Goal: Communication & Community: Connect with others

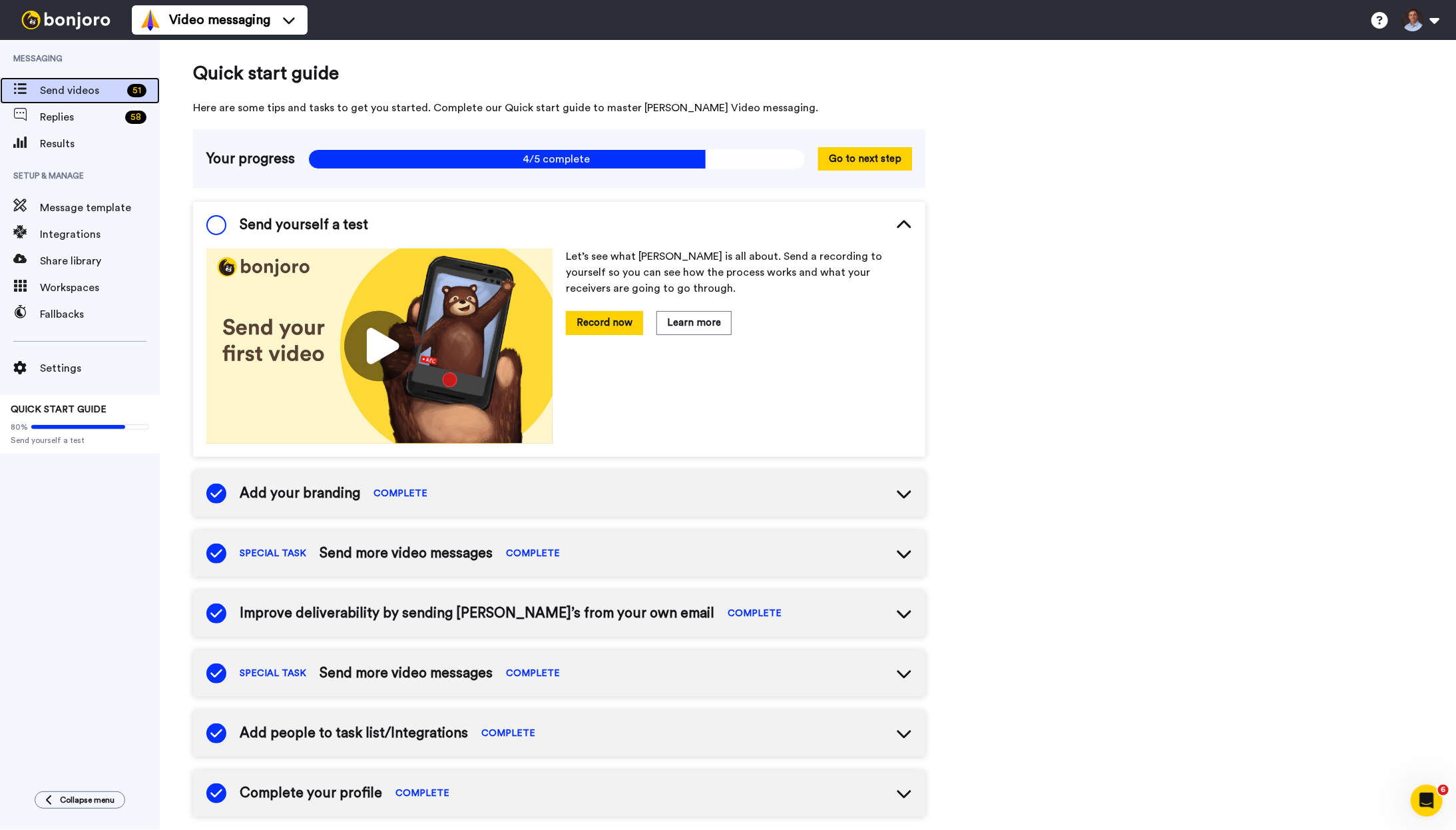
click at [59, 93] on span "Send videos" at bounding box center [81, 90] width 82 height 16
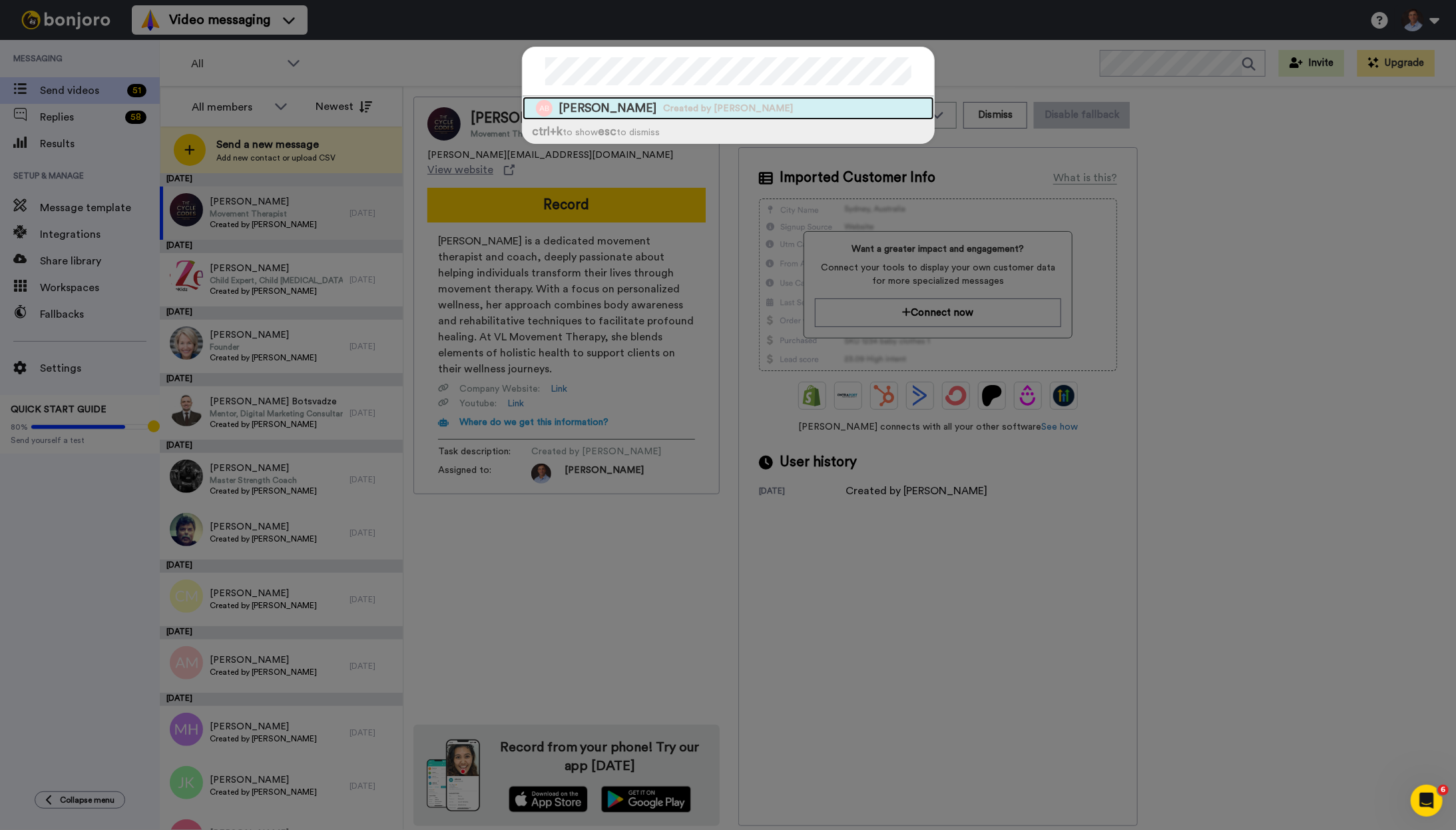
click at [664, 104] on span "Created by [PERSON_NAME]" at bounding box center [729, 108] width 130 height 13
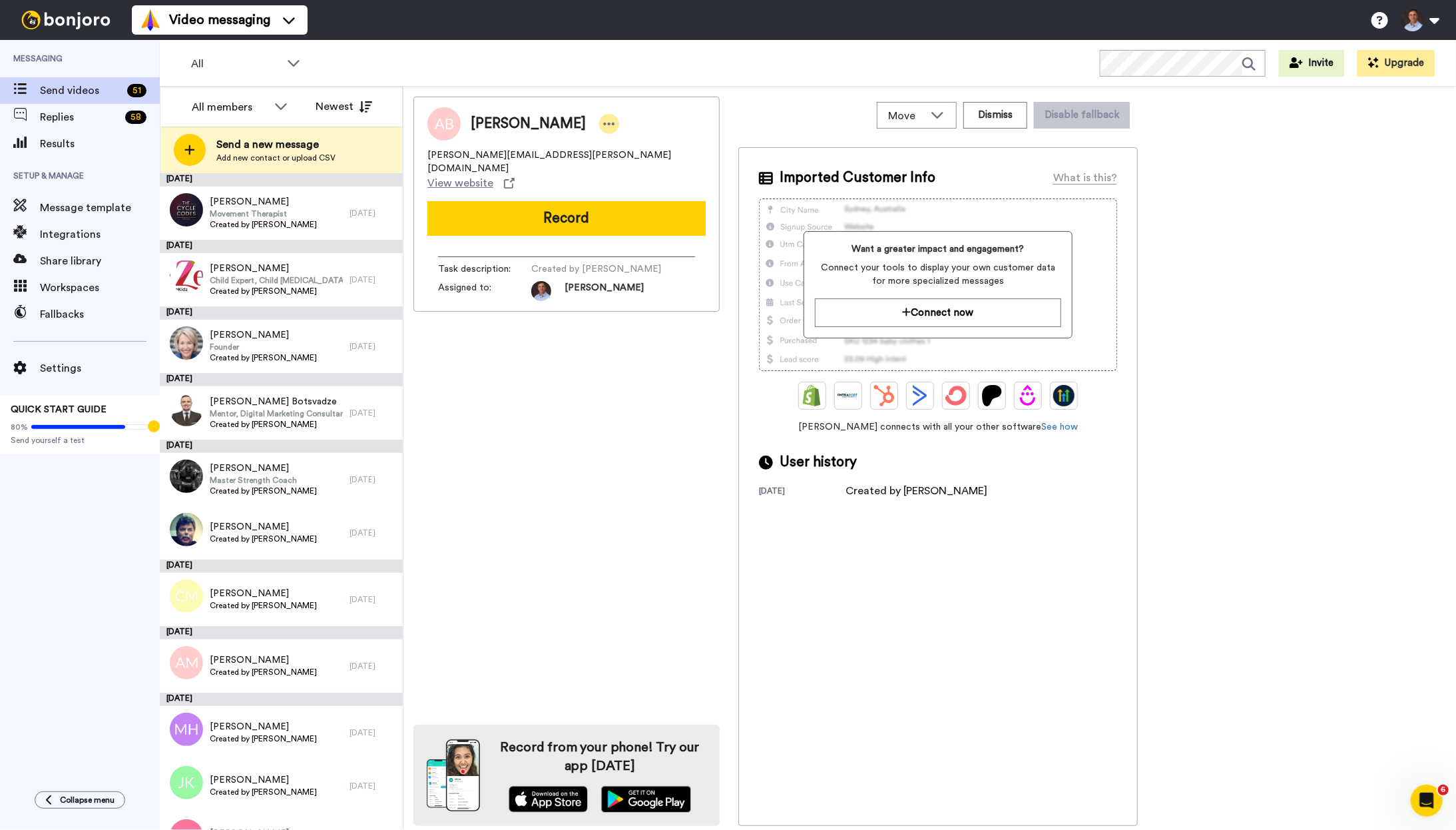
click at [599, 122] on div at bounding box center [609, 124] width 20 height 20
click at [613, 143] on li "Edit contact" at bounding box center [603, 146] width 97 height 19
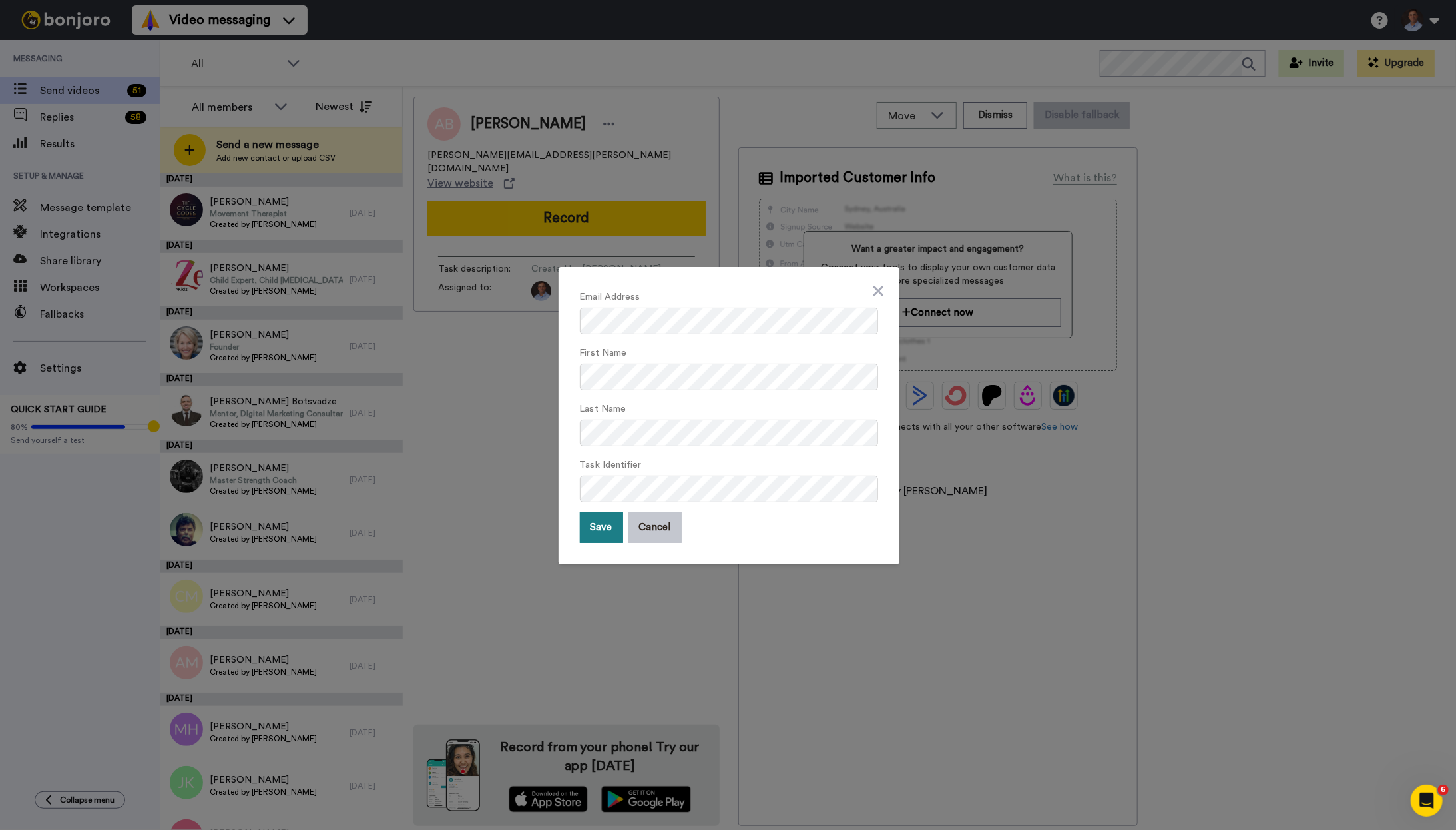
click at [594, 527] on button "Save" at bounding box center [601, 527] width 43 height 30
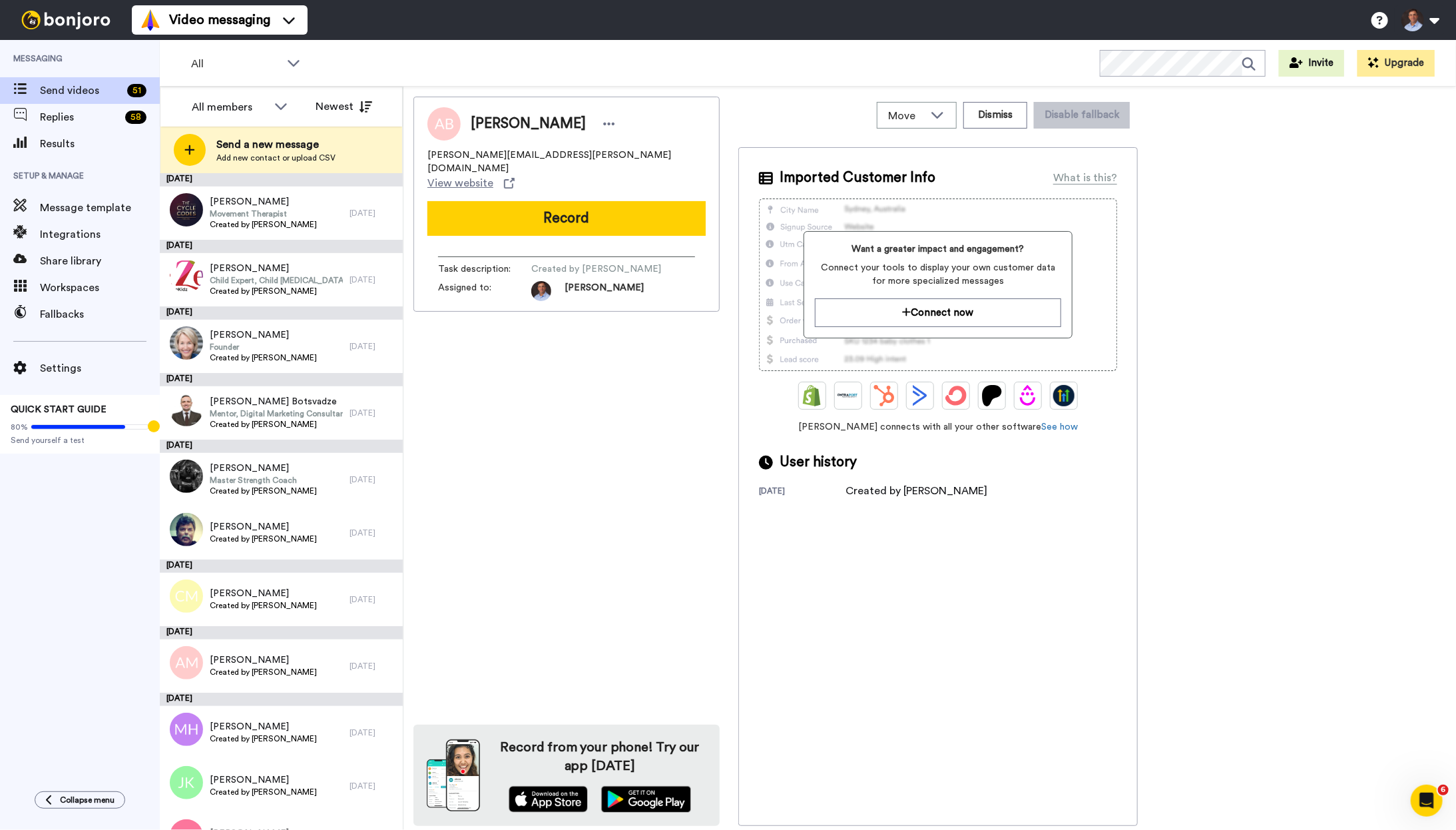
click at [607, 201] on button "Record" at bounding box center [566, 218] width 278 height 34
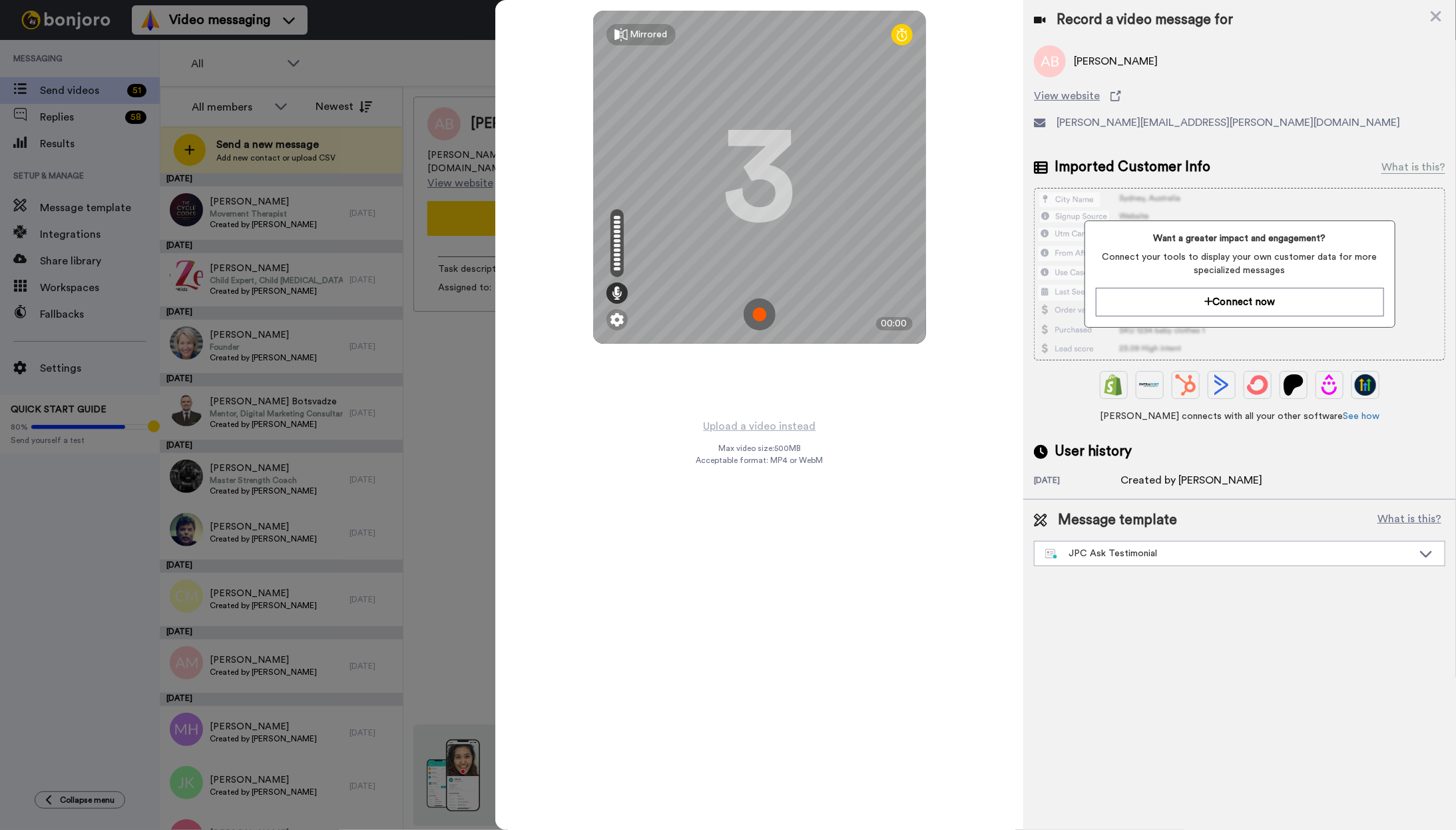
click at [762, 319] on img at bounding box center [759, 314] width 32 height 32
click at [762, 316] on img at bounding box center [759, 314] width 32 height 32
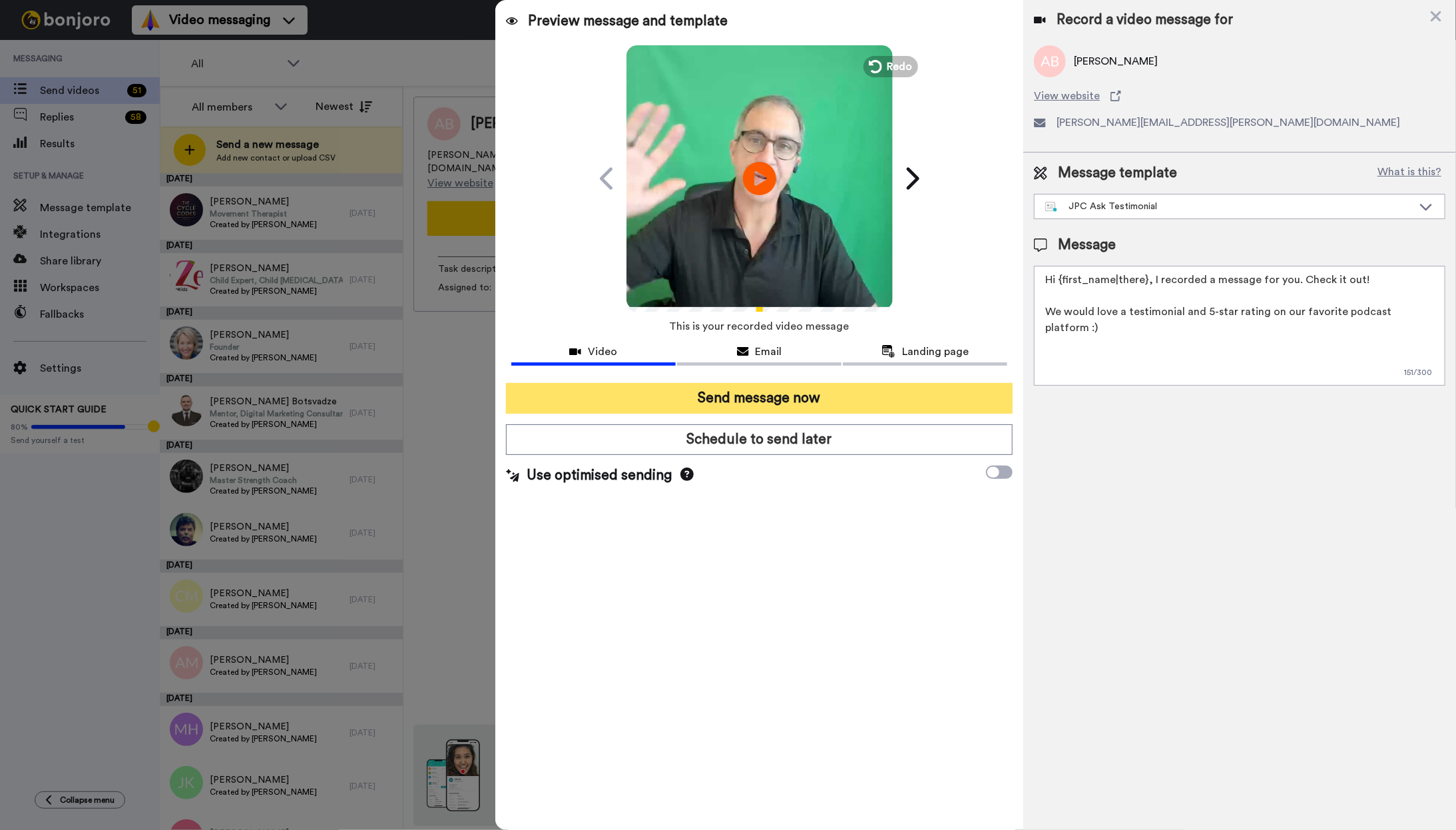
click at [853, 403] on button "Send message now" at bounding box center [759, 397] width 507 height 30
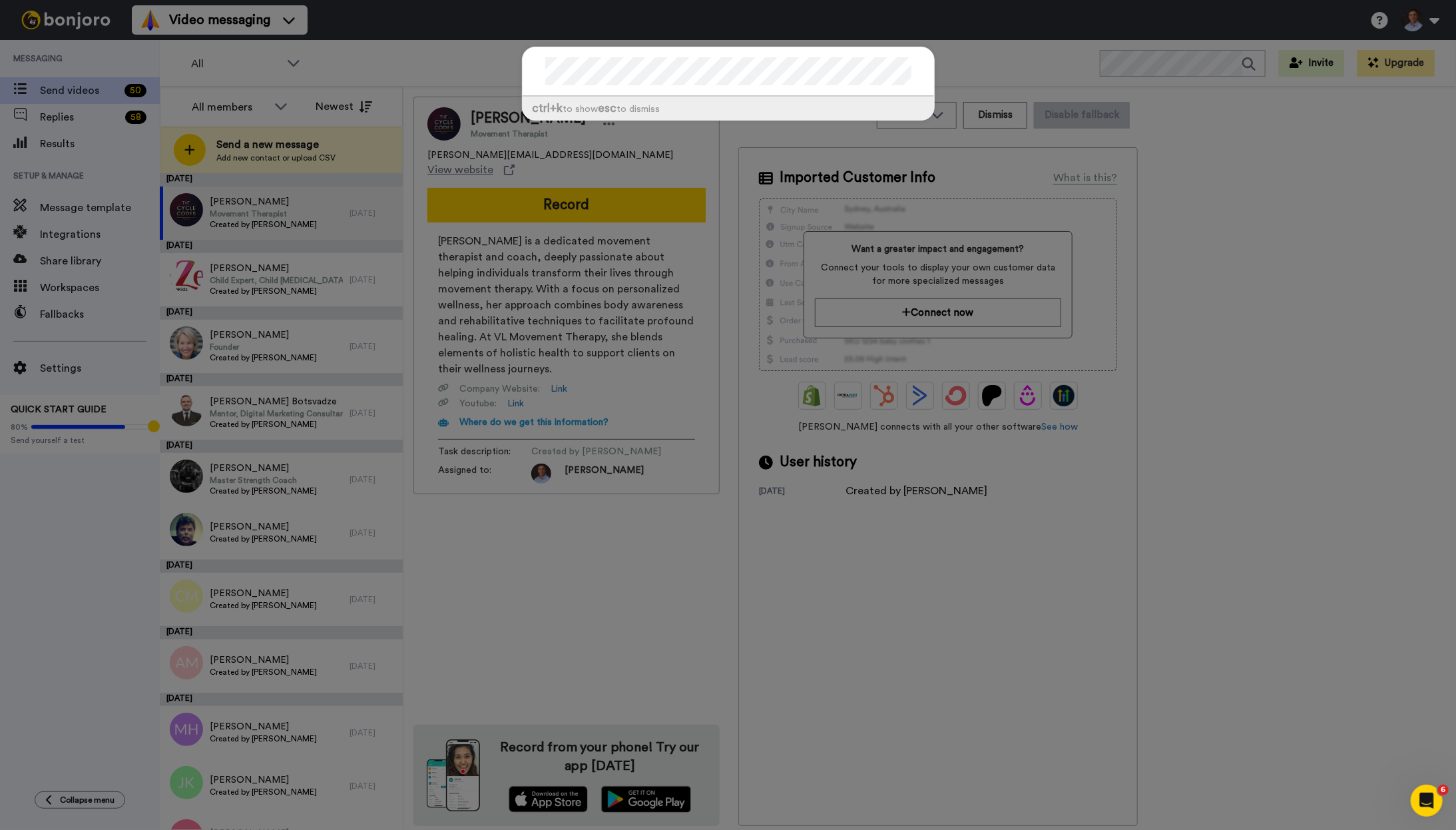
click at [1144, 71] on div "ctrl +k to show esc to dismiss" at bounding box center [728, 415] width 1456 height 830
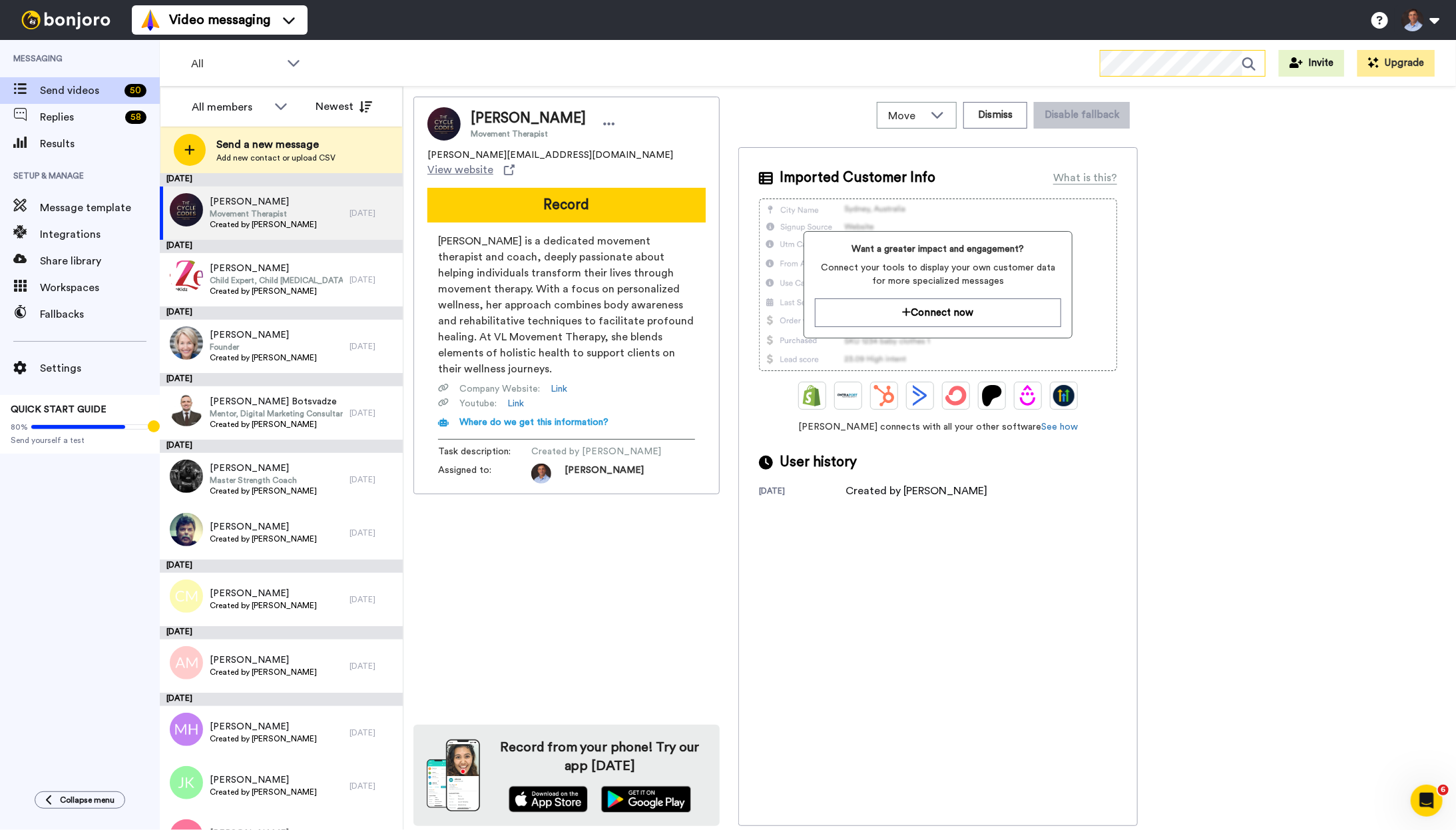
click at [1072, 65] on div "All WORKSPACES View all All Default Test first campaign Onboarding Joey Pinz As…" at bounding box center [808, 63] width 1296 height 47
click at [1250, 62] on icon at bounding box center [1253, 64] width 23 height 26
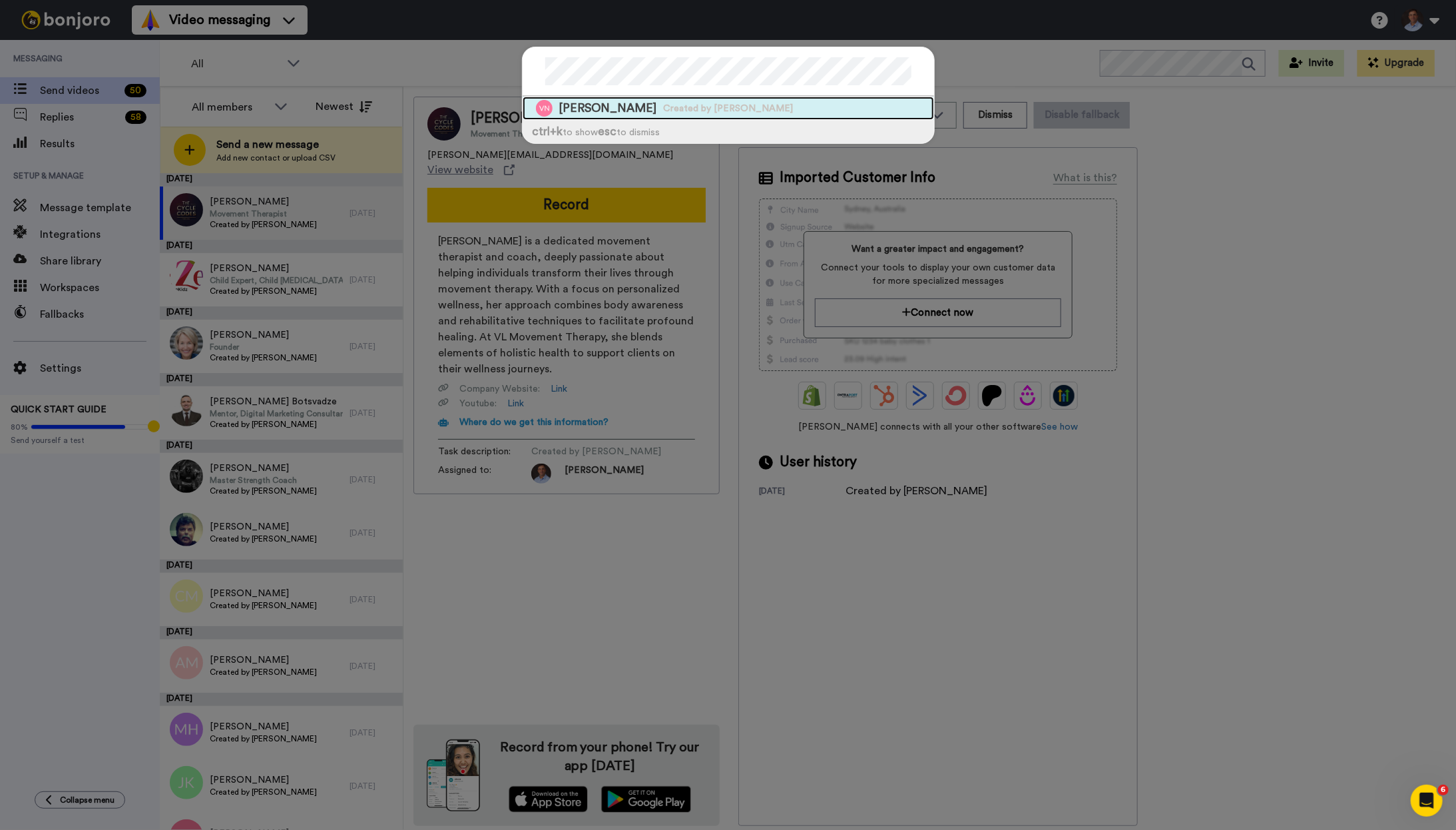
click at [627, 113] on span "Varuschka Nagesar" at bounding box center [607, 108] width 98 height 16
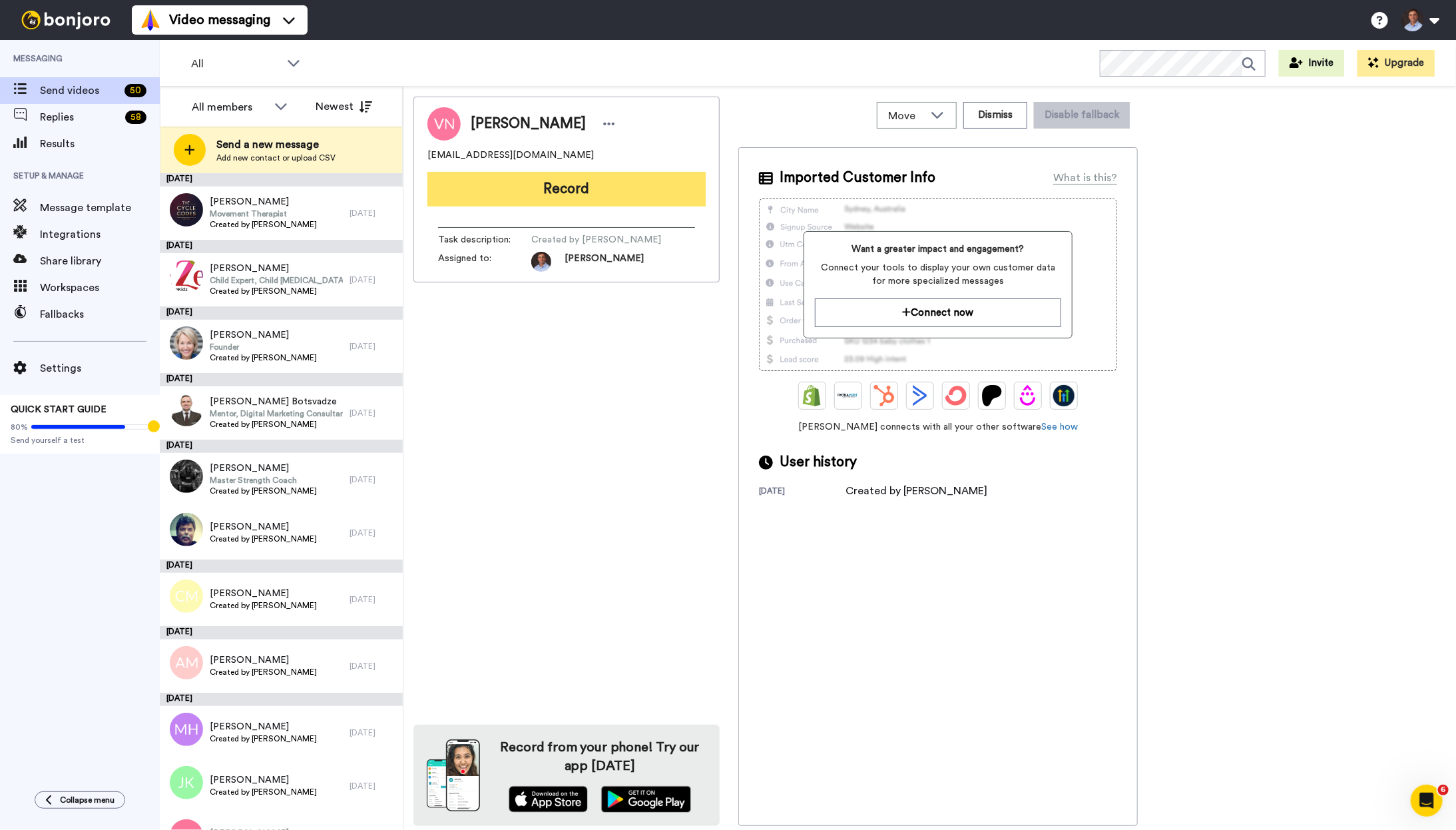
click at [613, 192] on button "Record" at bounding box center [566, 189] width 278 height 34
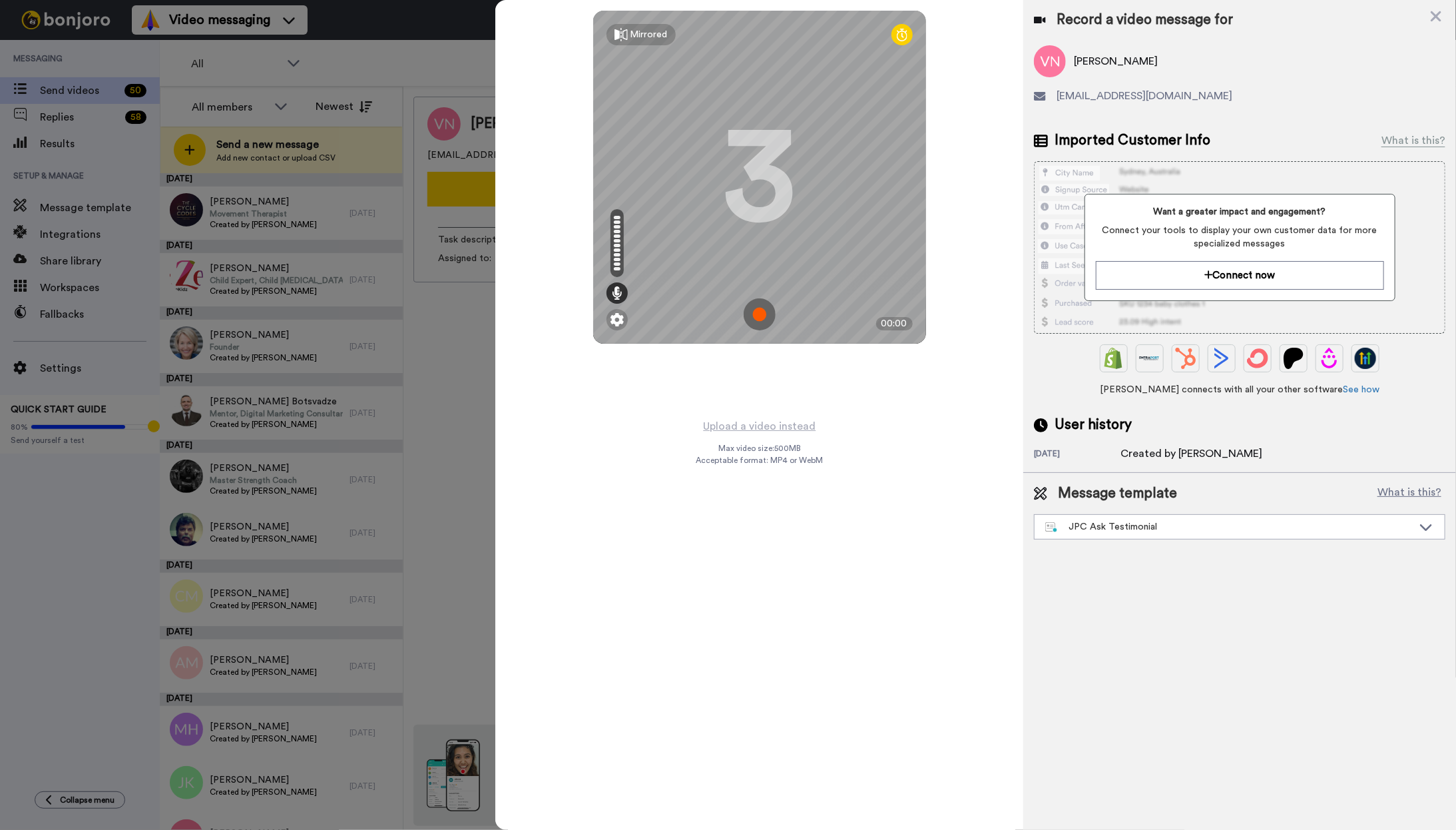
click at [762, 317] on img at bounding box center [759, 314] width 32 height 32
click at [757, 315] on img at bounding box center [759, 314] width 32 height 32
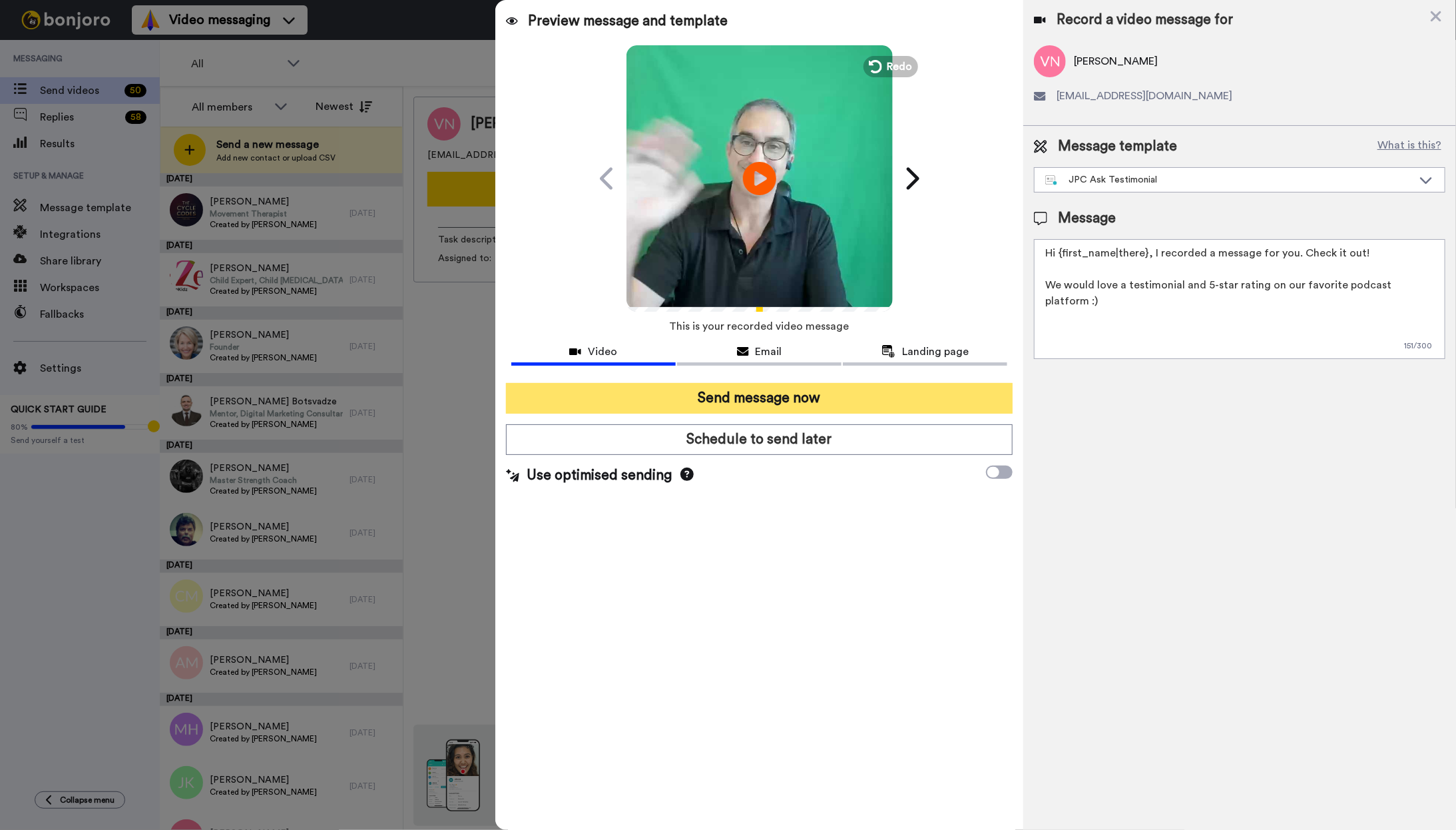
click at [789, 397] on button "Send message now" at bounding box center [759, 397] width 507 height 30
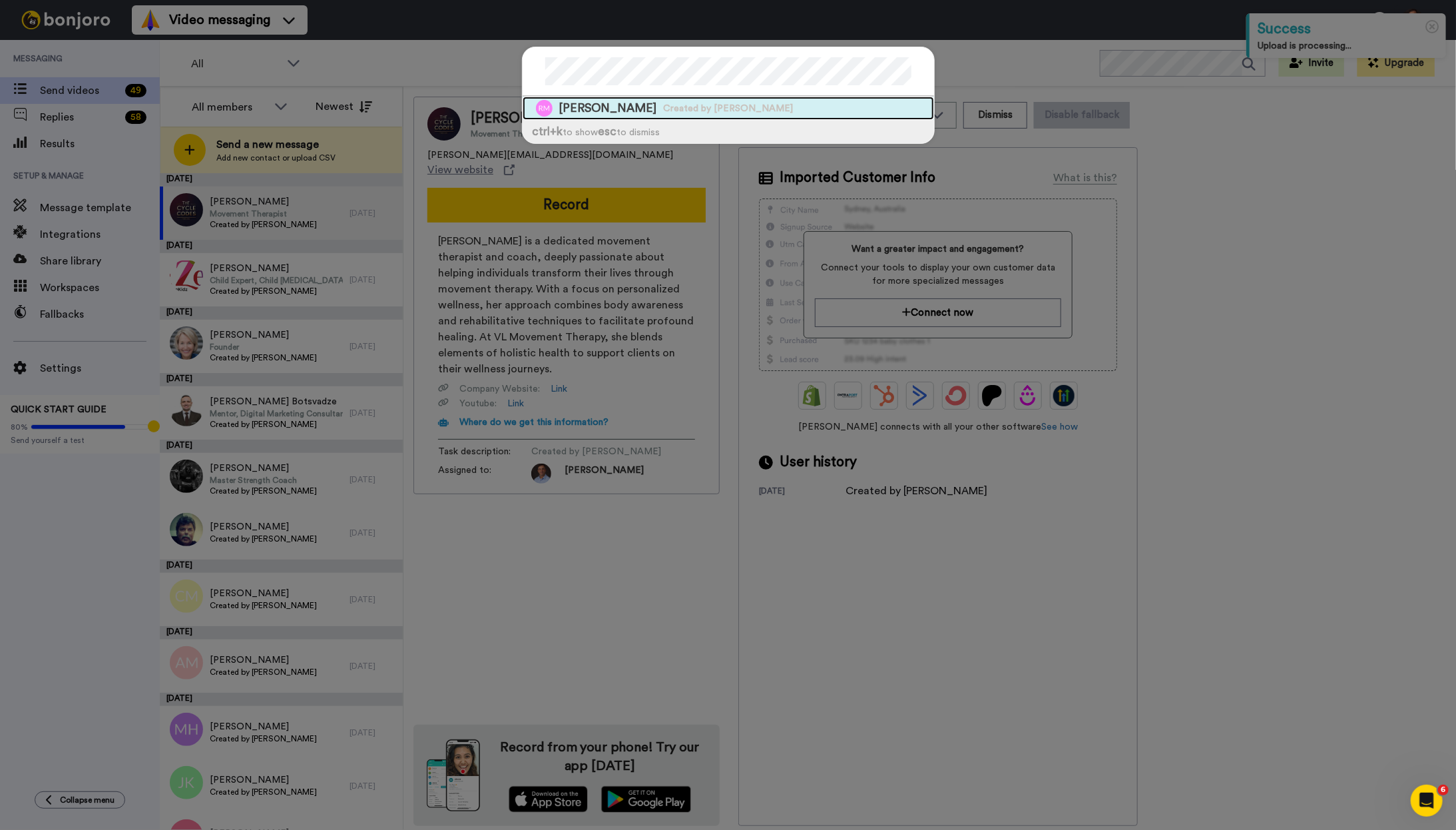
click at [618, 114] on span "Rick Murphy" at bounding box center [607, 108] width 98 height 16
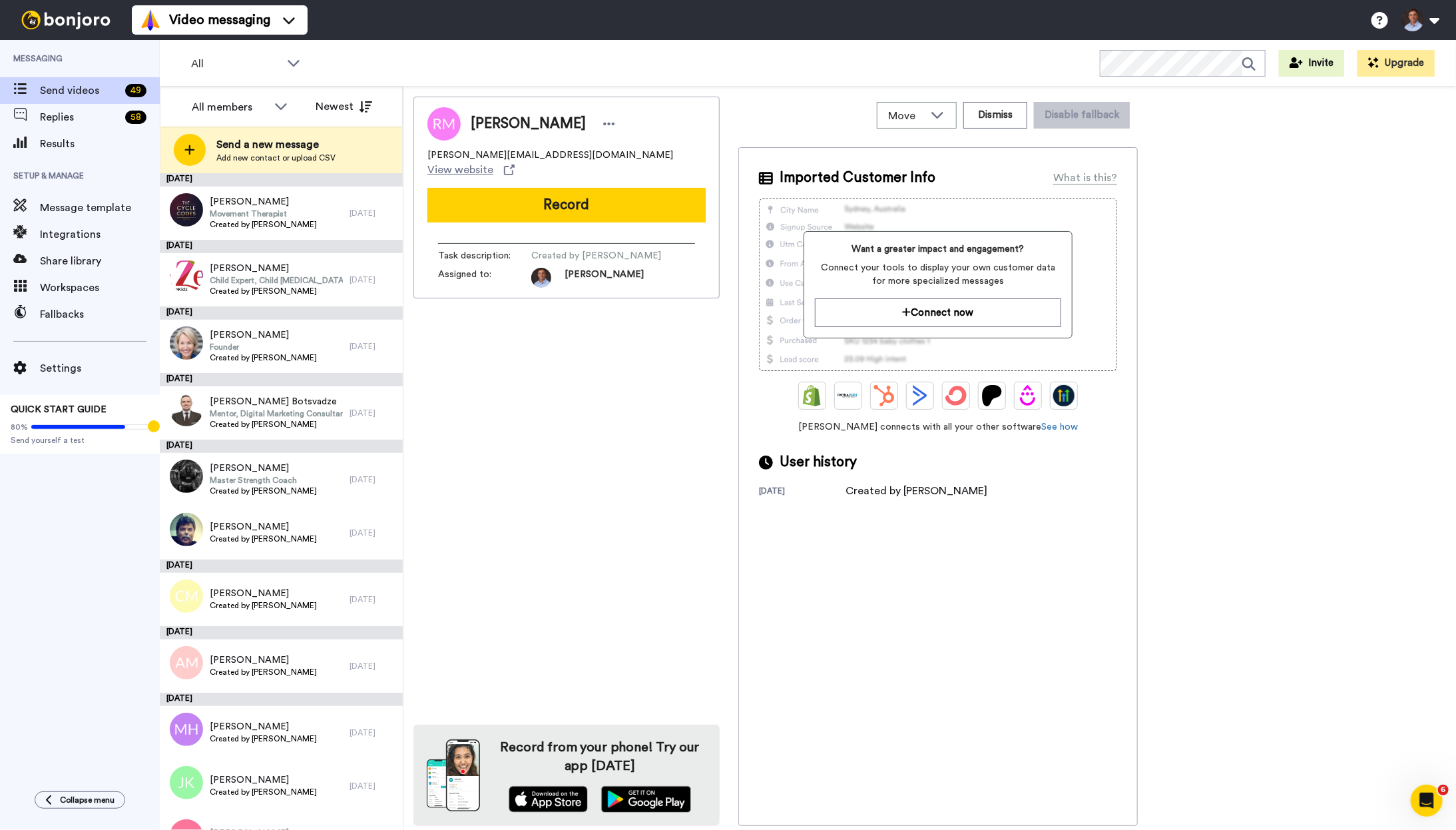
click at [590, 195] on button "Record" at bounding box center [566, 205] width 278 height 34
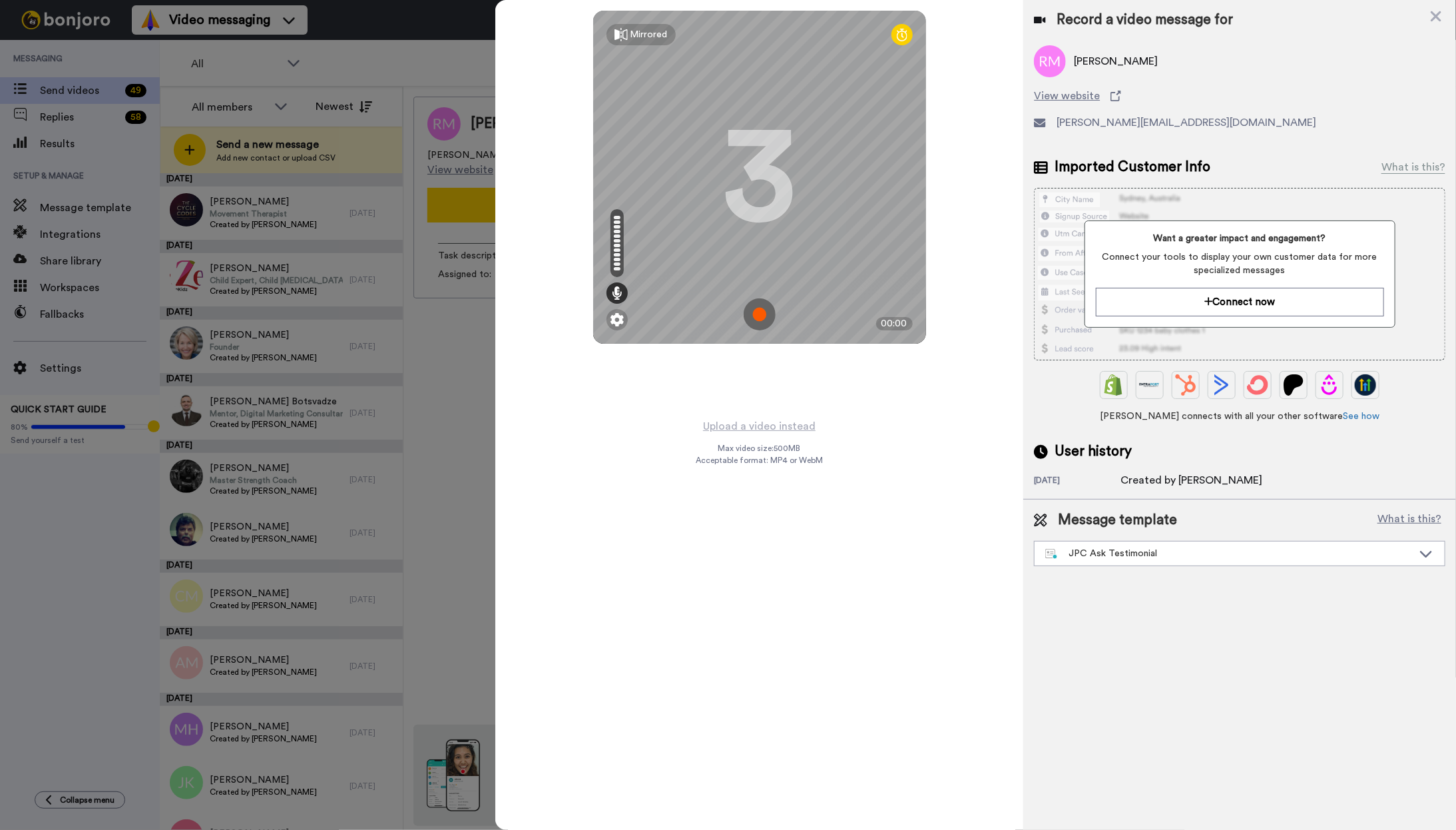
click at [753, 308] on img at bounding box center [759, 314] width 32 height 32
click at [762, 314] on img at bounding box center [759, 314] width 32 height 32
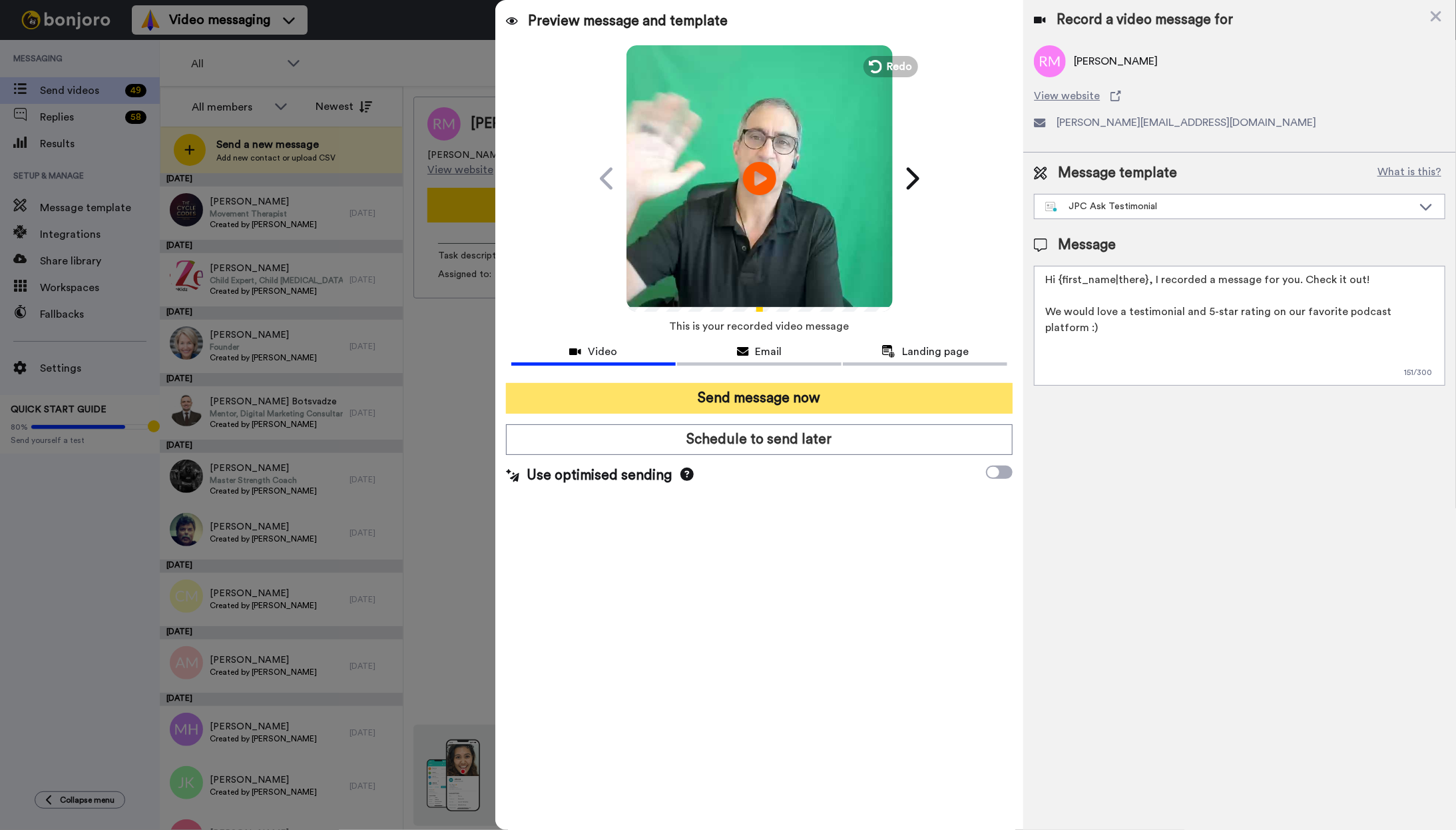
click at [811, 397] on button "Send message now" at bounding box center [759, 397] width 507 height 30
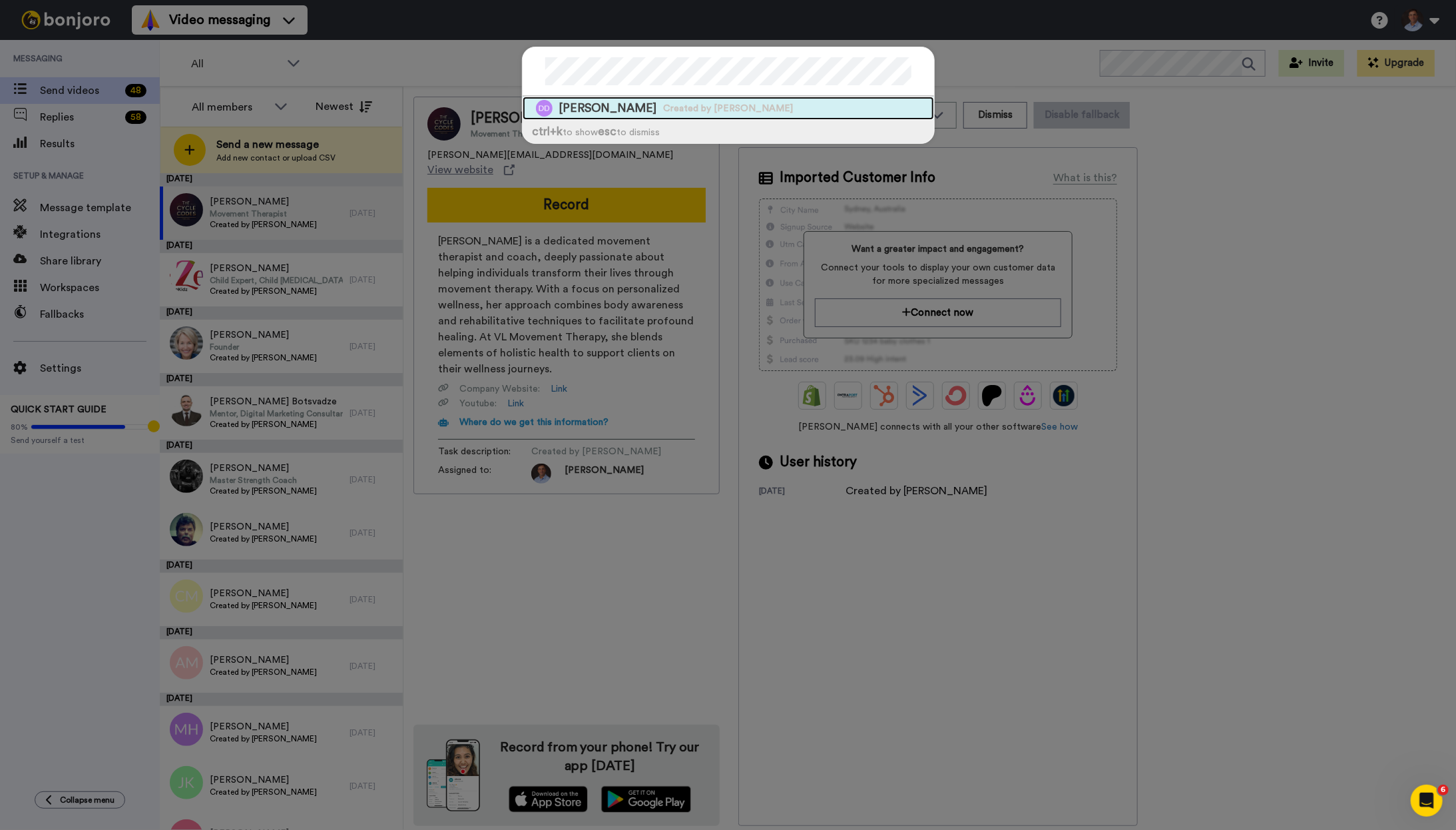
click at [676, 112] on span "Created by [PERSON_NAME]" at bounding box center [729, 108] width 130 height 13
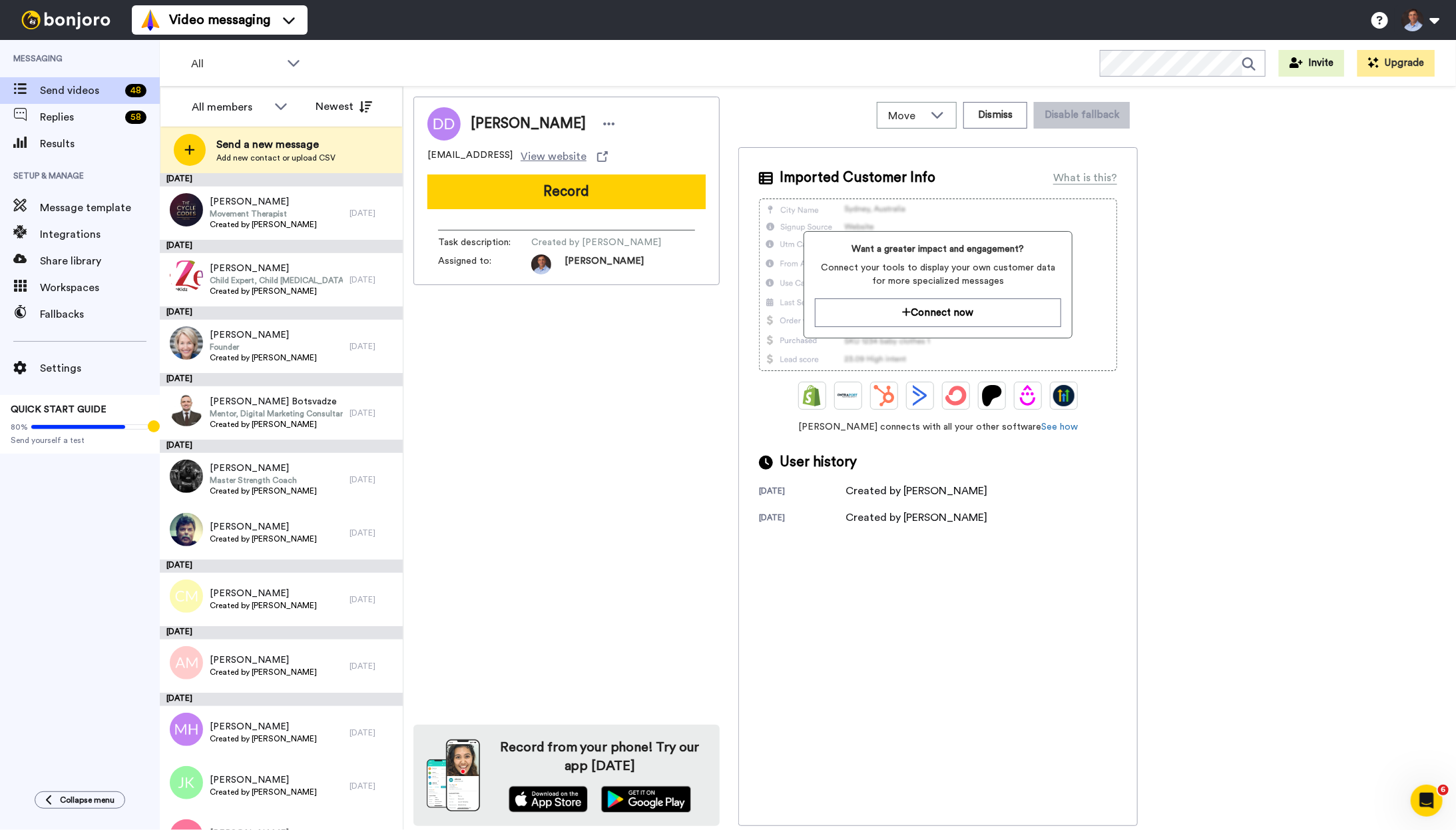
click at [576, 189] on button "Record" at bounding box center [566, 191] width 278 height 34
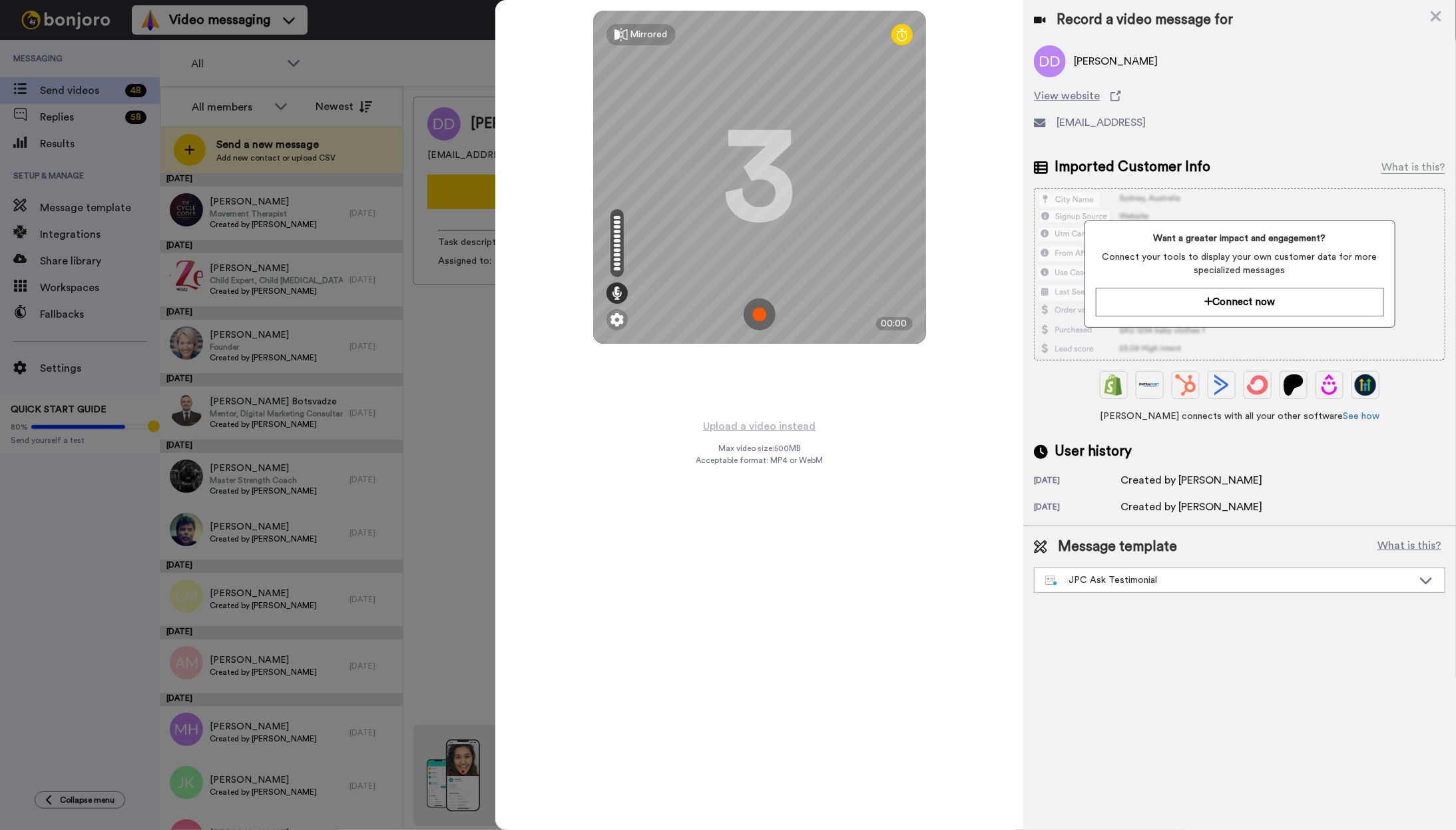
click at [755, 312] on img at bounding box center [759, 314] width 32 height 32
click at [755, 304] on img at bounding box center [759, 314] width 32 height 32
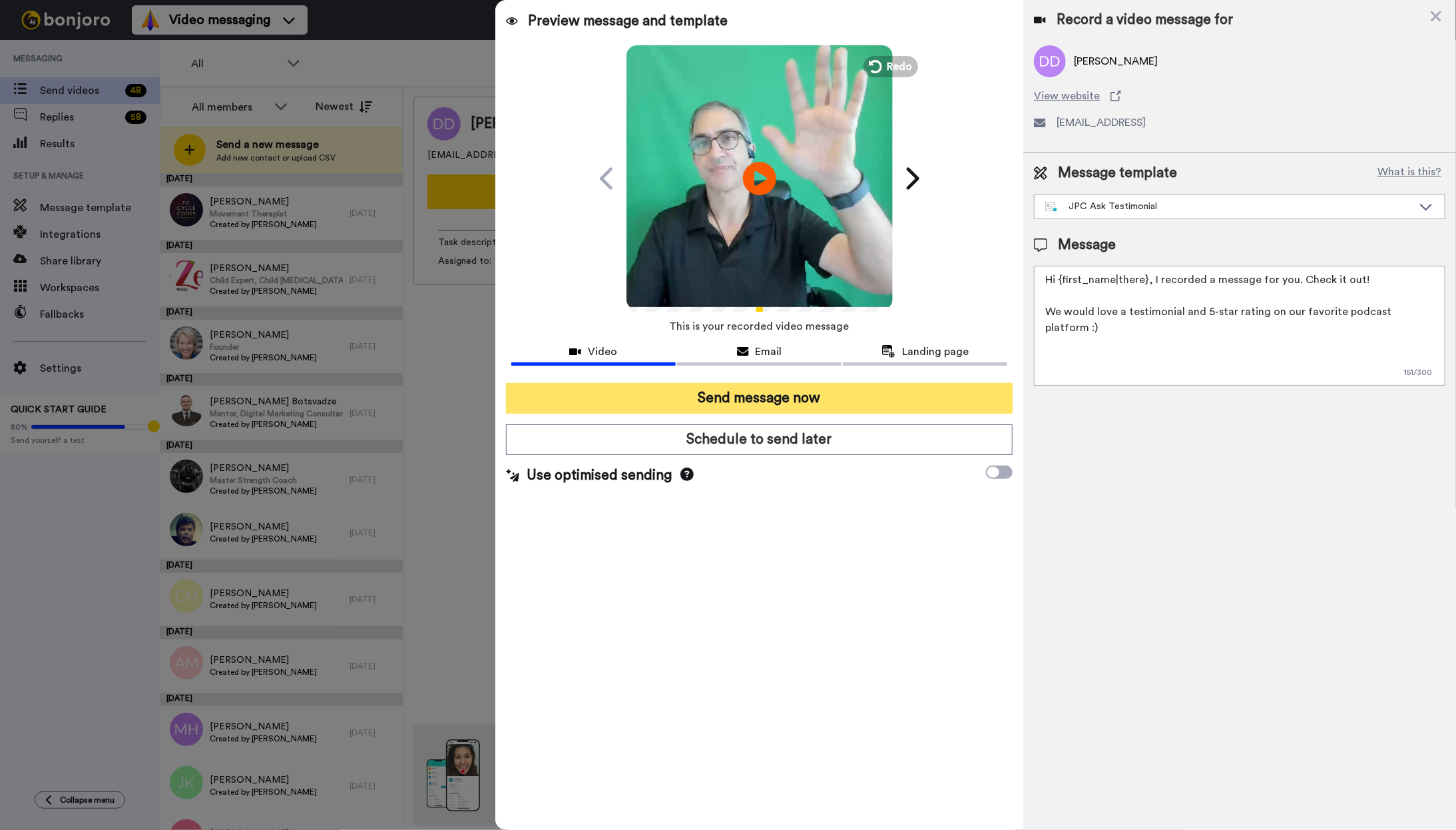
click at [874, 399] on button "Send message now" at bounding box center [759, 397] width 507 height 30
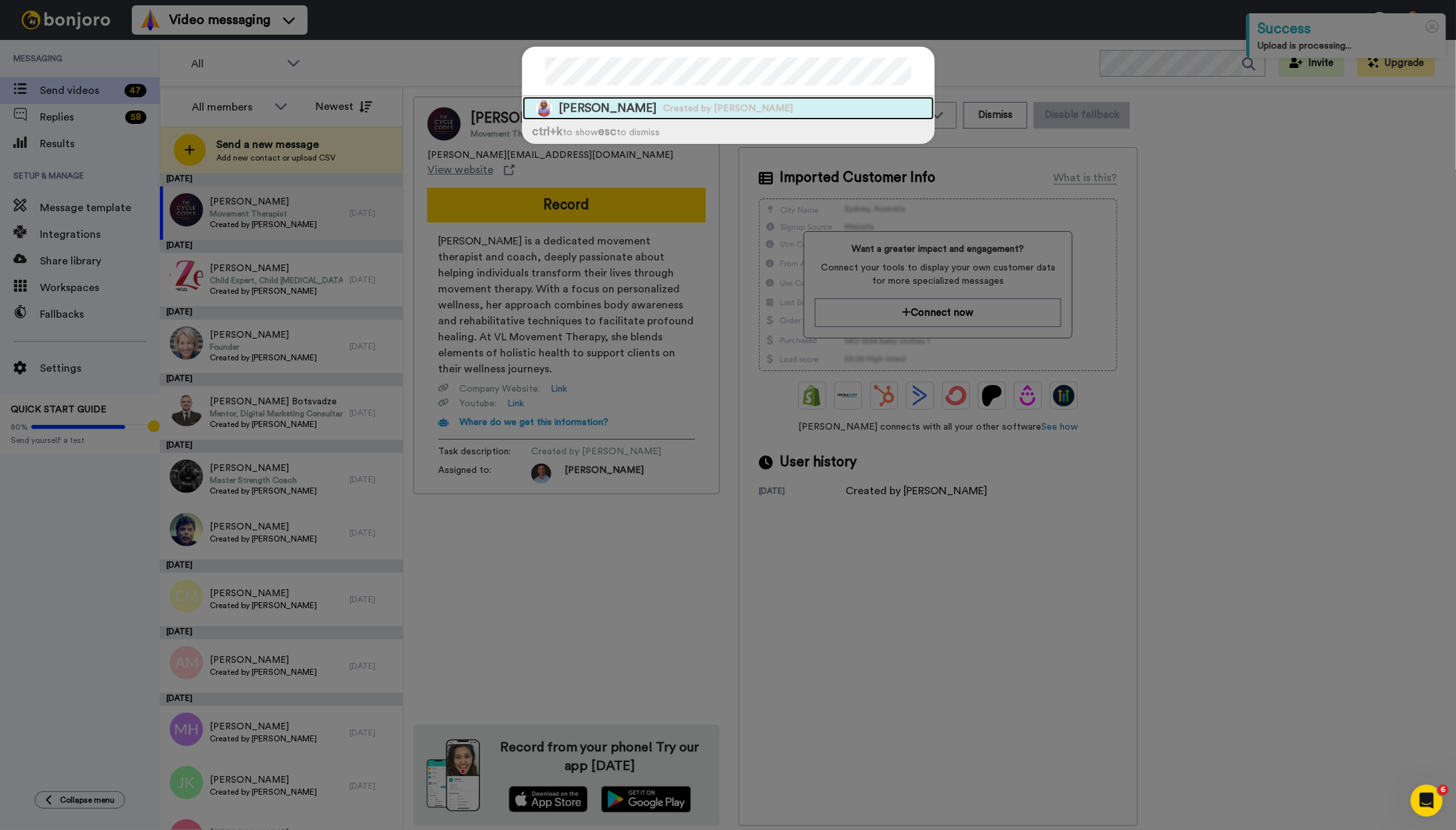
click at [632, 114] on div "Hema Murty Created by Joe Pannone" at bounding box center [728, 108] width 411 height 23
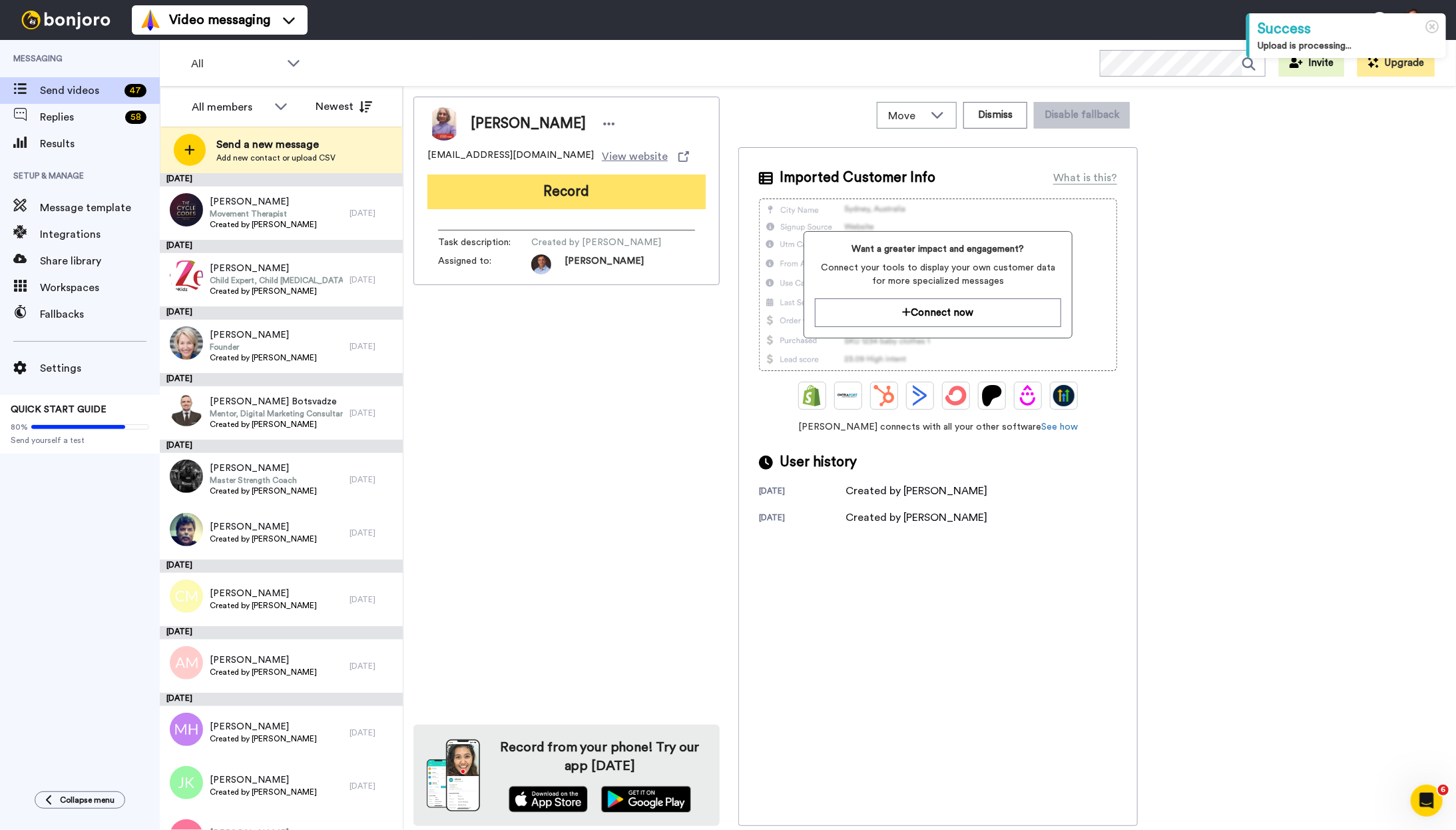
click at [601, 183] on button "Record" at bounding box center [566, 191] width 278 height 34
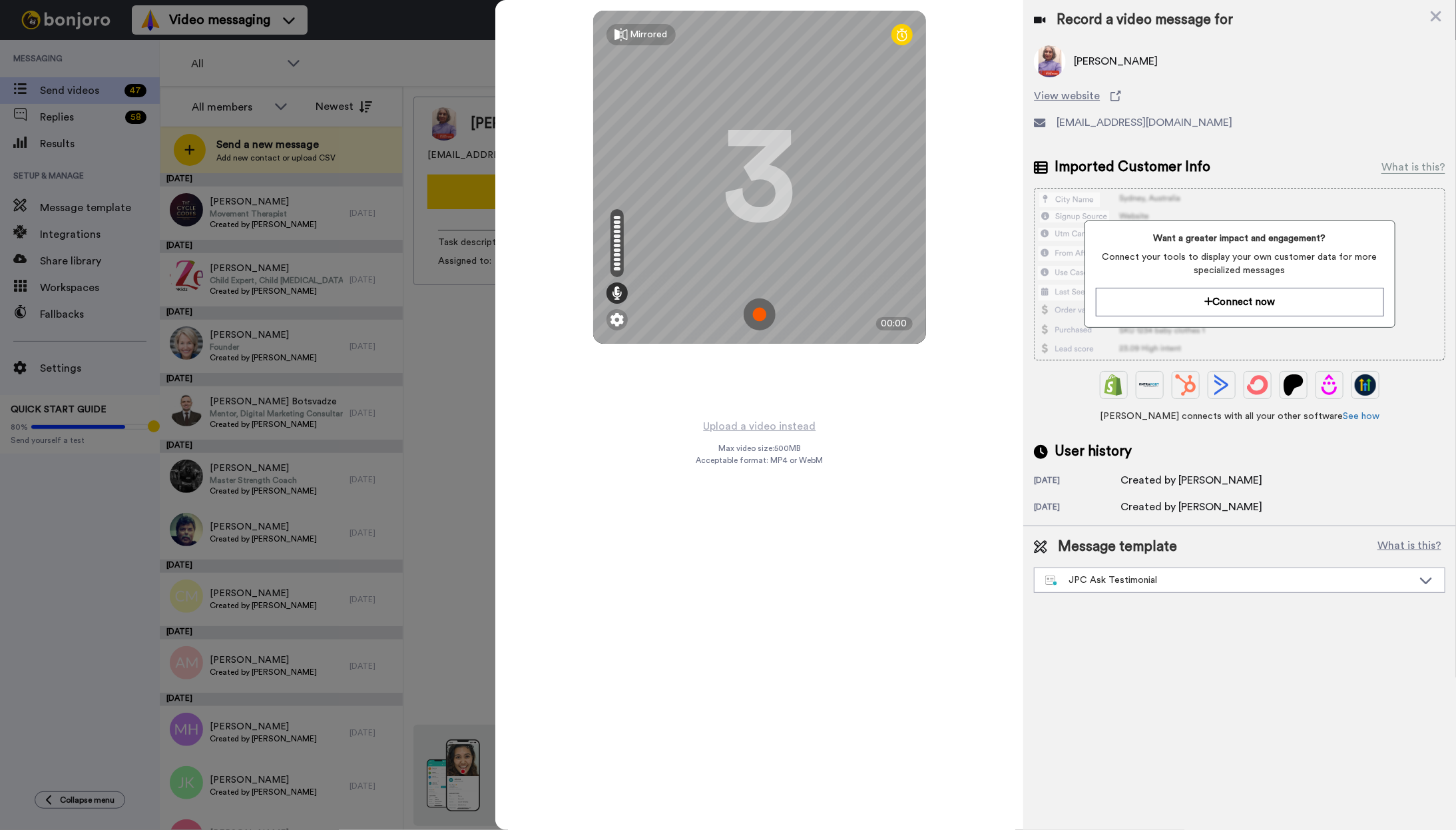
click at [760, 309] on img at bounding box center [759, 314] width 32 height 32
click at [766, 321] on img at bounding box center [759, 314] width 32 height 32
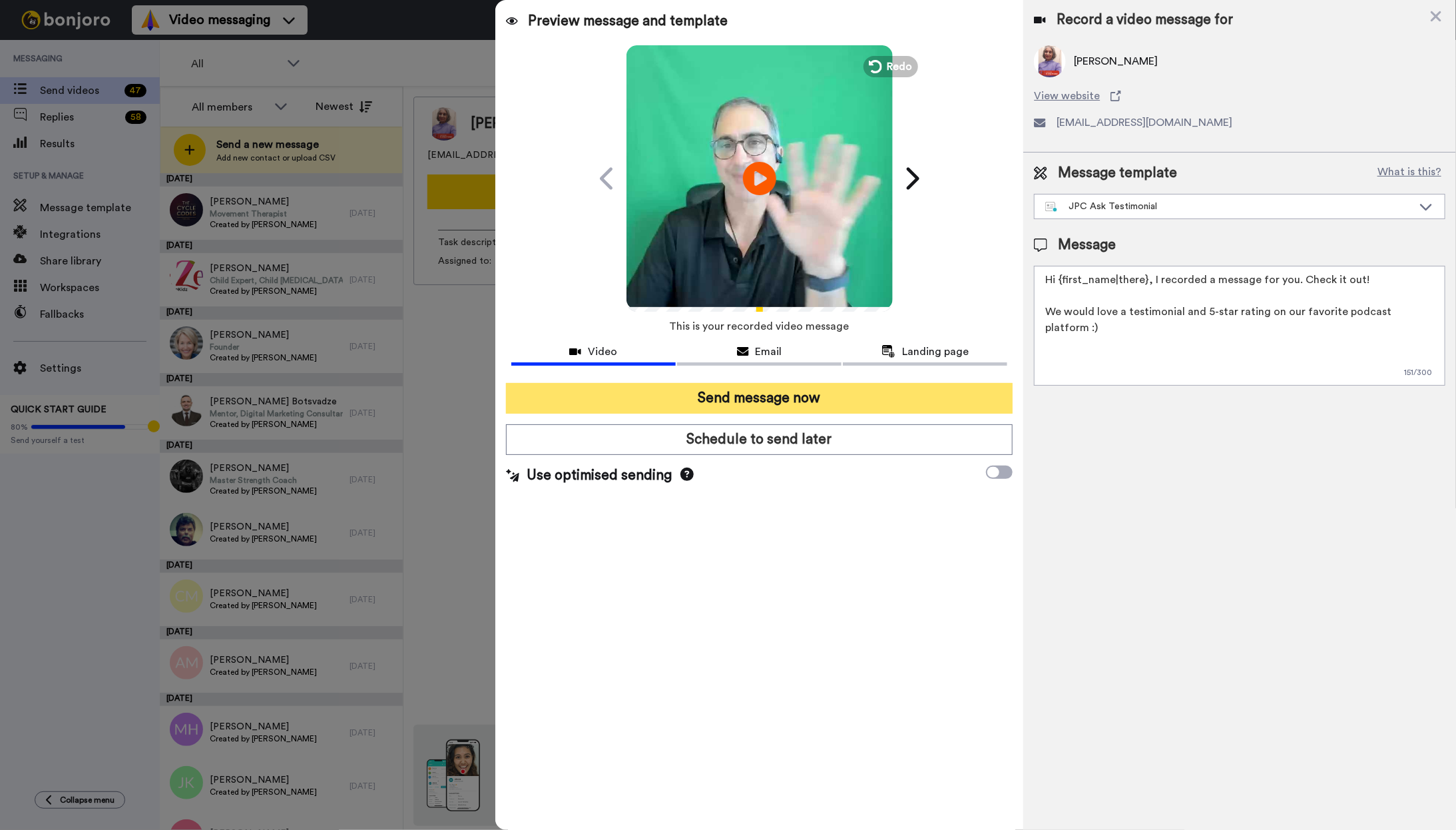
click at [787, 393] on button "Send message now" at bounding box center [759, 397] width 507 height 30
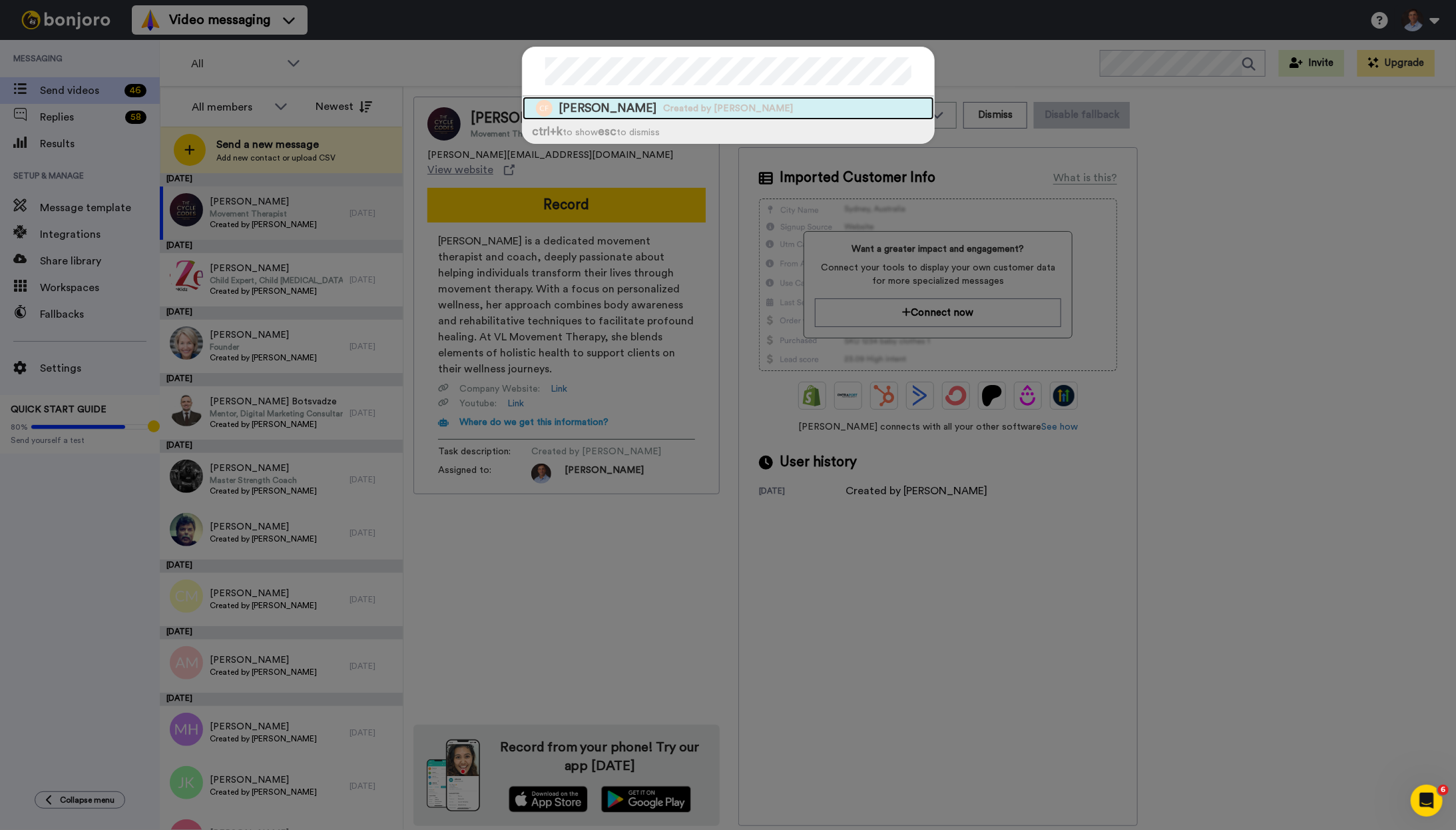
click at [724, 108] on span "Created by [PERSON_NAME]" at bounding box center [729, 108] width 130 height 13
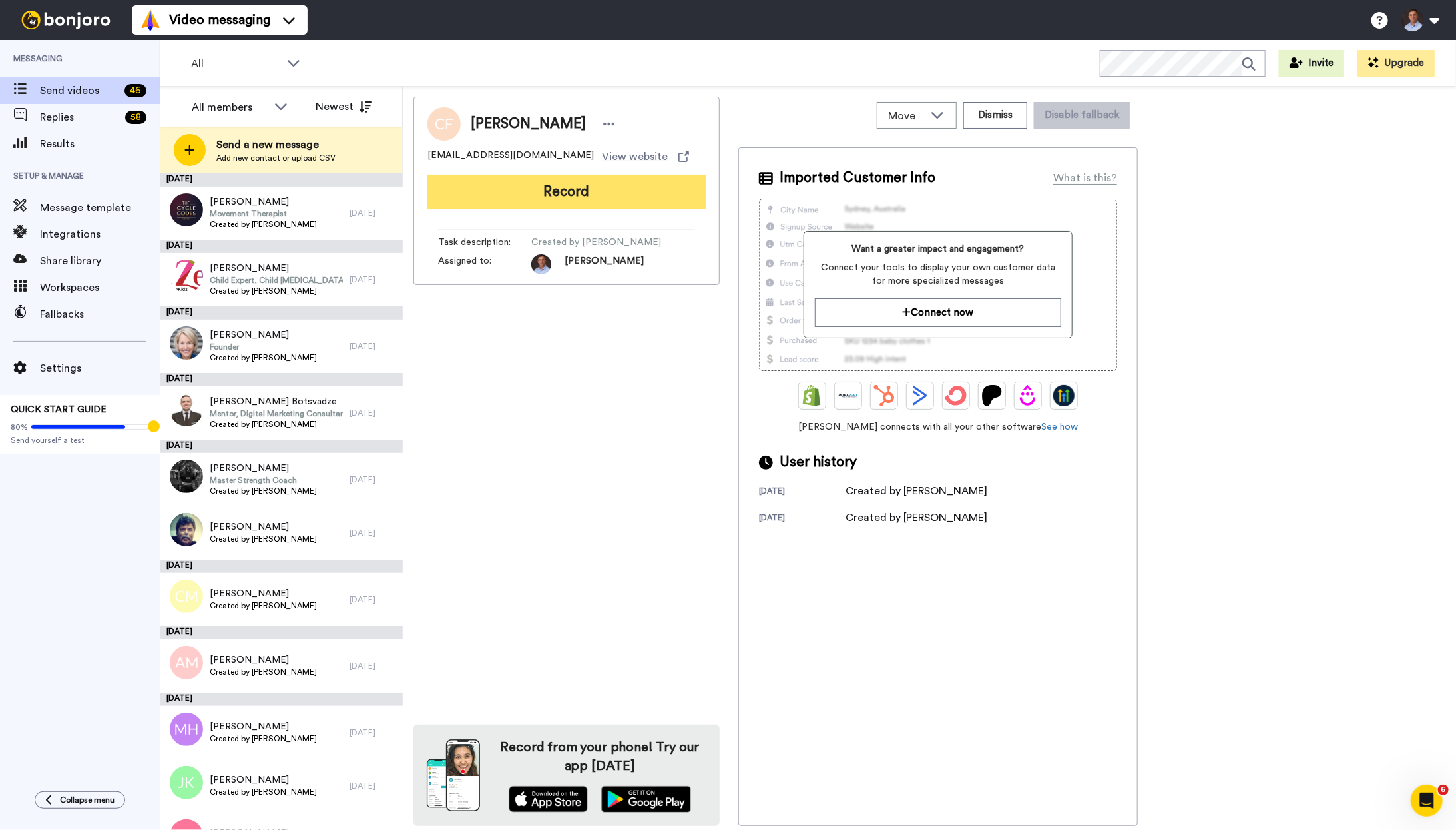
click at [652, 193] on button "Record" at bounding box center [566, 191] width 278 height 34
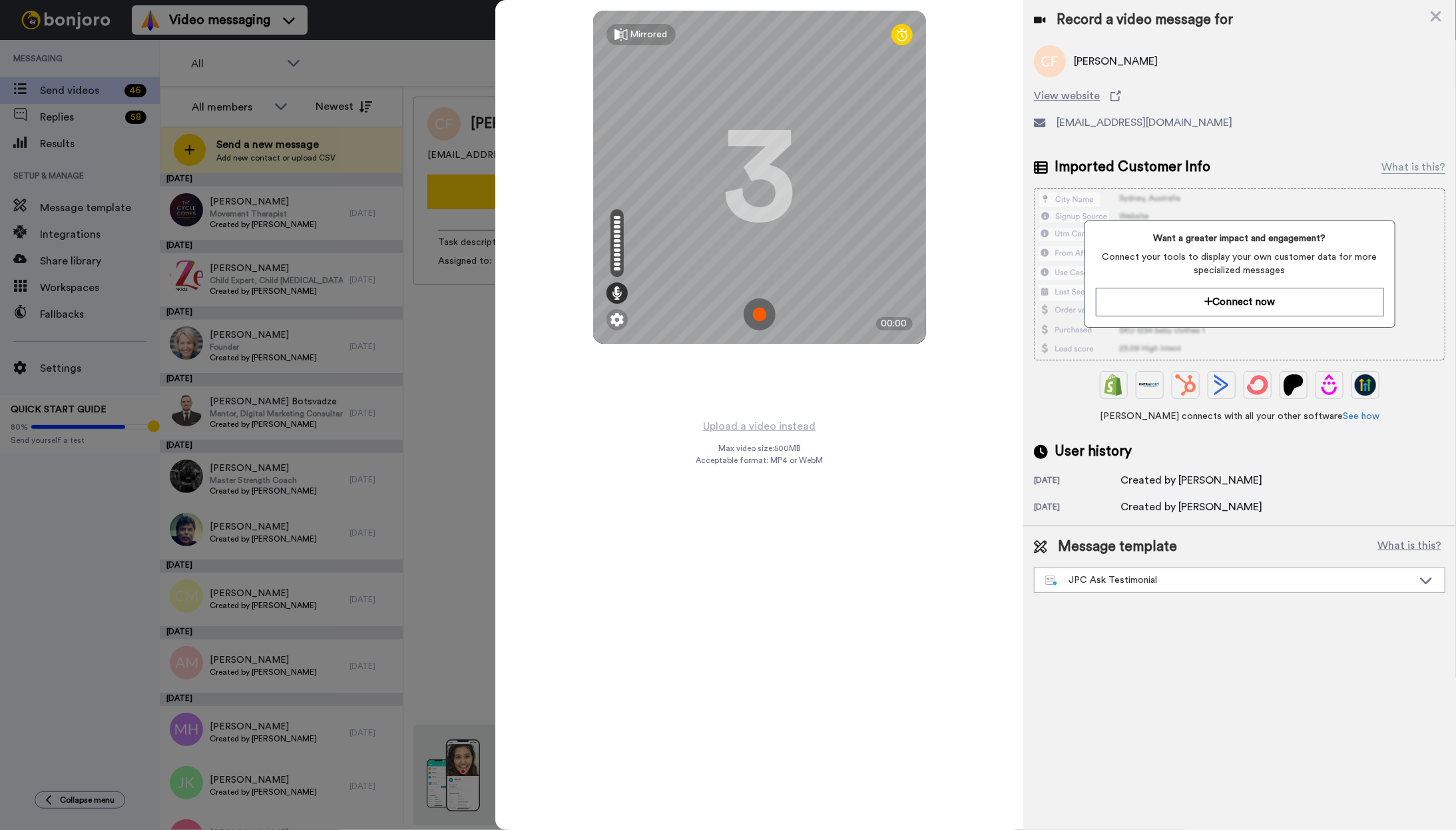
click at [757, 314] on img at bounding box center [759, 314] width 32 height 32
click at [762, 321] on img at bounding box center [759, 314] width 32 height 32
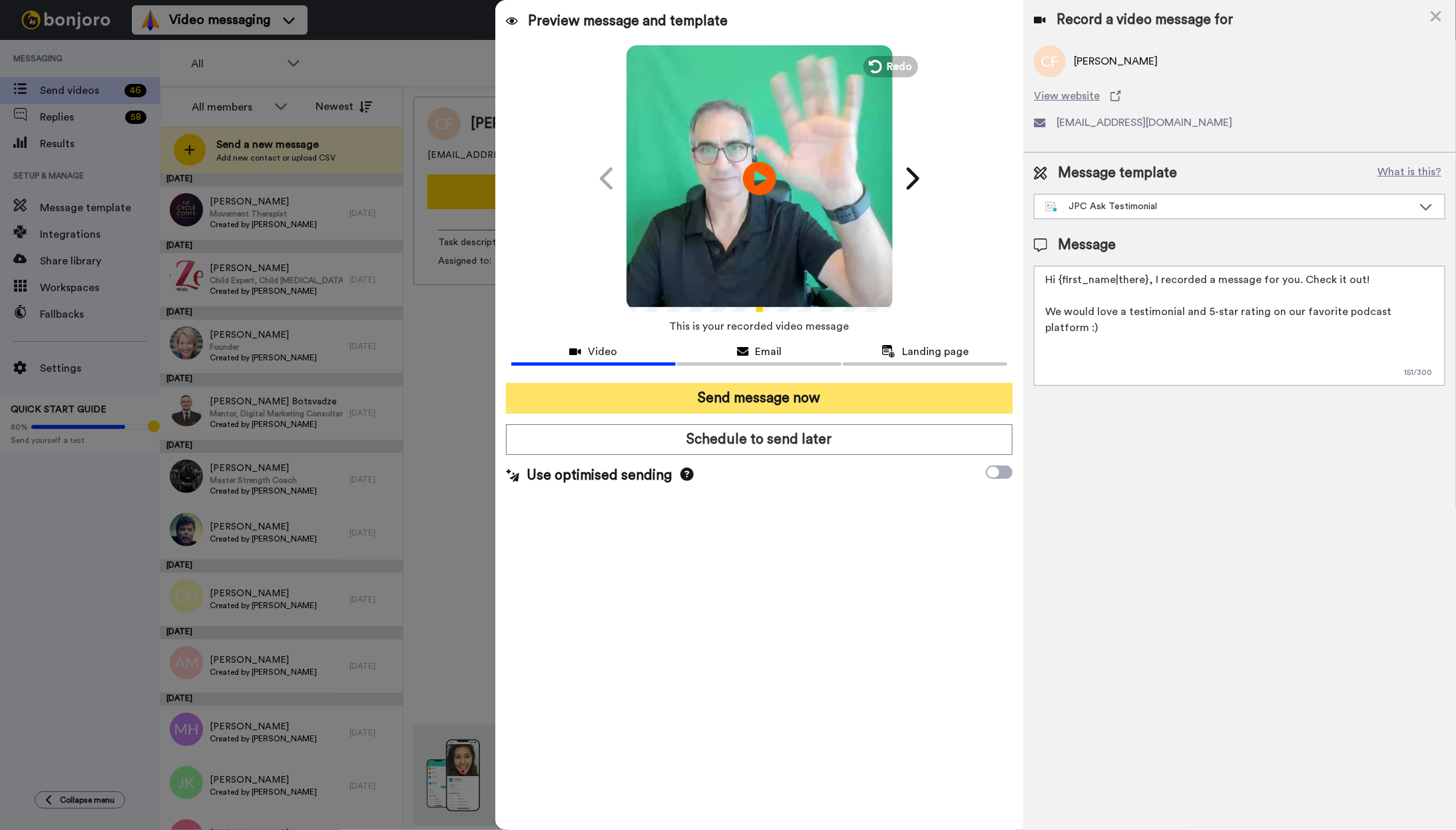
click at [826, 392] on button "Send message now" at bounding box center [759, 397] width 507 height 30
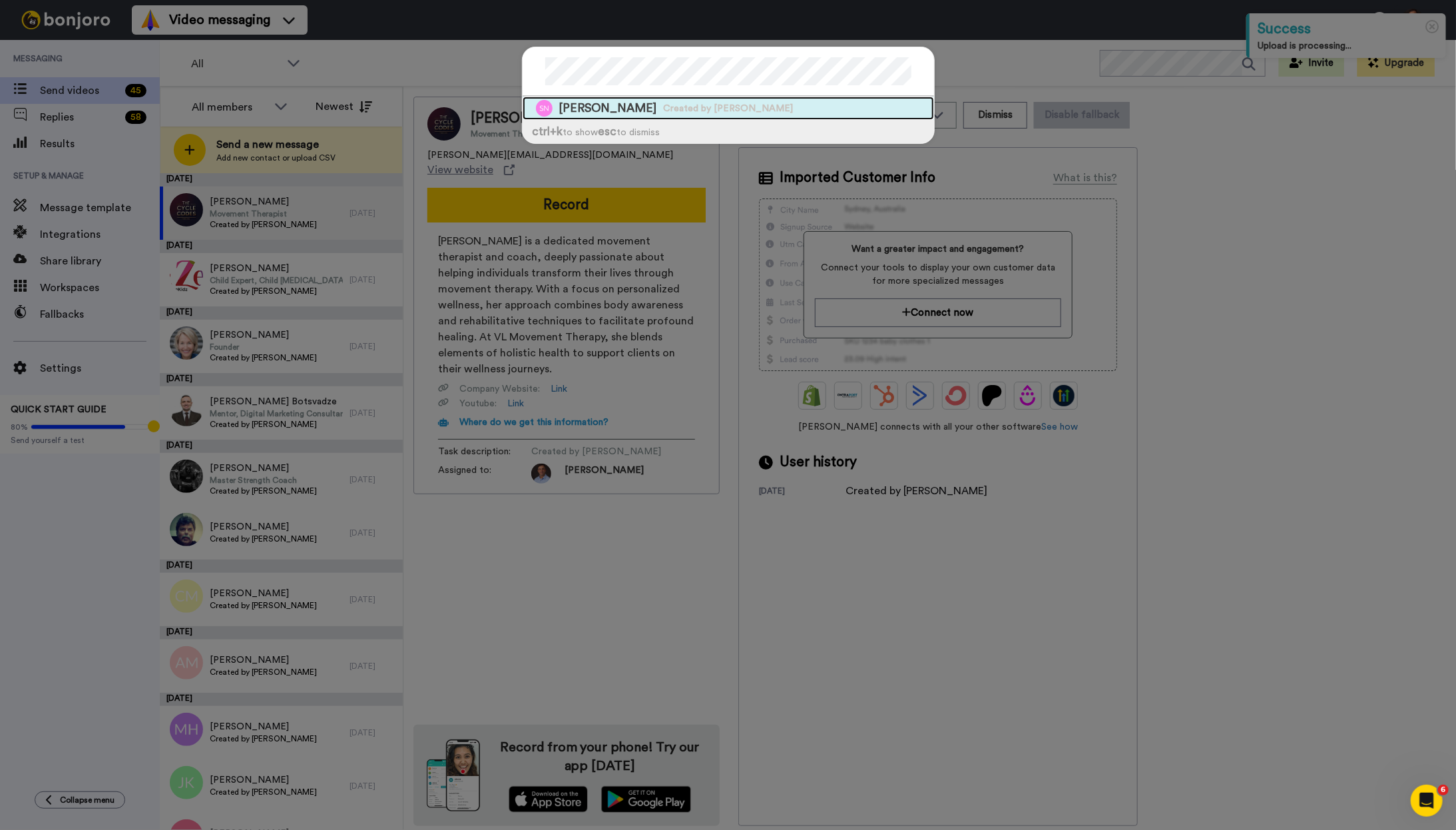
click at [703, 105] on span "Created by [PERSON_NAME]" at bounding box center [729, 108] width 130 height 13
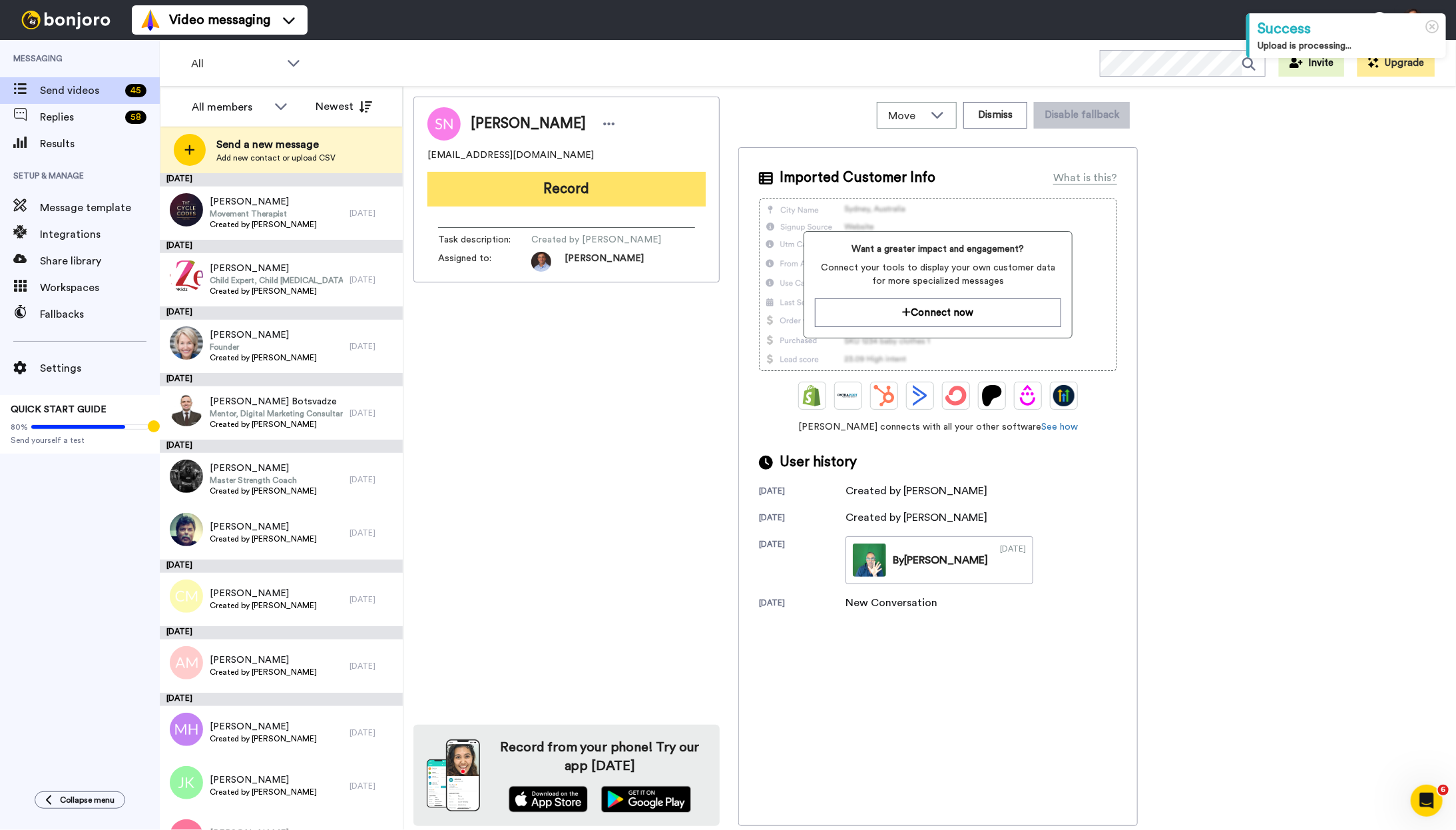
click at [657, 187] on button "Record" at bounding box center [566, 189] width 278 height 34
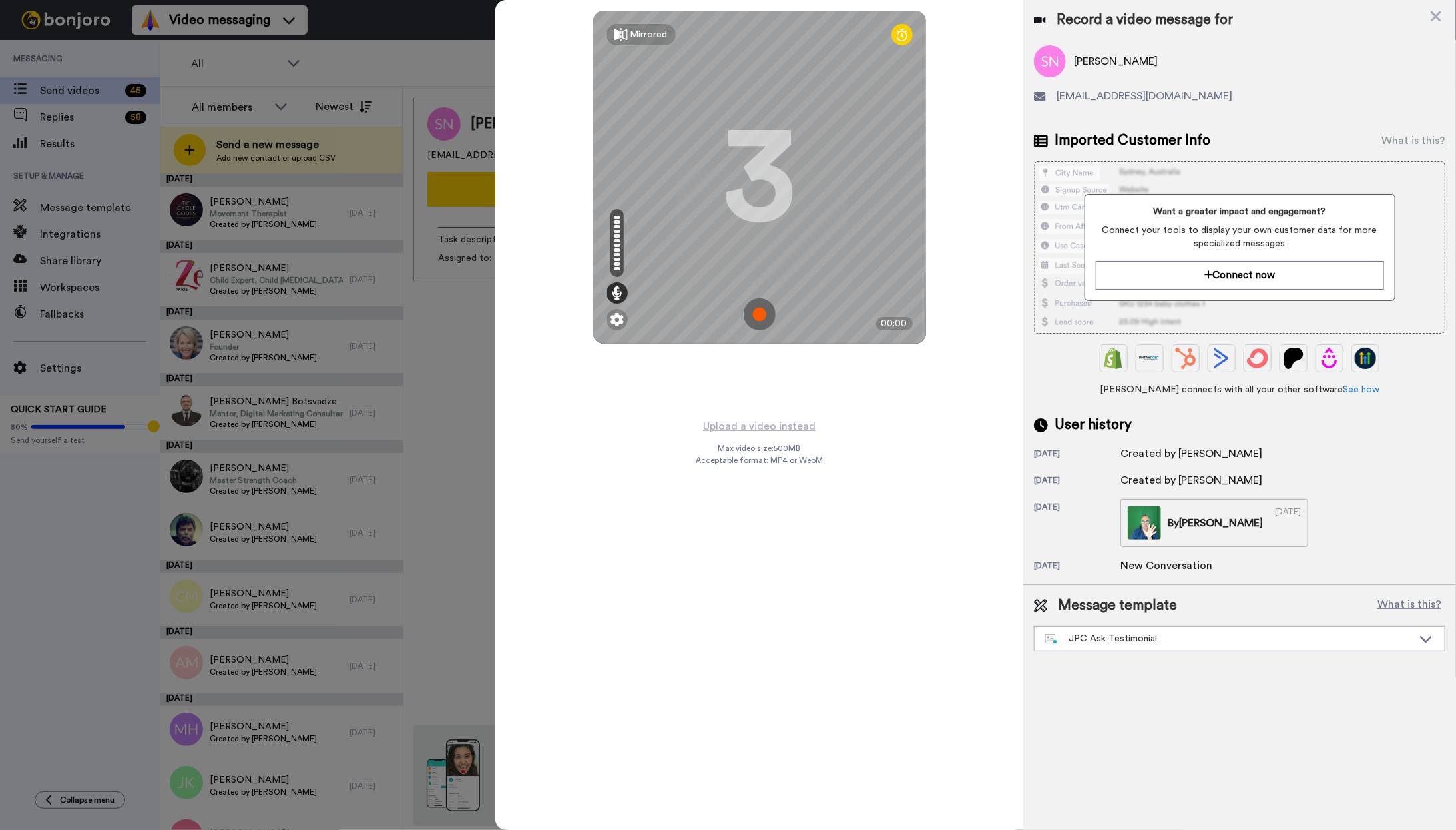
click at [762, 314] on img at bounding box center [759, 314] width 32 height 32
click at [762, 317] on img at bounding box center [759, 314] width 32 height 32
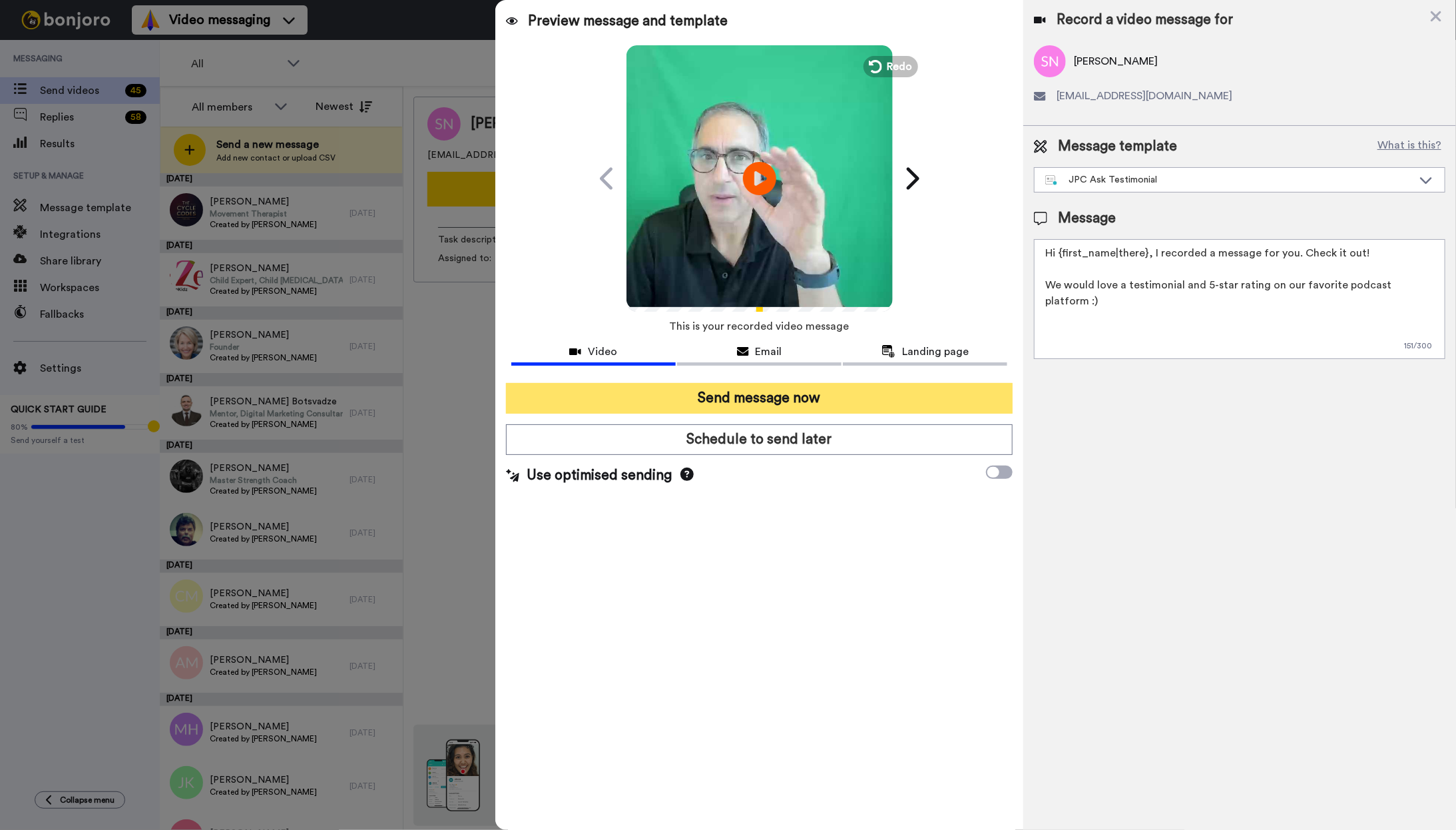
click at [762, 397] on button "Send message now" at bounding box center [759, 397] width 507 height 30
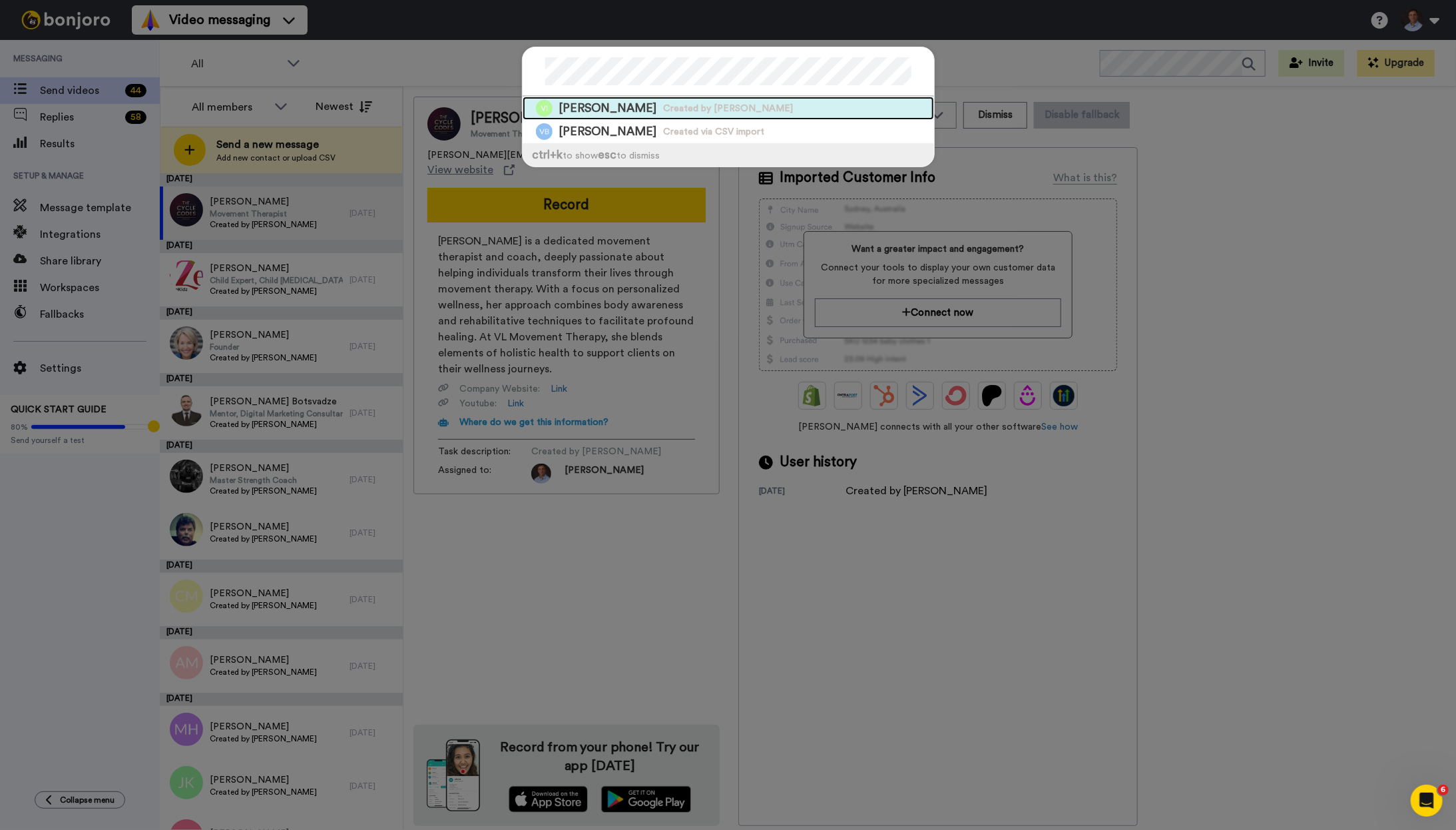
click at [706, 110] on span "Created by [PERSON_NAME]" at bounding box center [729, 108] width 130 height 13
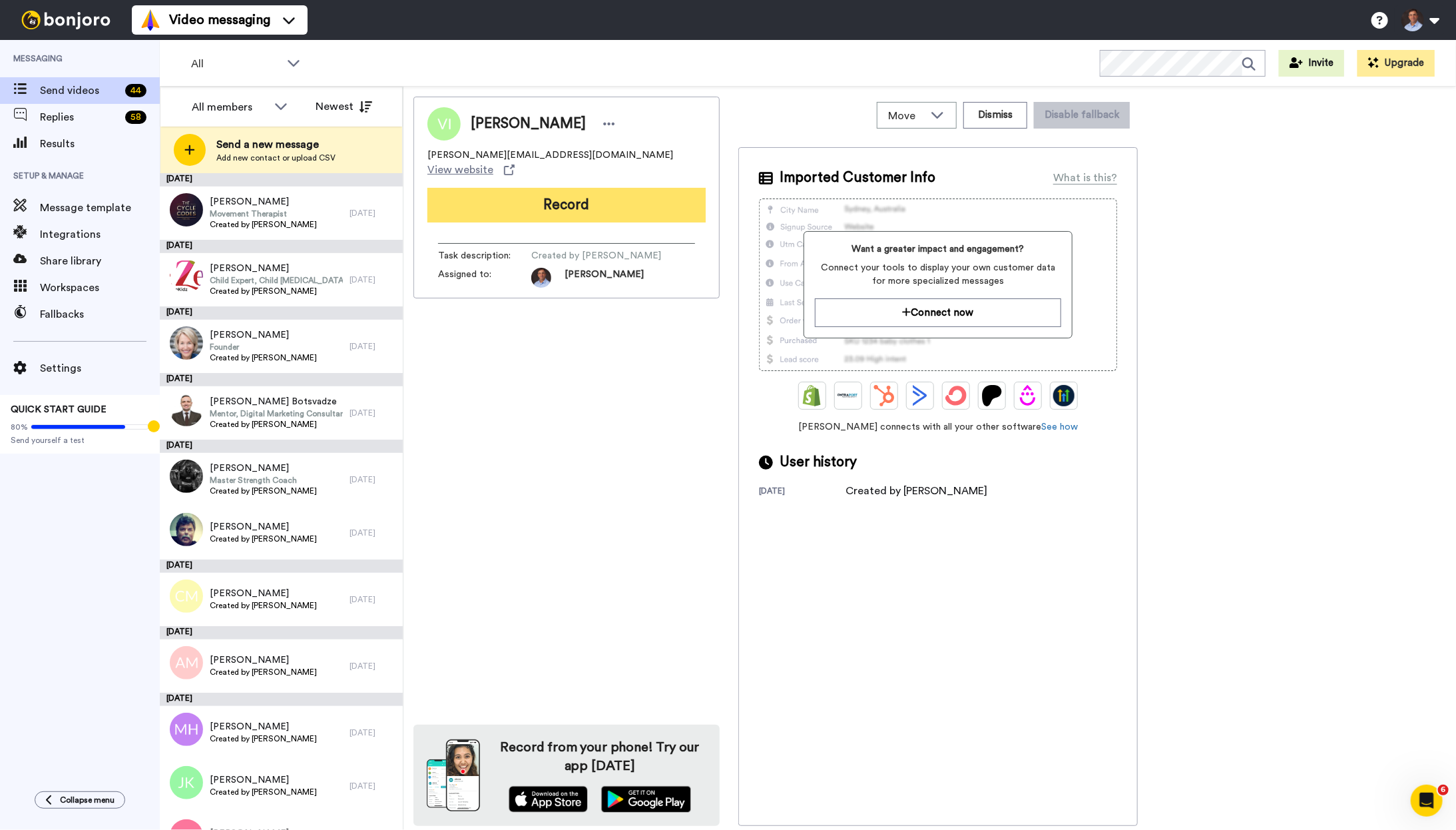
click at [574, 193] on button "Record" at bounding box center [566, 205] width 278 height 34
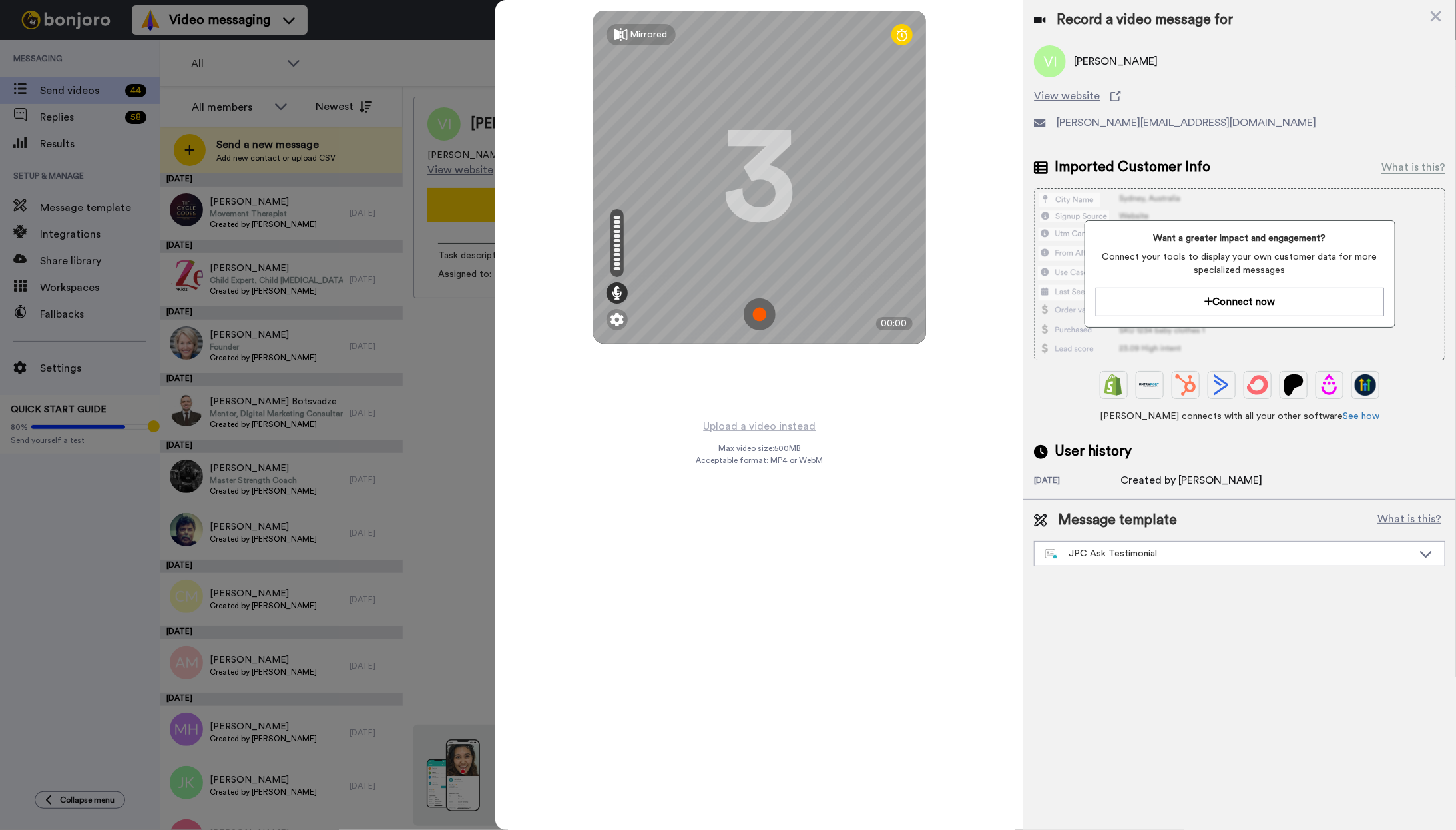
click at [753, 313] on img at bounding box center [759, 314] width 32 height 32
click at [761, 319] on img at bounding box center [759, 314] width 32 height 32
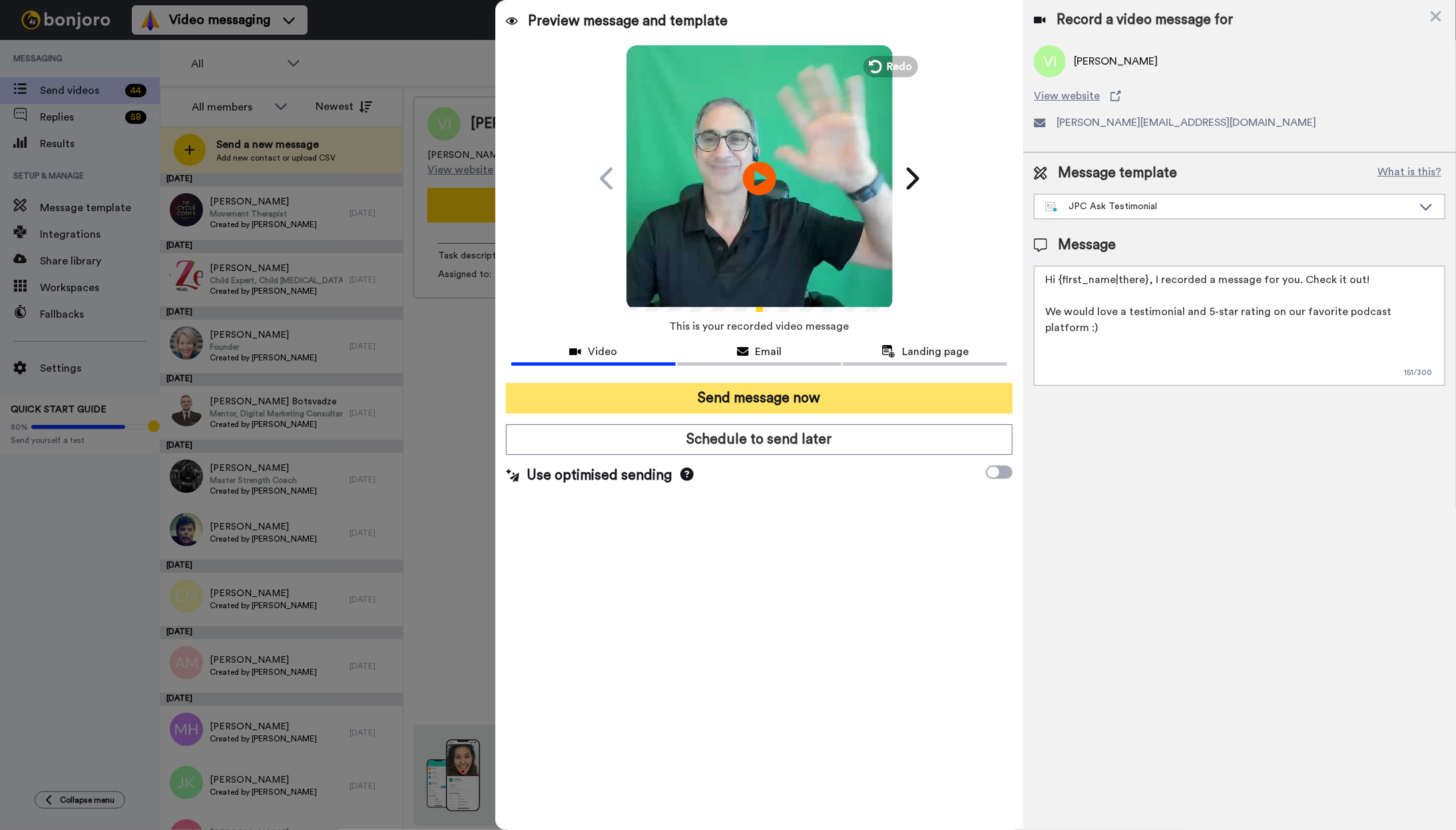
click at [791, 405] on button "Send message now" at bounding box center [759, 397] width 507 height 30
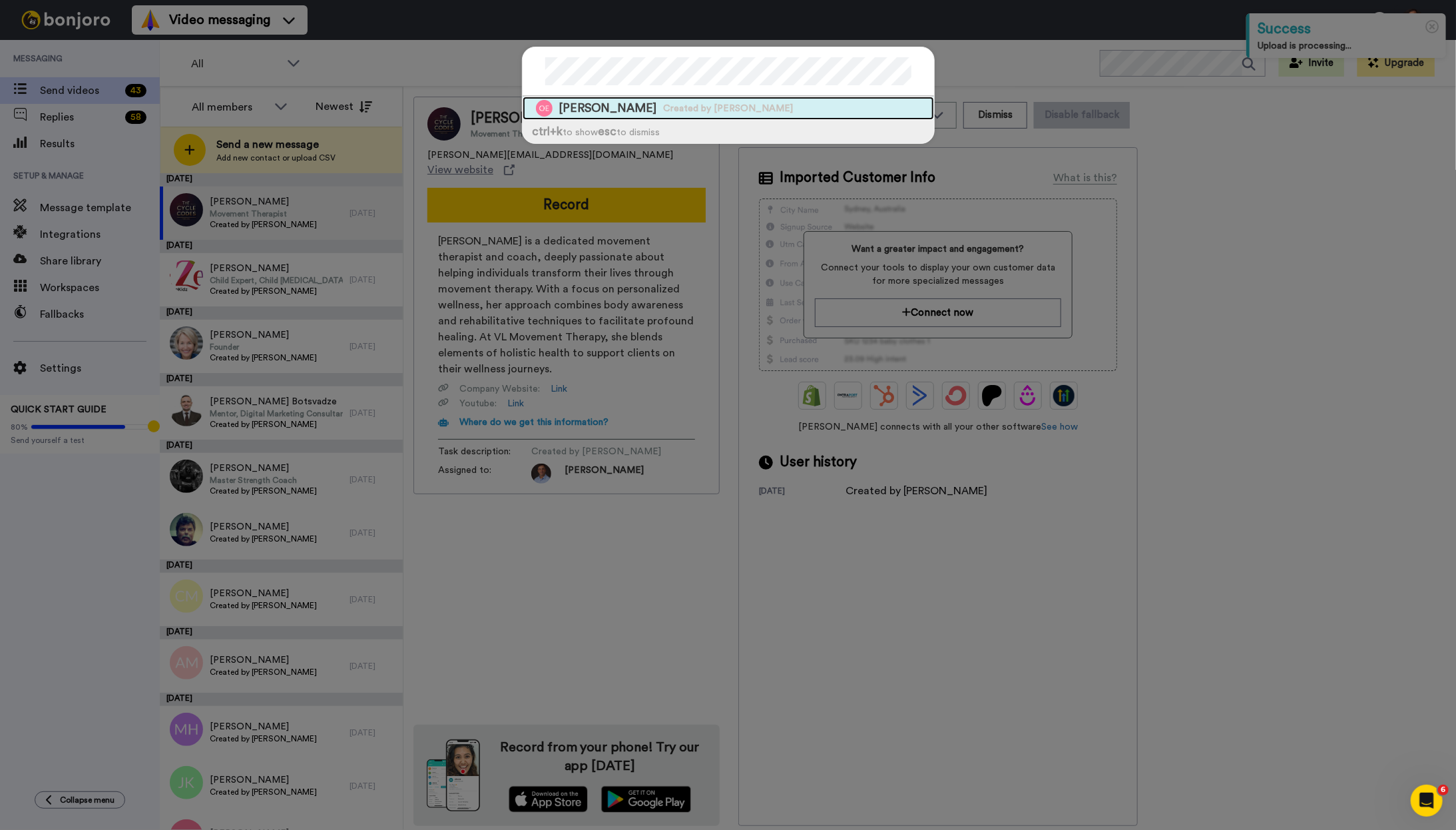
click at [675, 108] on span "Created by [PERSON_NAME]" at bounding box center [729, 108] width 130 height 13
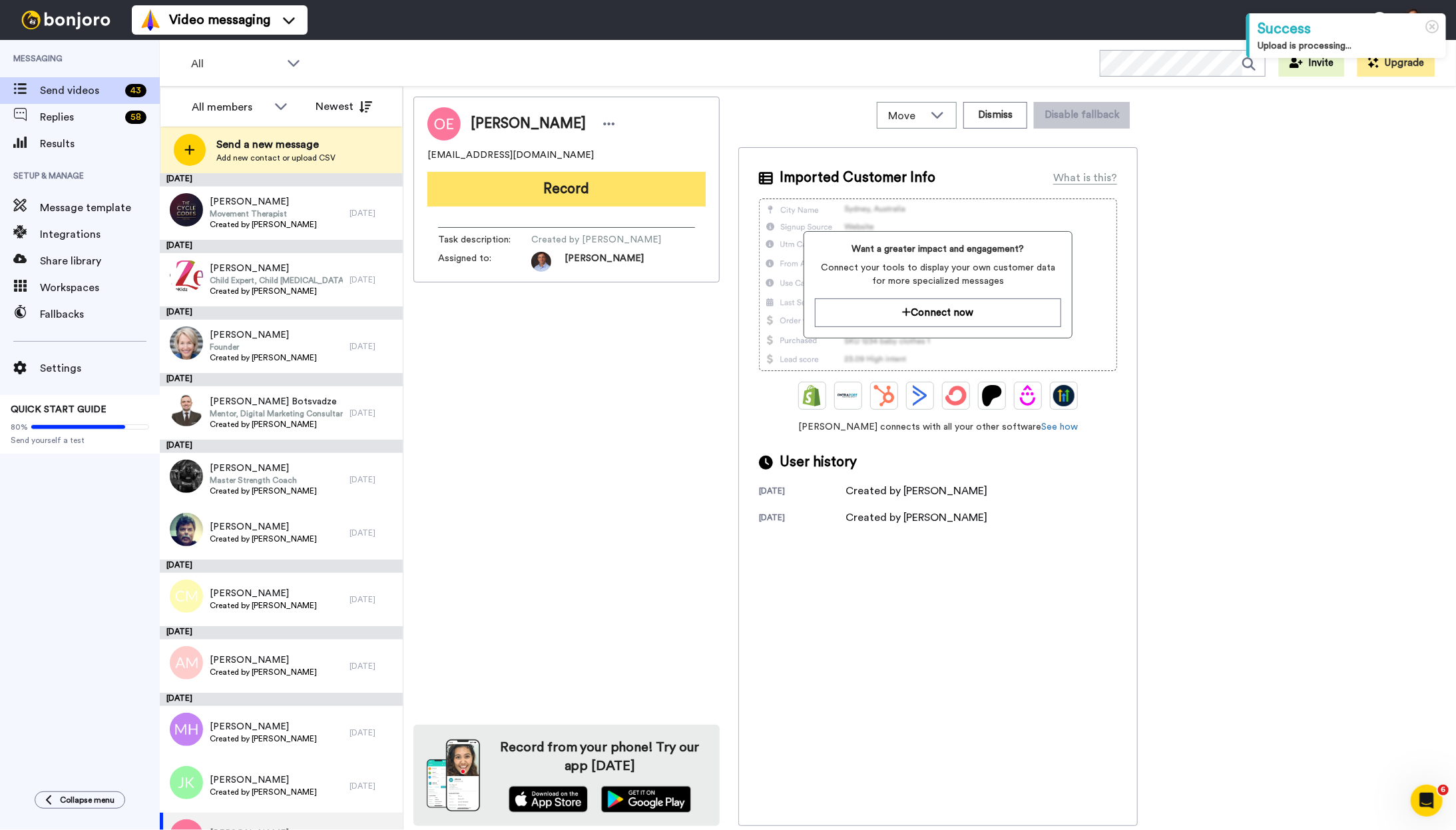
click at [643, 195] on button "Record" at bounding box center [566, 189] width 278 height 34
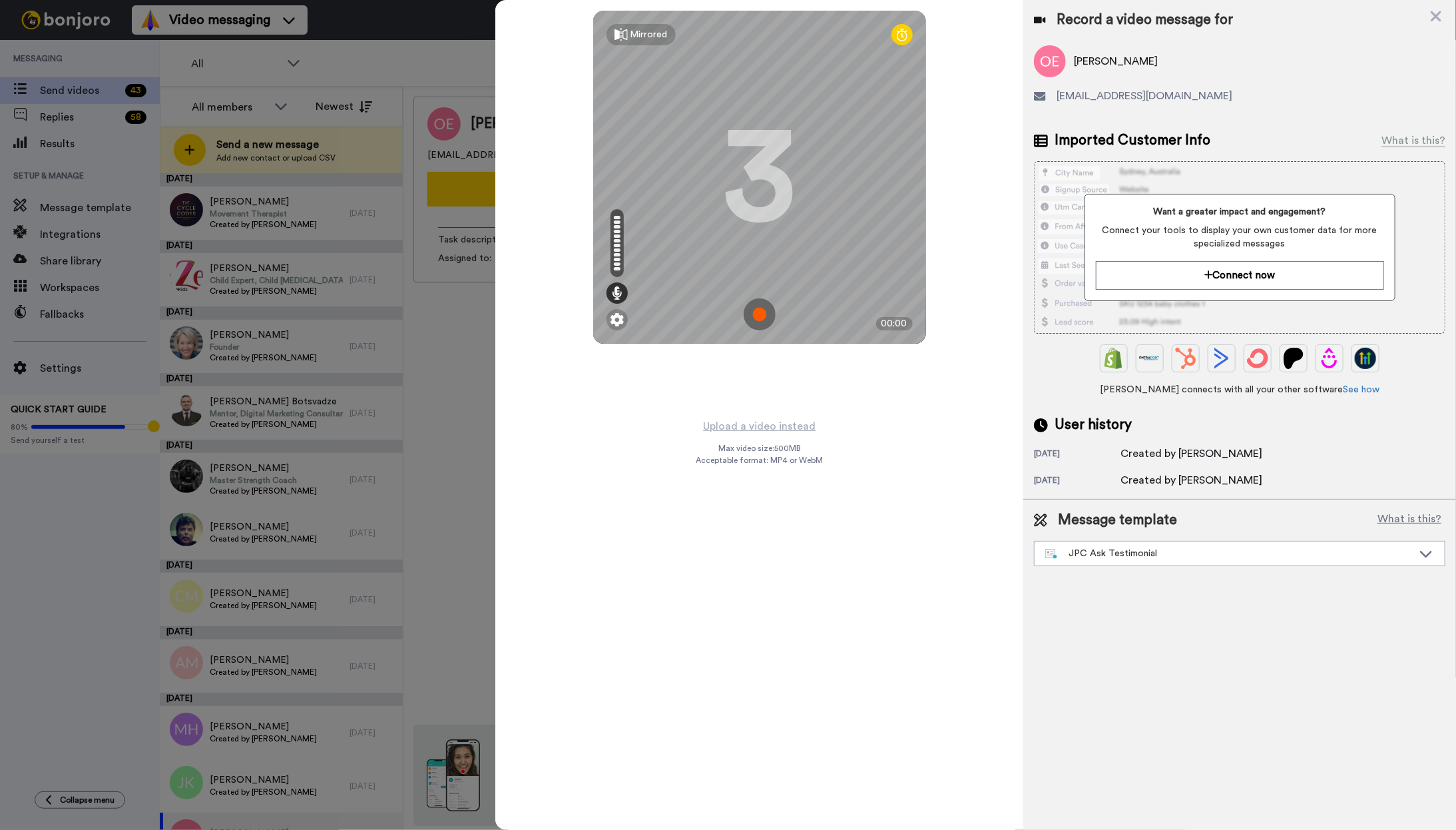
click at [759, 310] on img at bounding box center [759, 314] width 32 height 32
click at [767, 319] on img at bounding box center [759, 314] width 32 height 32
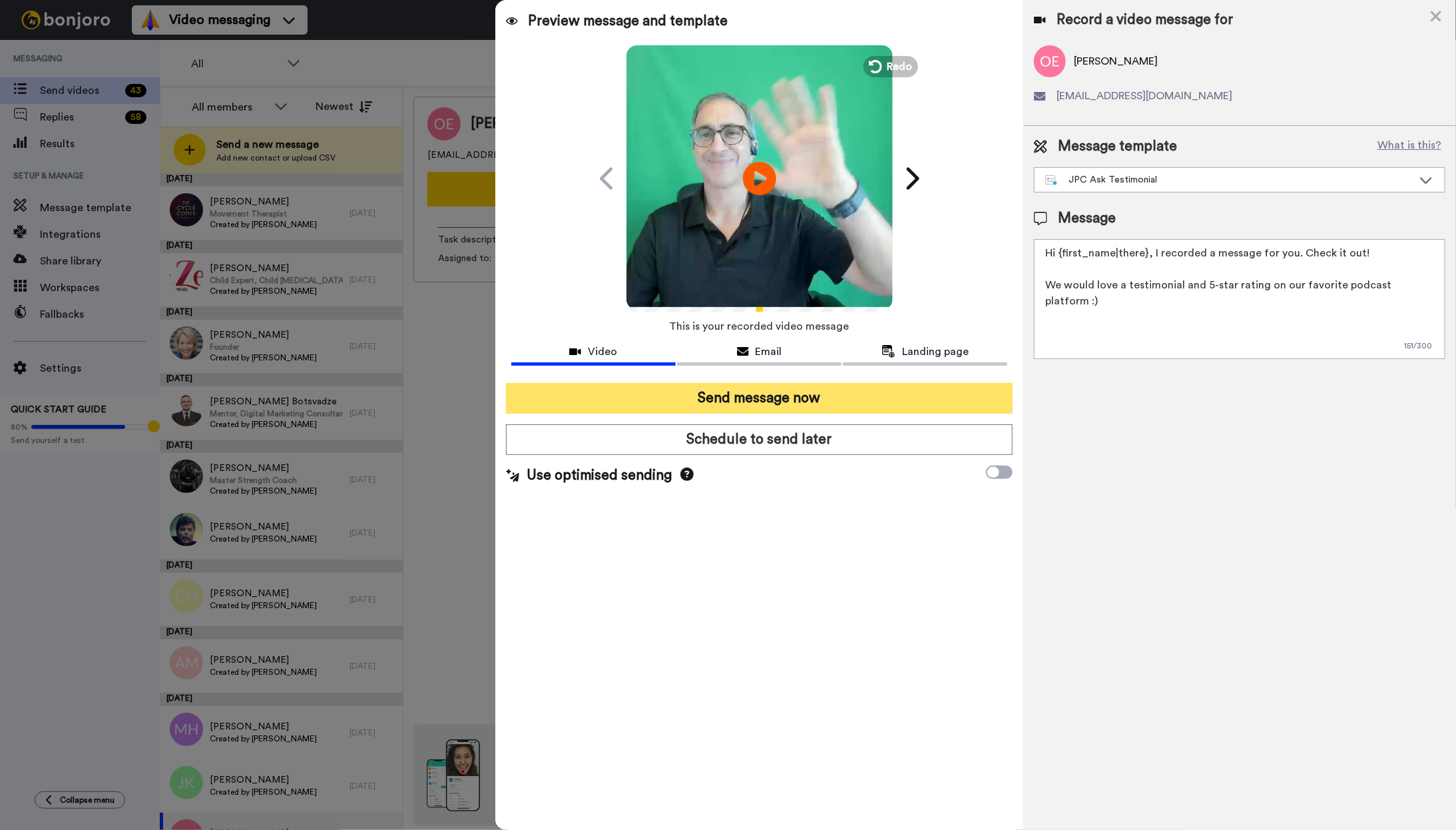
click at [776, 399] on button "Send message now" at bounding box center [759, 397] width 507 height 30
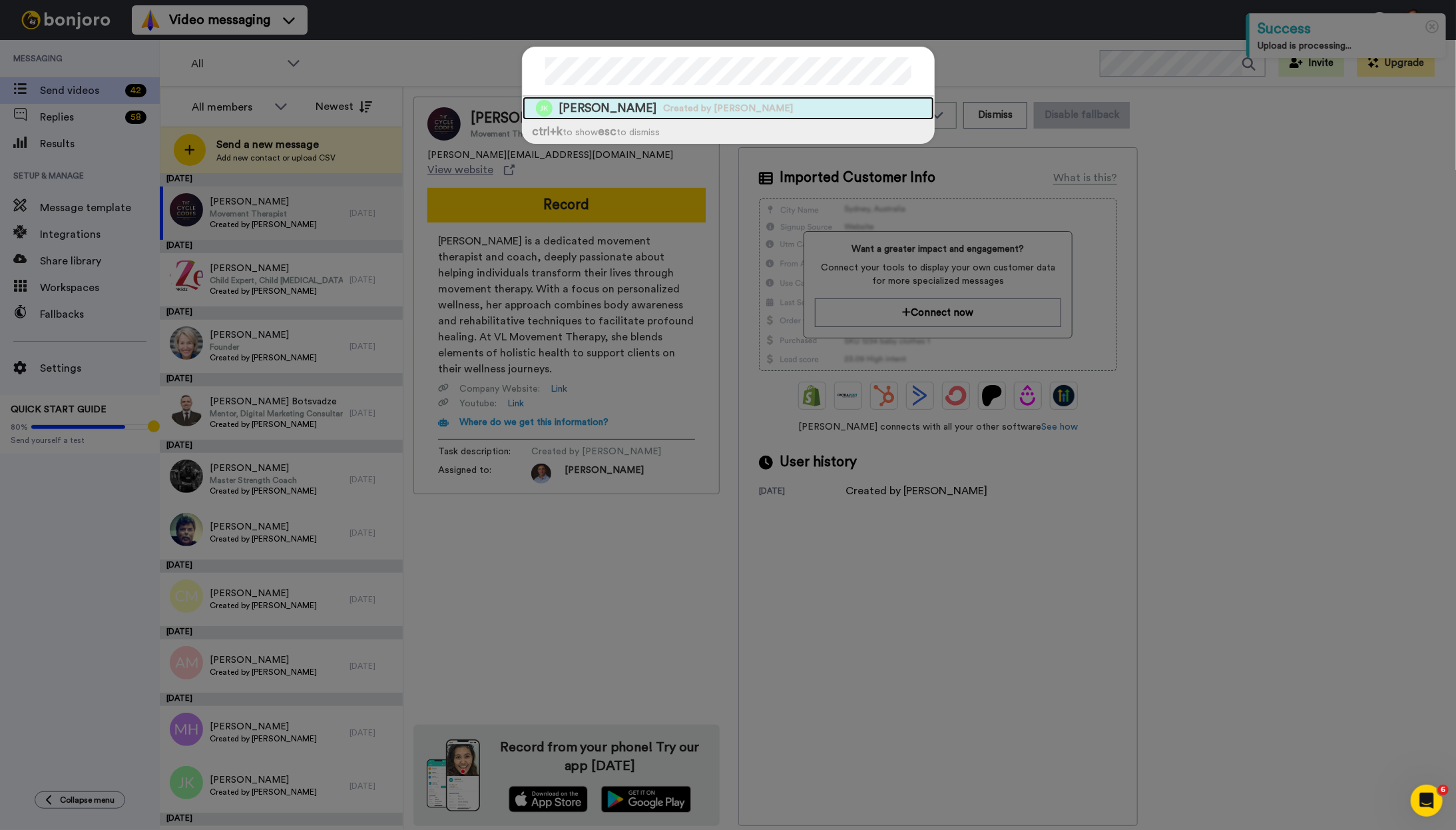
click at [735, 104] on div "[PERSON_NAME] Created by [PERSON_NAME]" at bounding box center [728, 108] width 411 height 23
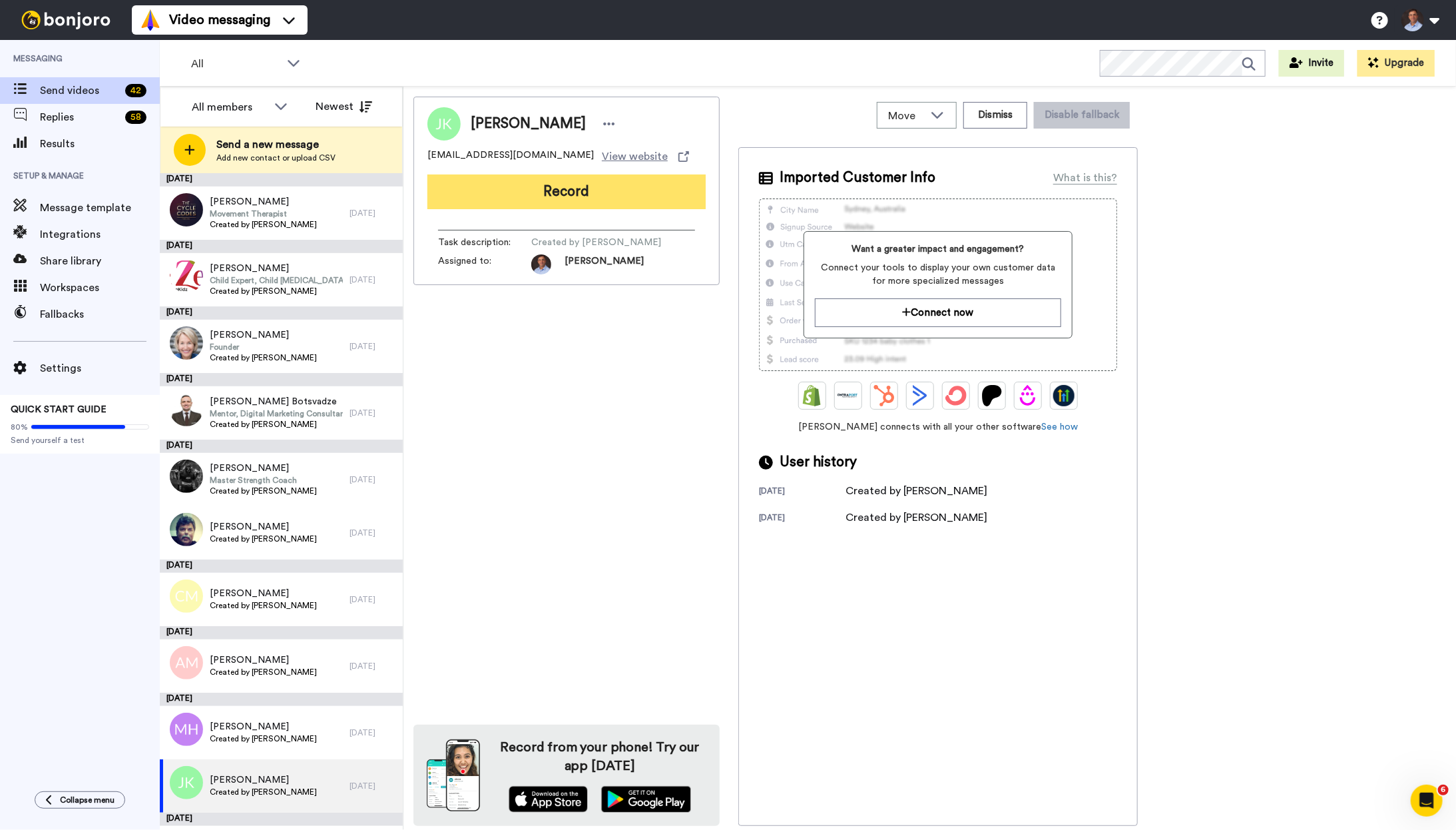
click at [581, 199] on button "Record" at bounding box center [566, 191] width 278 height 34
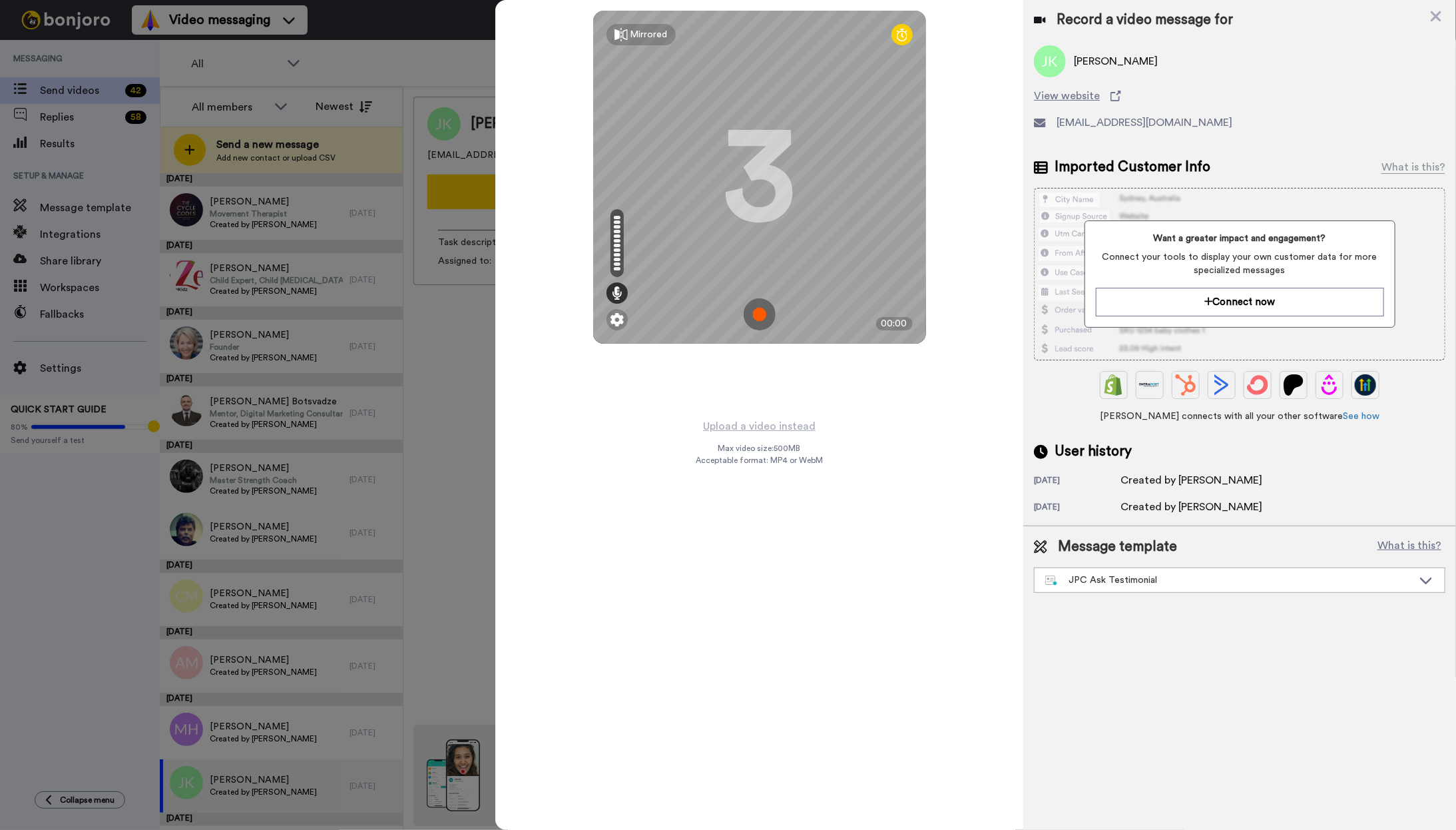
click at [761, 317] on img at bounding box center [759, 314] width 32 height 32
click at [765, 315] on img at bounding box center [759, 314] width 32 height 32
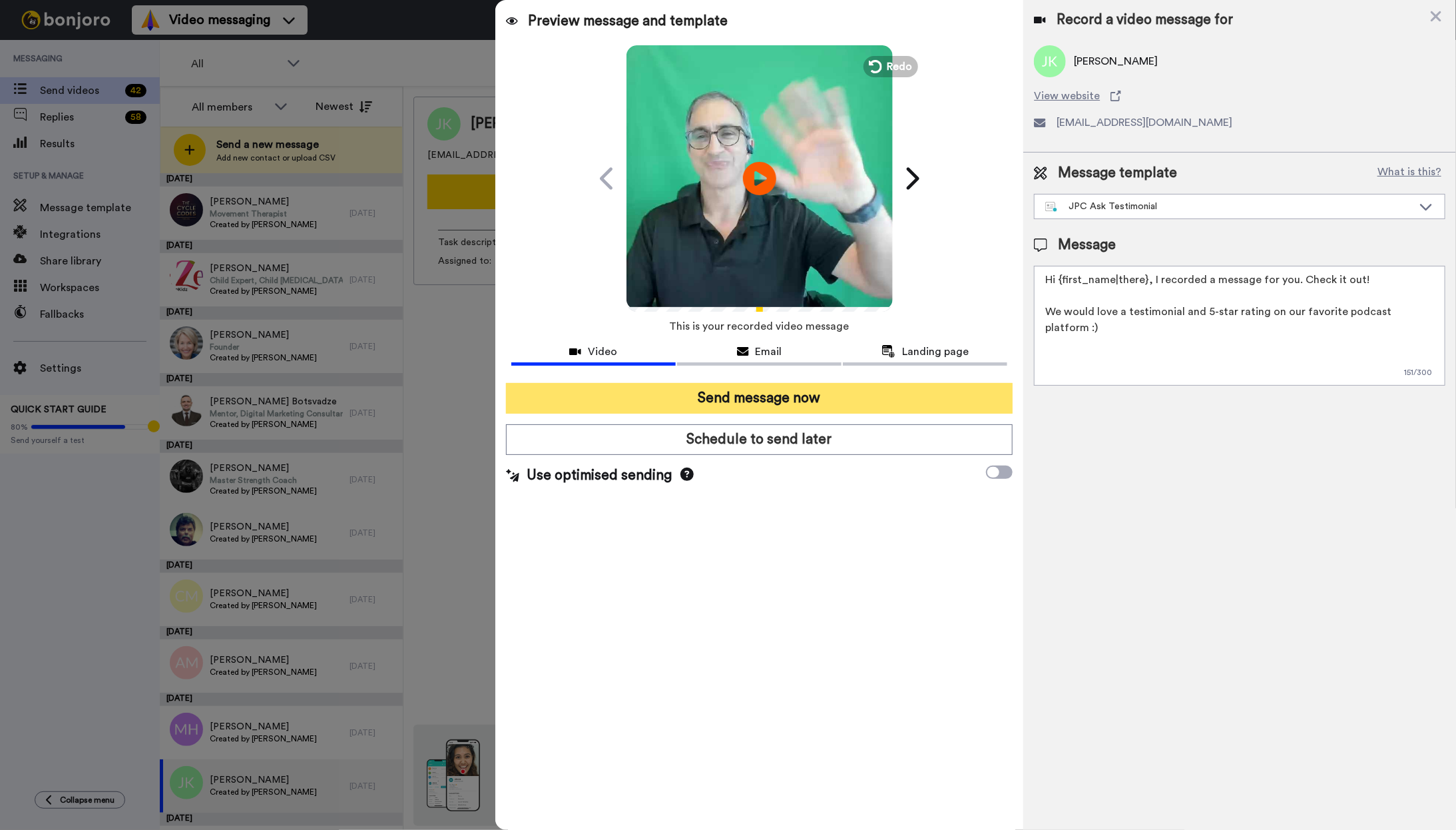
click at [799, 400] on button "Send message now" at bounding box center [759, 397] width 507 height 30
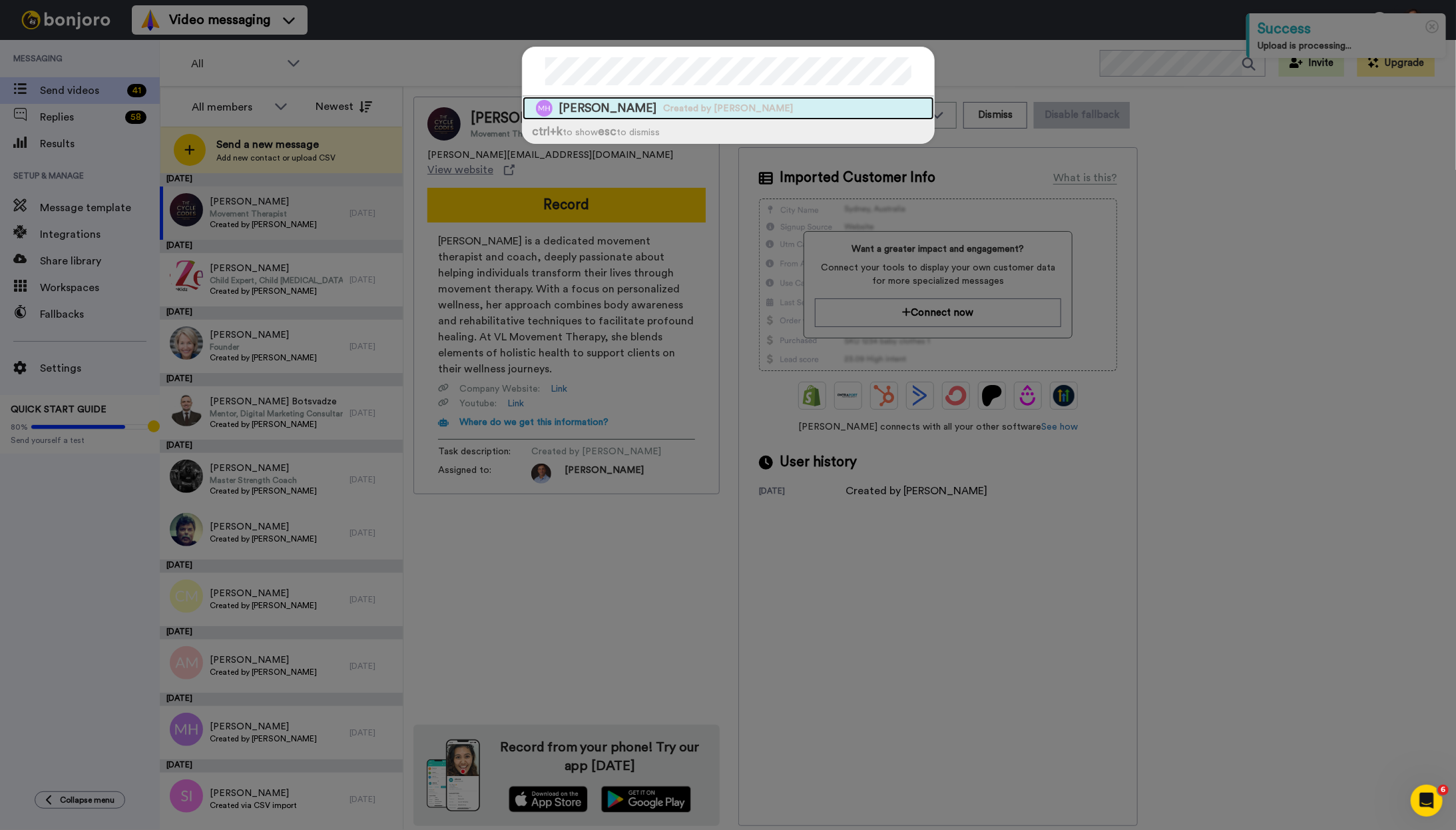
click at [697, 110] on span "Created by [PERSON_NAME]" at bounding box center [729, 108] width 130 height 13
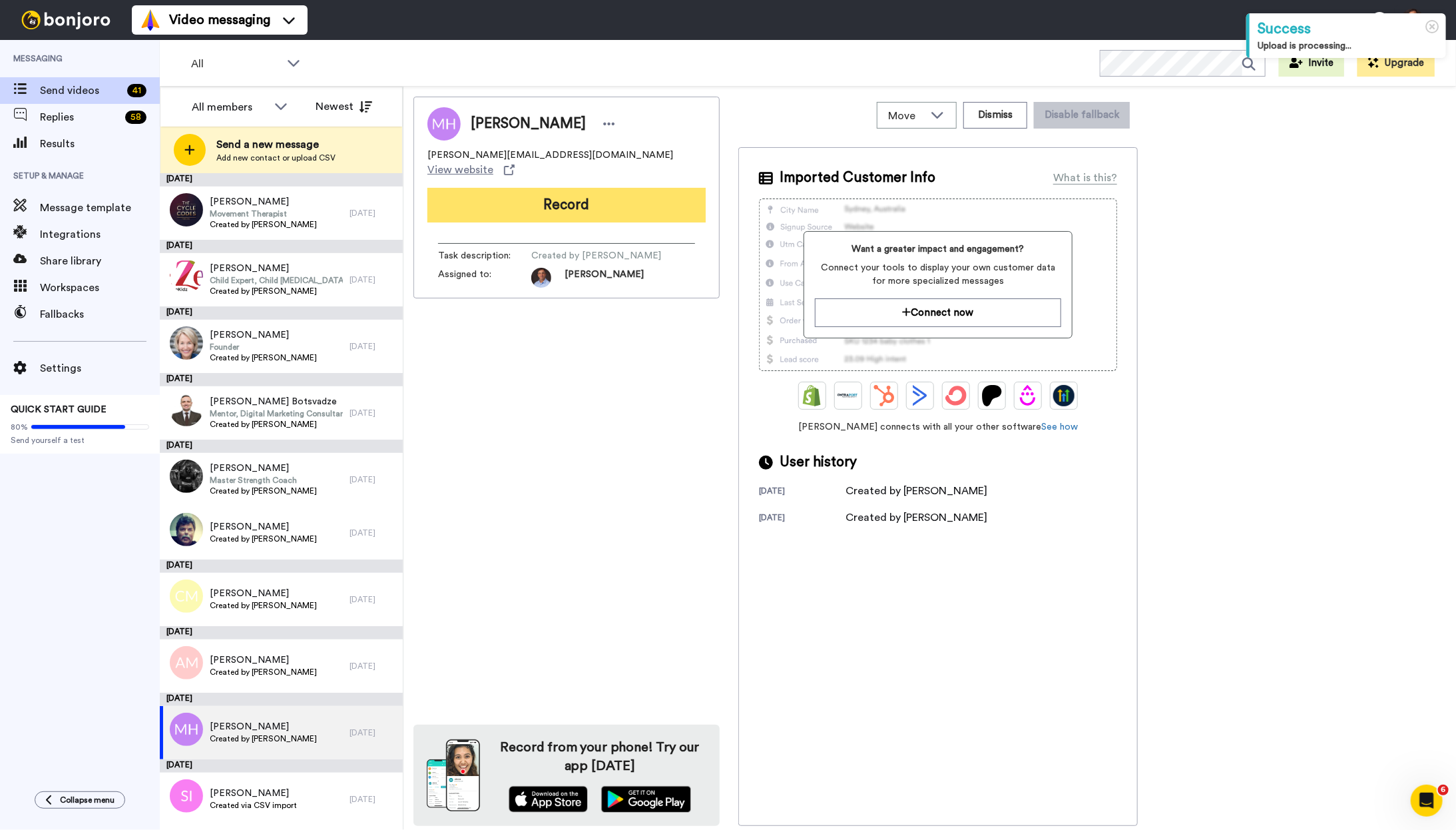
click at [606, 197] on button "Record" at bounding box center [566, 205] width 278 height 34
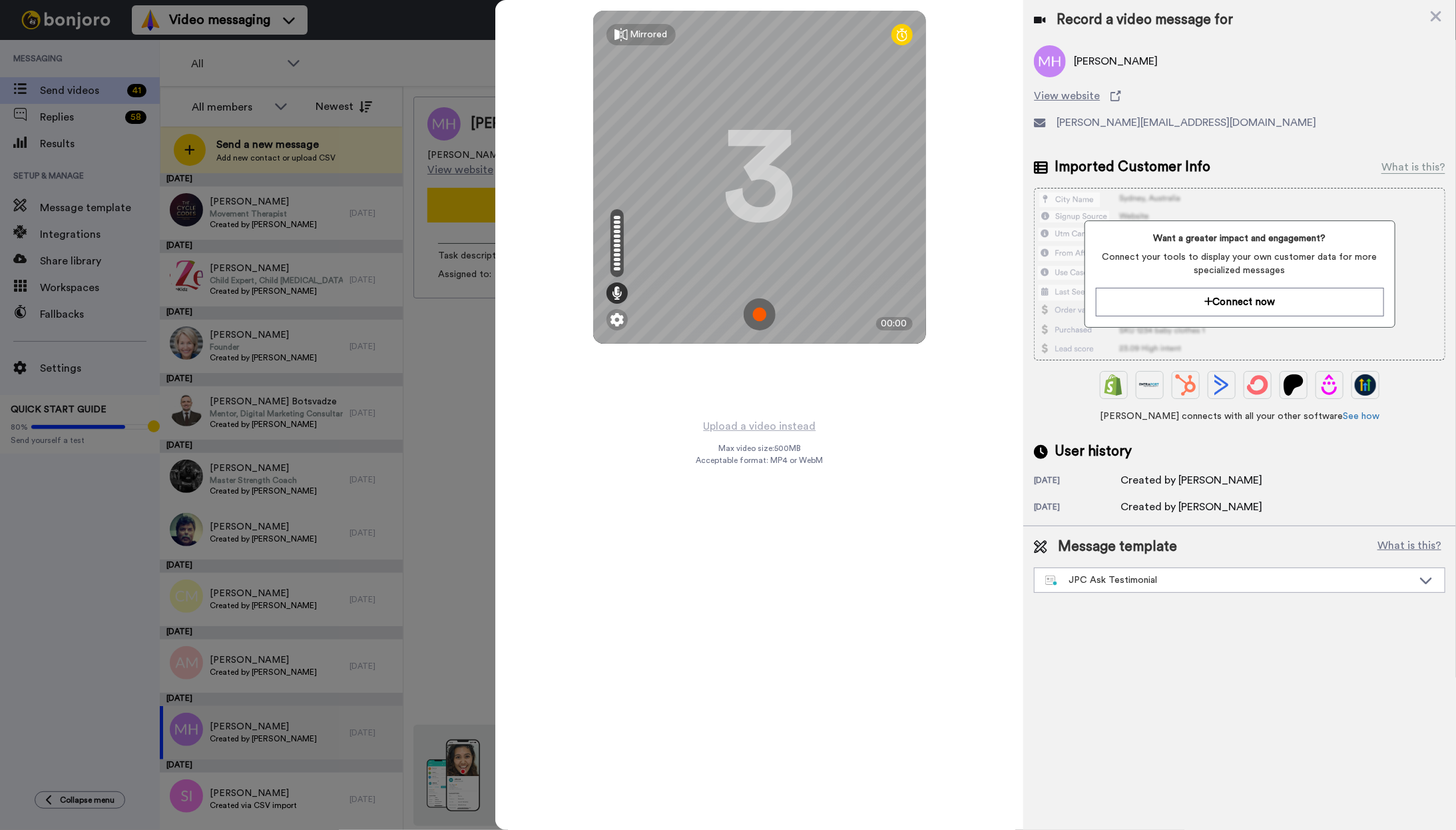
click at [767, 314] on img at bounding box center [759, 314] width 32 height 32
click at [769, 320] on img at bounding box center [759, 314] width 32 height 32
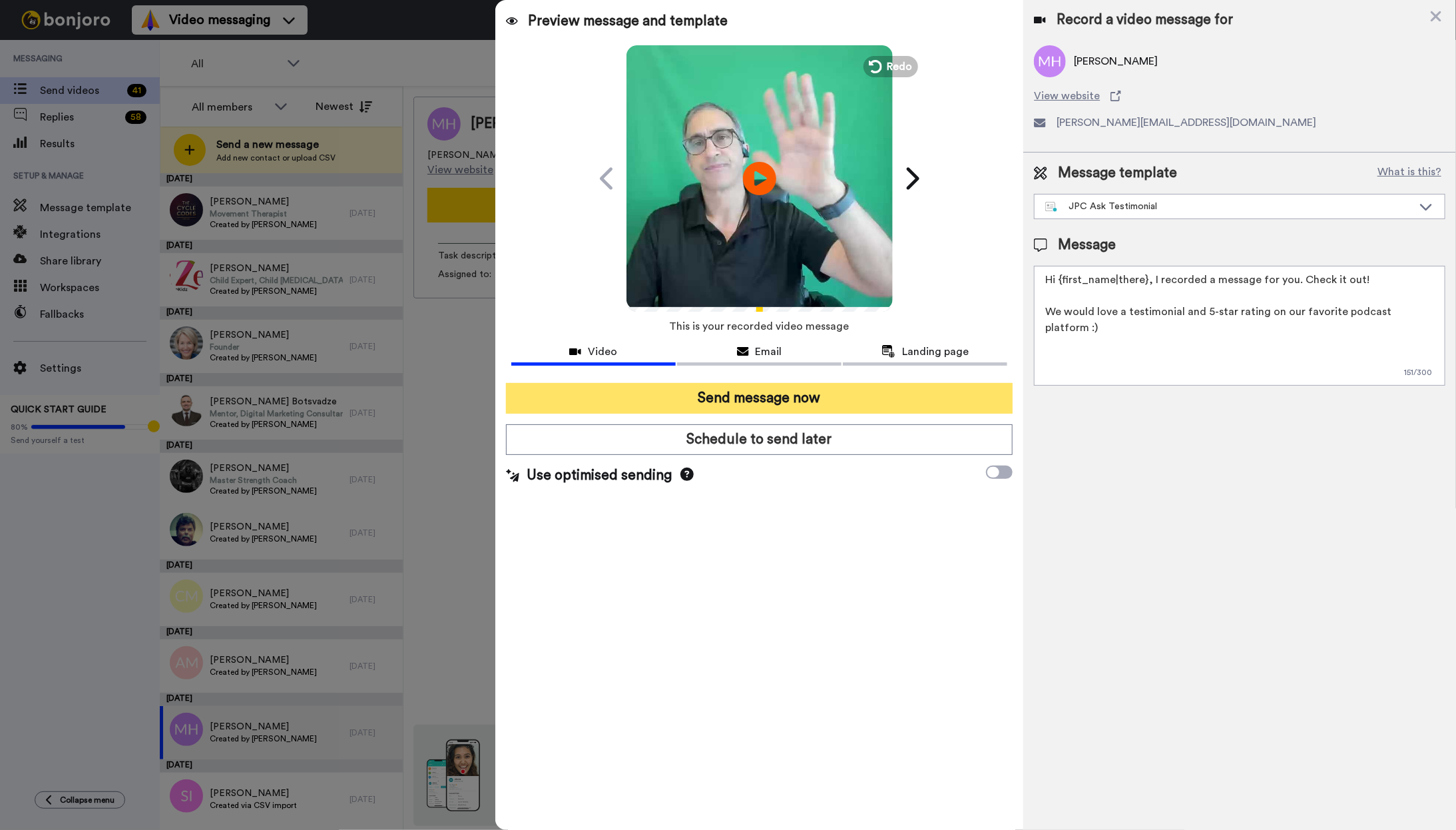
click at [879, 401] on button "Send message now" at bounding box center [759, 397] width 507 height 30
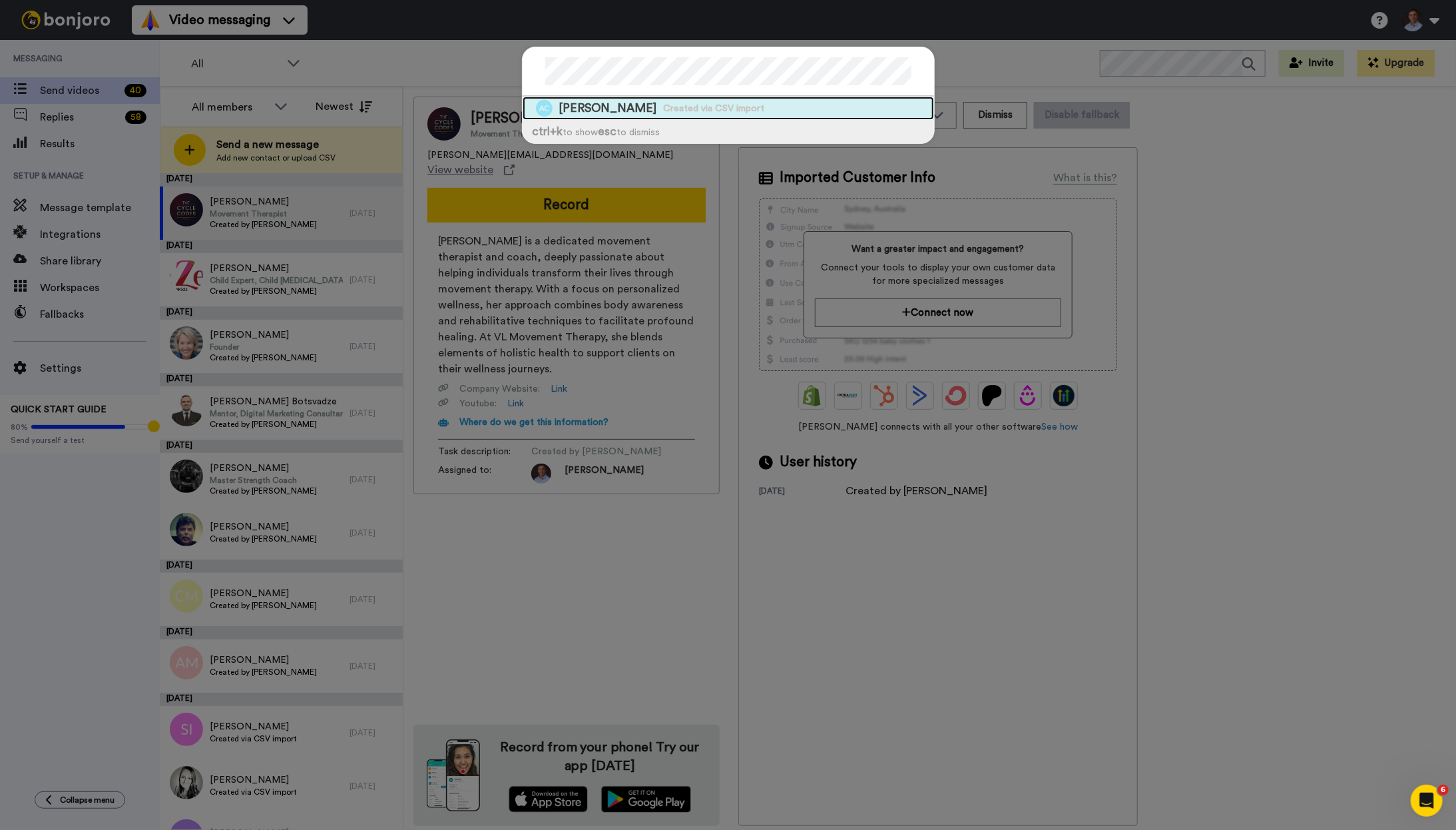
click at [628, 103] on span "Aharon Chernin" at bounding box center [607, 108] width 98 height 16
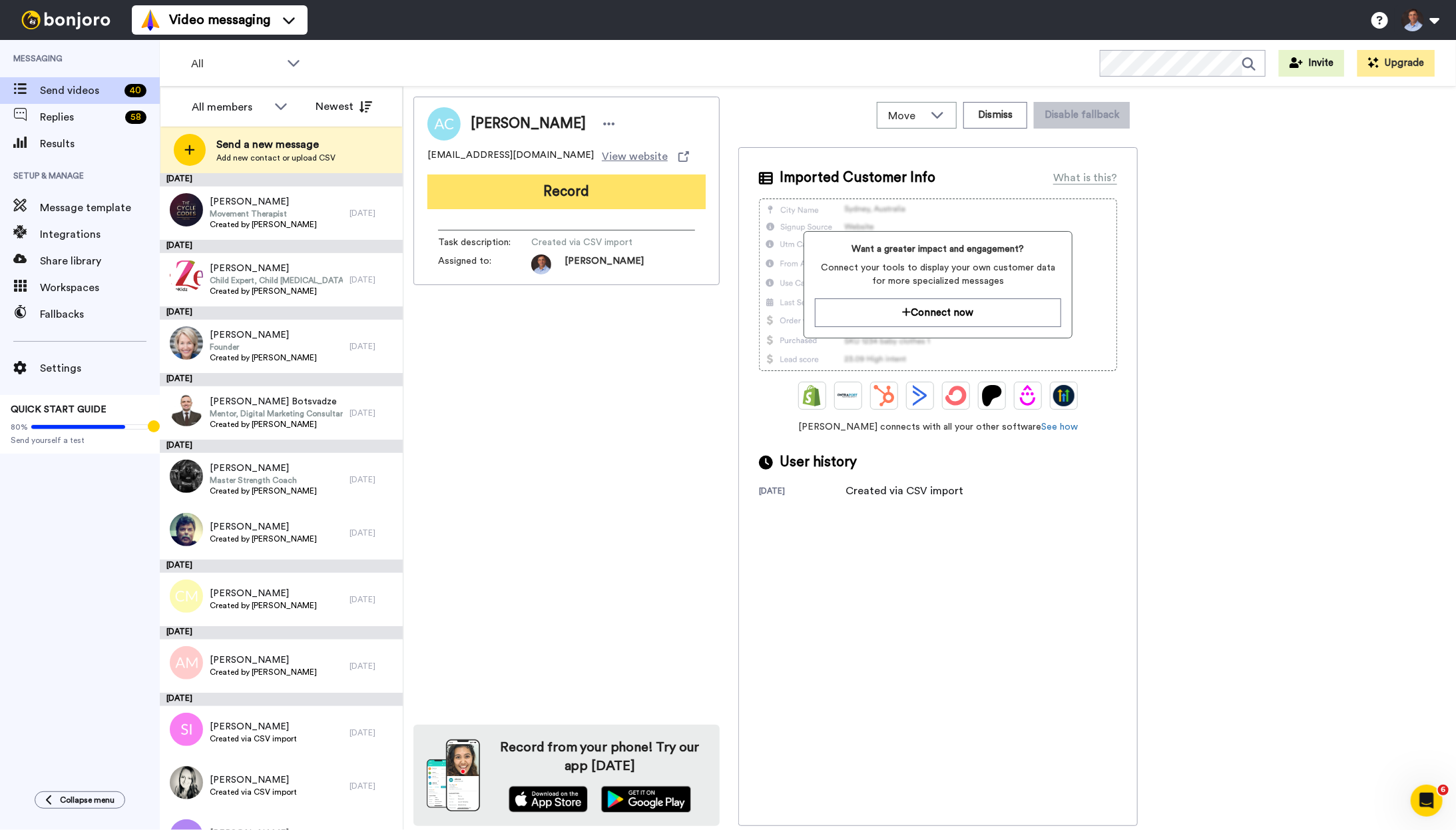
click at [617, 201] on button "Record" at bounding box center [566, 191] width 278 height 34
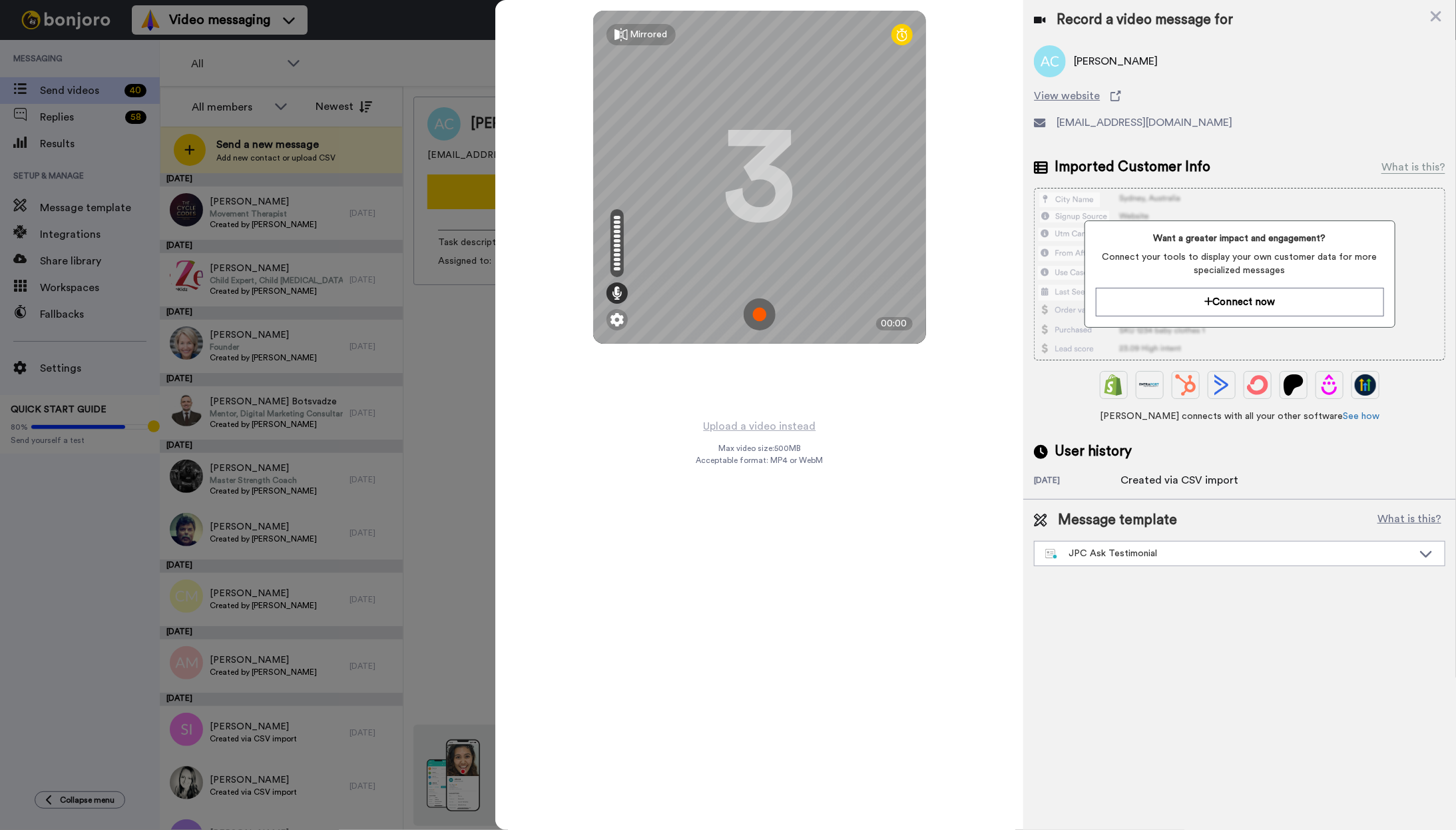
click at [762, 312] on img at bounding box center [759, 314] width 32 height 32
click at [768, 314] on img at bounding box center [759, 314] width 32 height 32
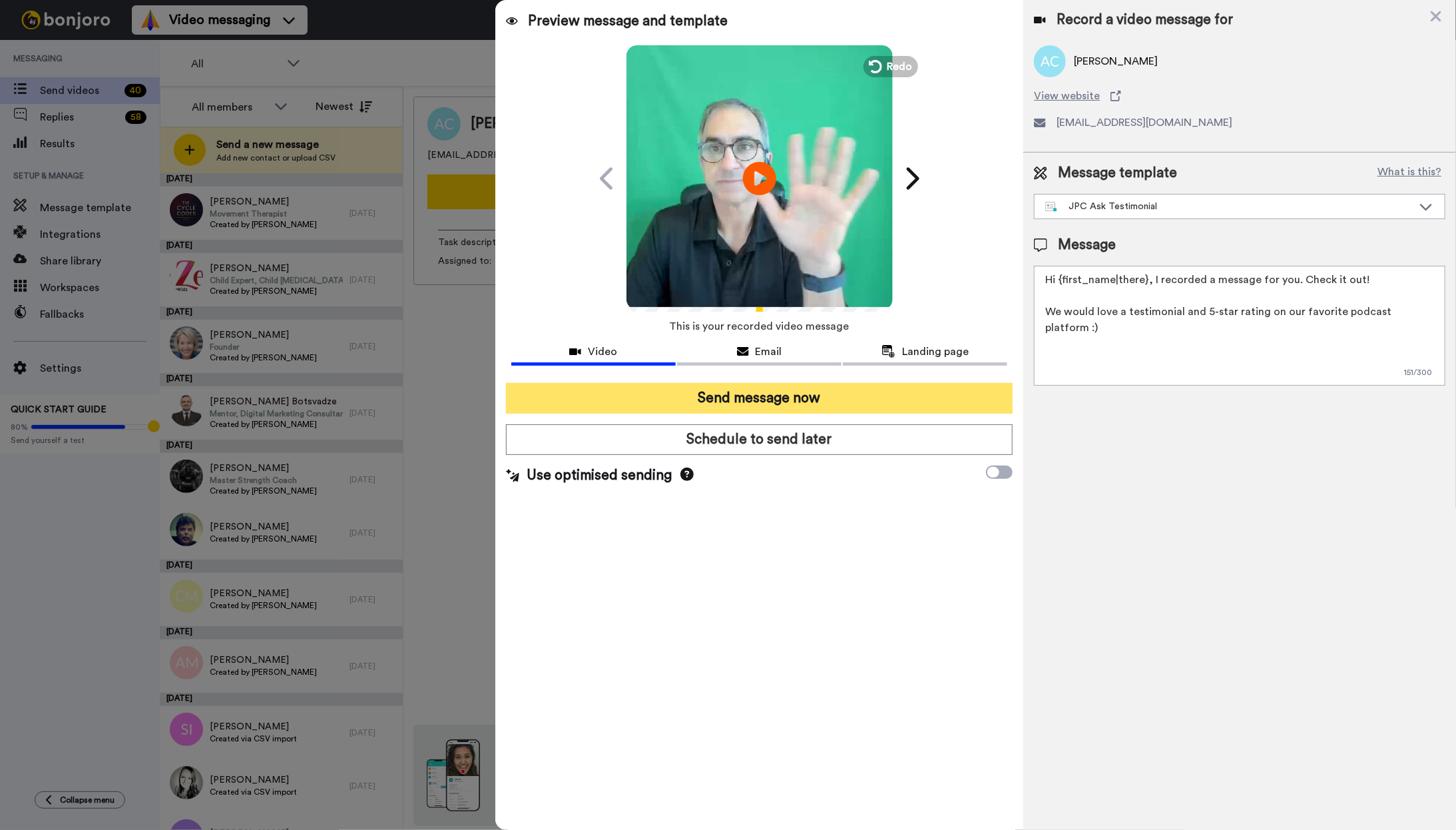
click at [823, 401] on button "Send message now" at bounding box center [759, 397] width 507 height 30
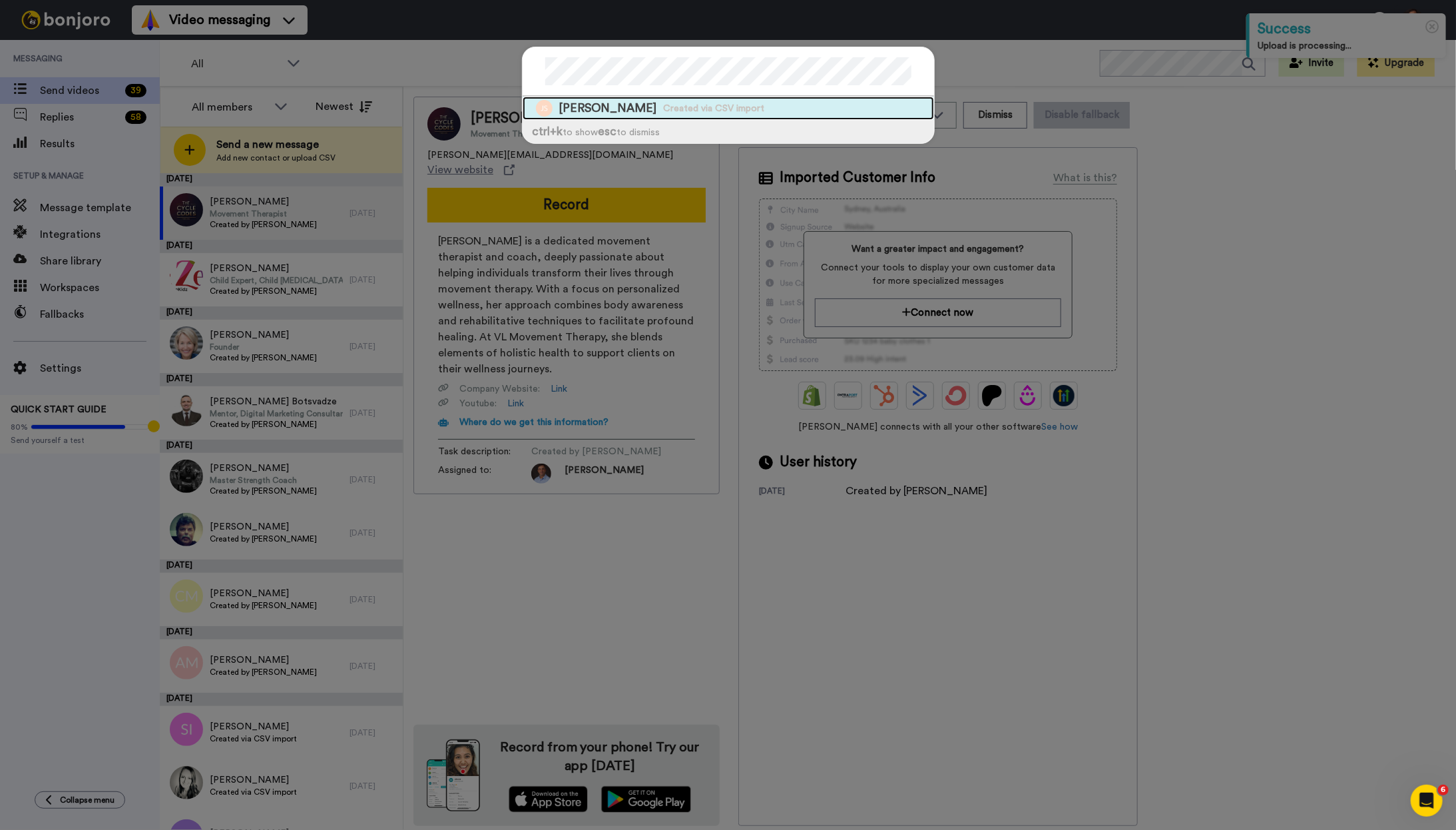
click at [607, 110] on span "John Snyder" at bounding box center [607, 108] width 98 height 16
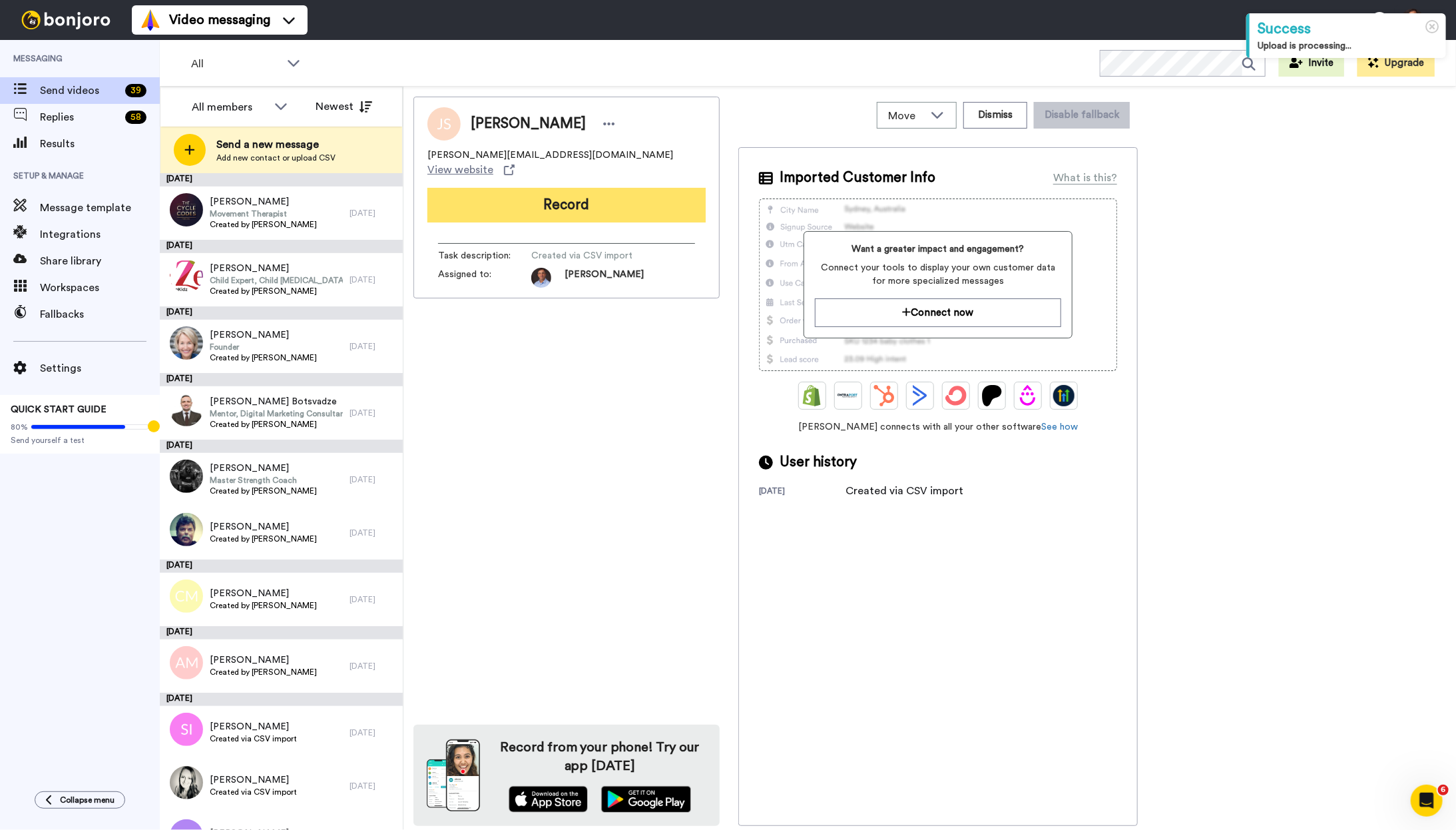
click at [671, 194] on button "Record" at bounding box center [566, 205] width 278 height 34
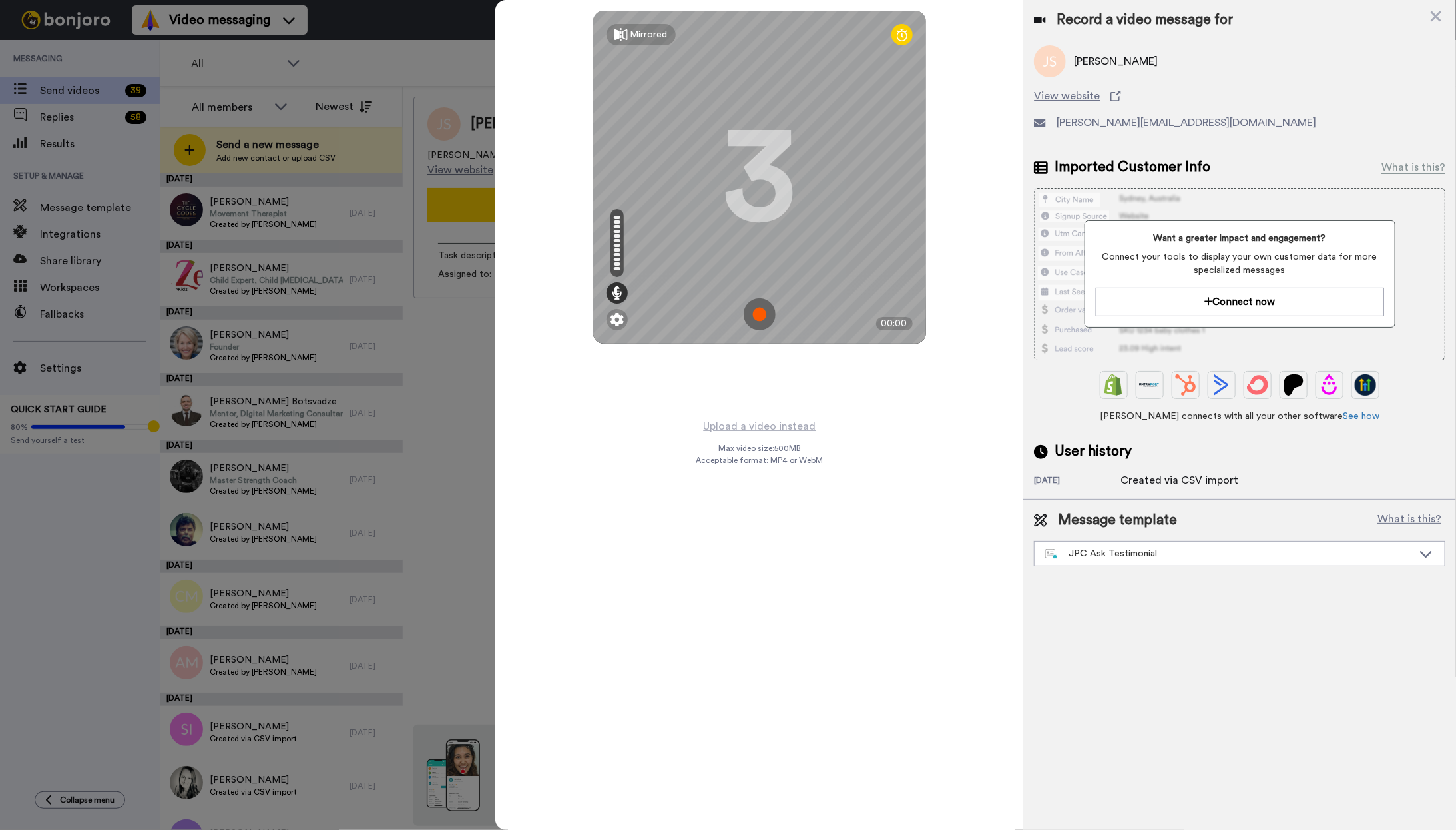
click at [762, 316] on img at bounding box center [759, 314] width 32 height 32
click at [759, 317] on img at bounding box center [759, 314] width 32 height 32
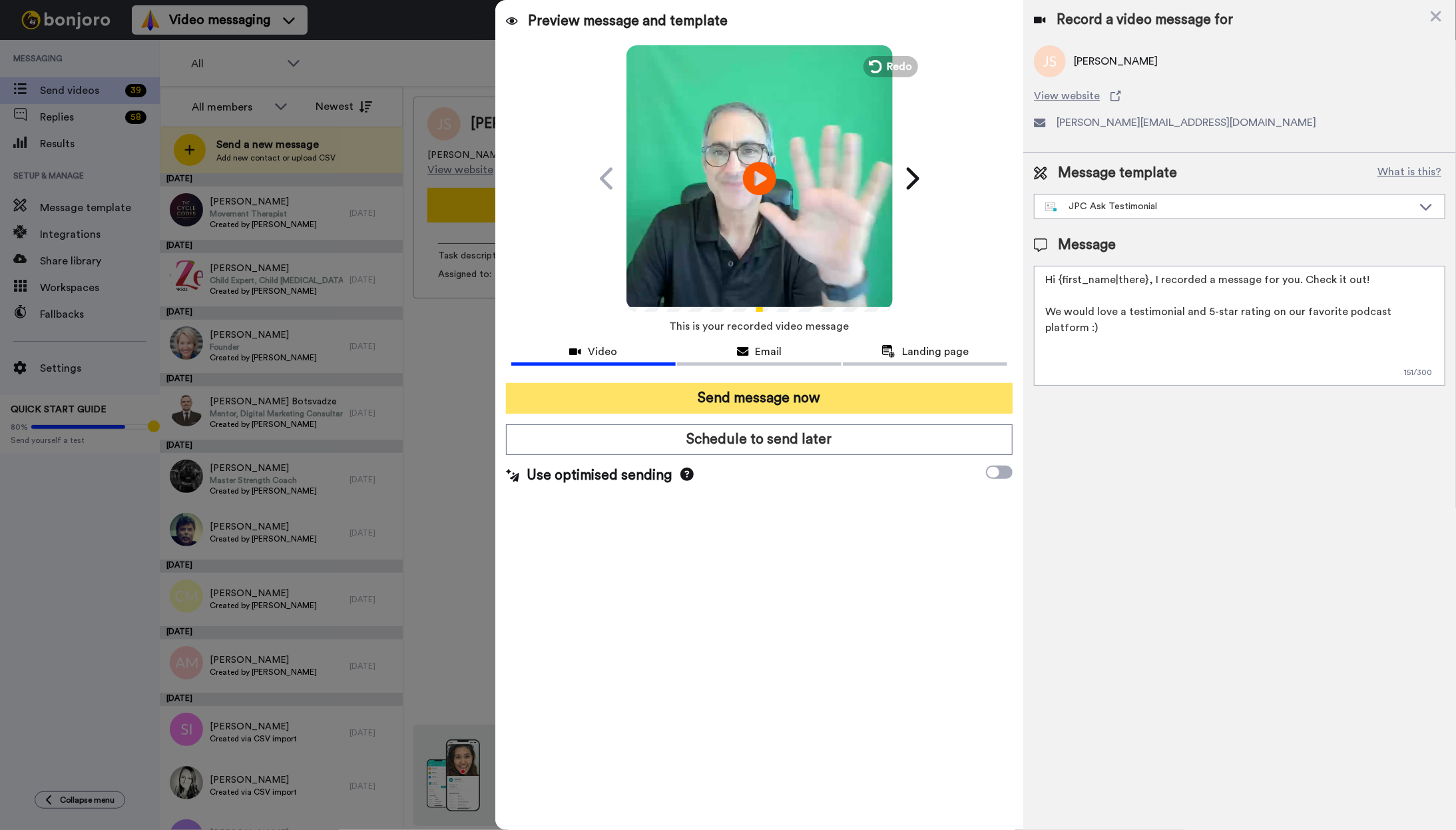
click at [717, 399] on button "Send message now" at bounding box center [759, 397] width 507 height 30
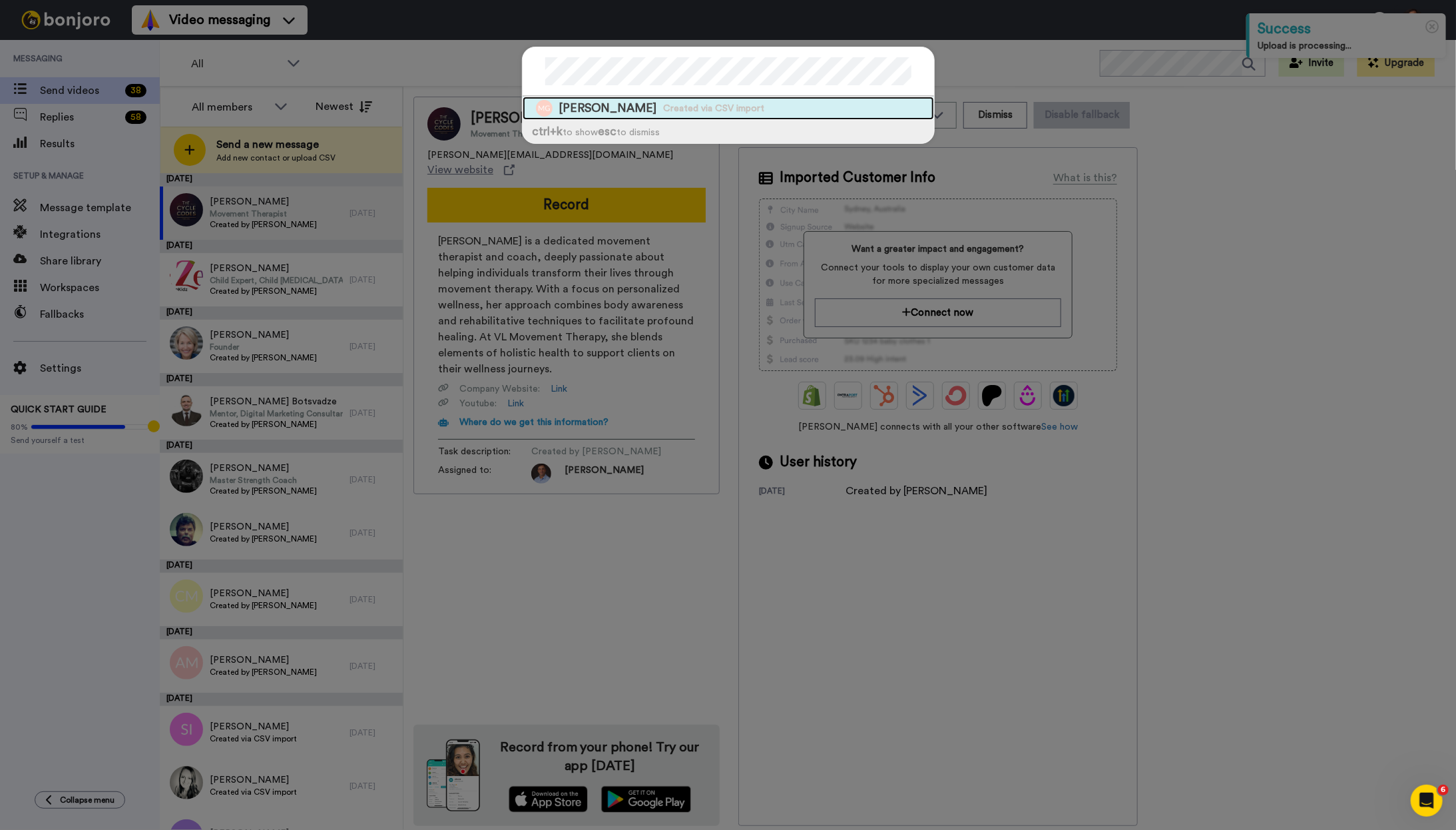
click at [664, 108] on span "Created via CSV import" at bounding box center [714, 108] width 101 height 13
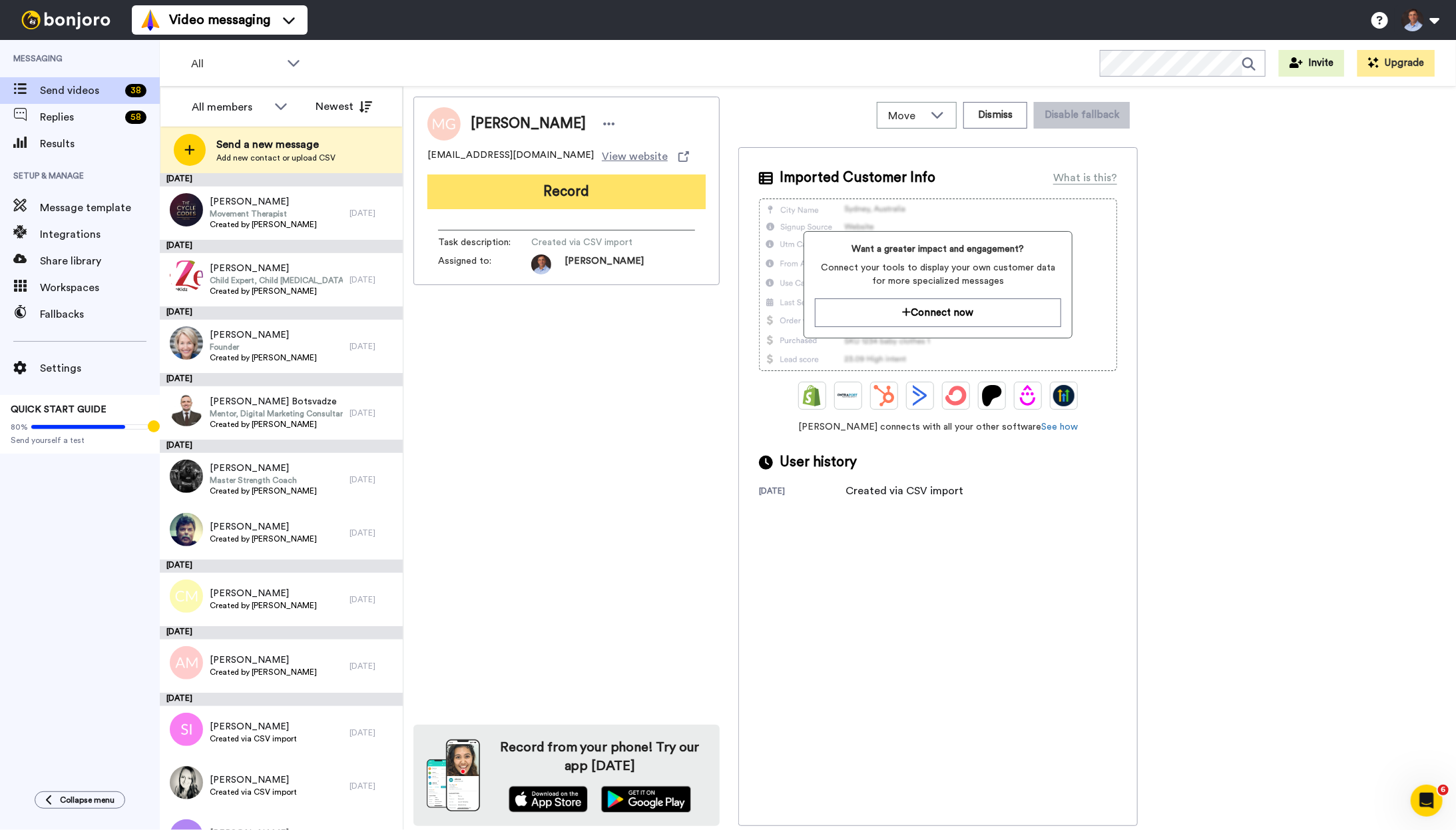
click at [541, 189] on button "Record" at bounding box center [566, 191] width 278 height 34
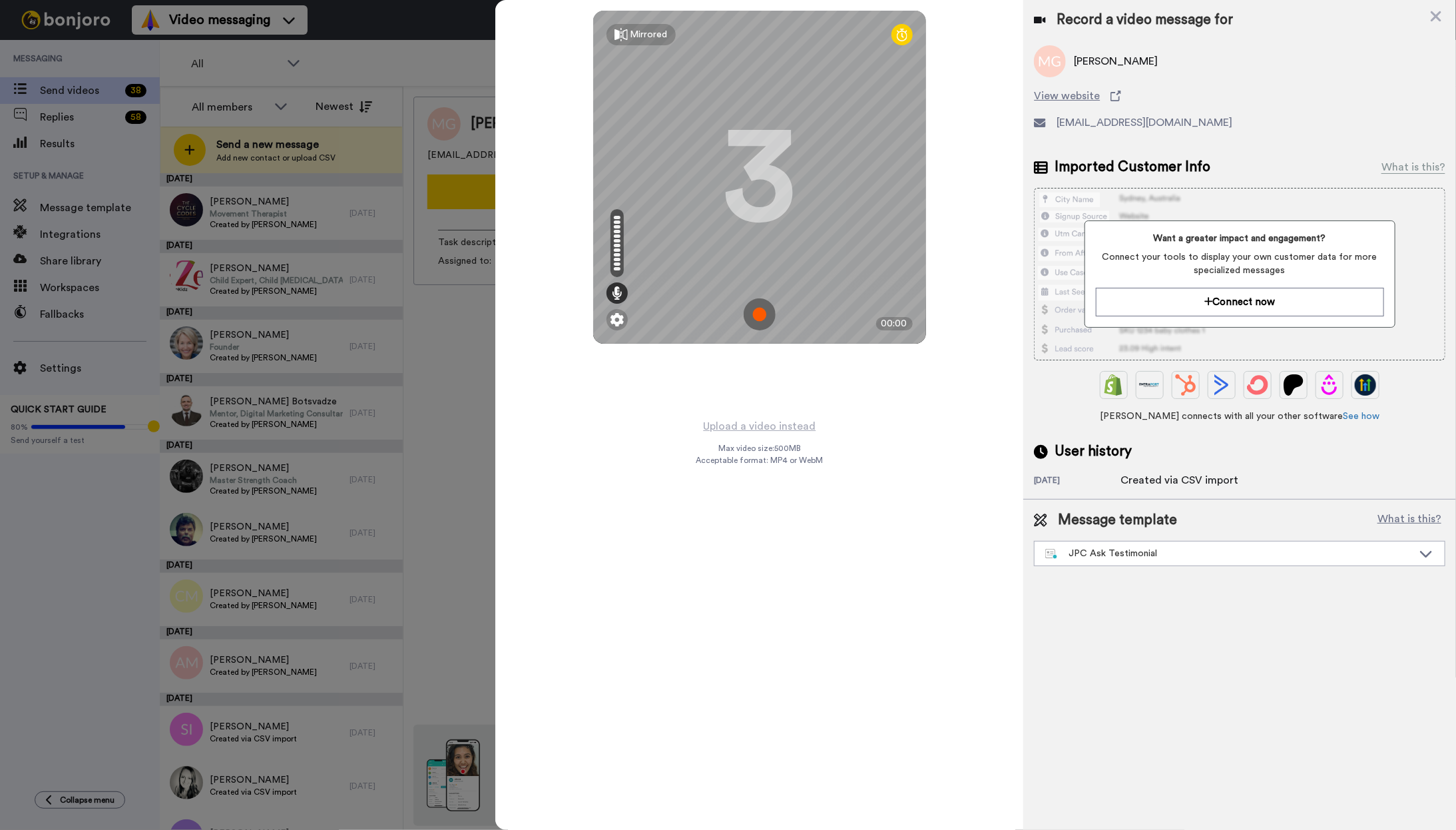
click at [766, 319] on img at bounding box center [759, 314] width 32 height 32
click at [762, 319] on img at bounding box center [759, 314] width 32 height 32
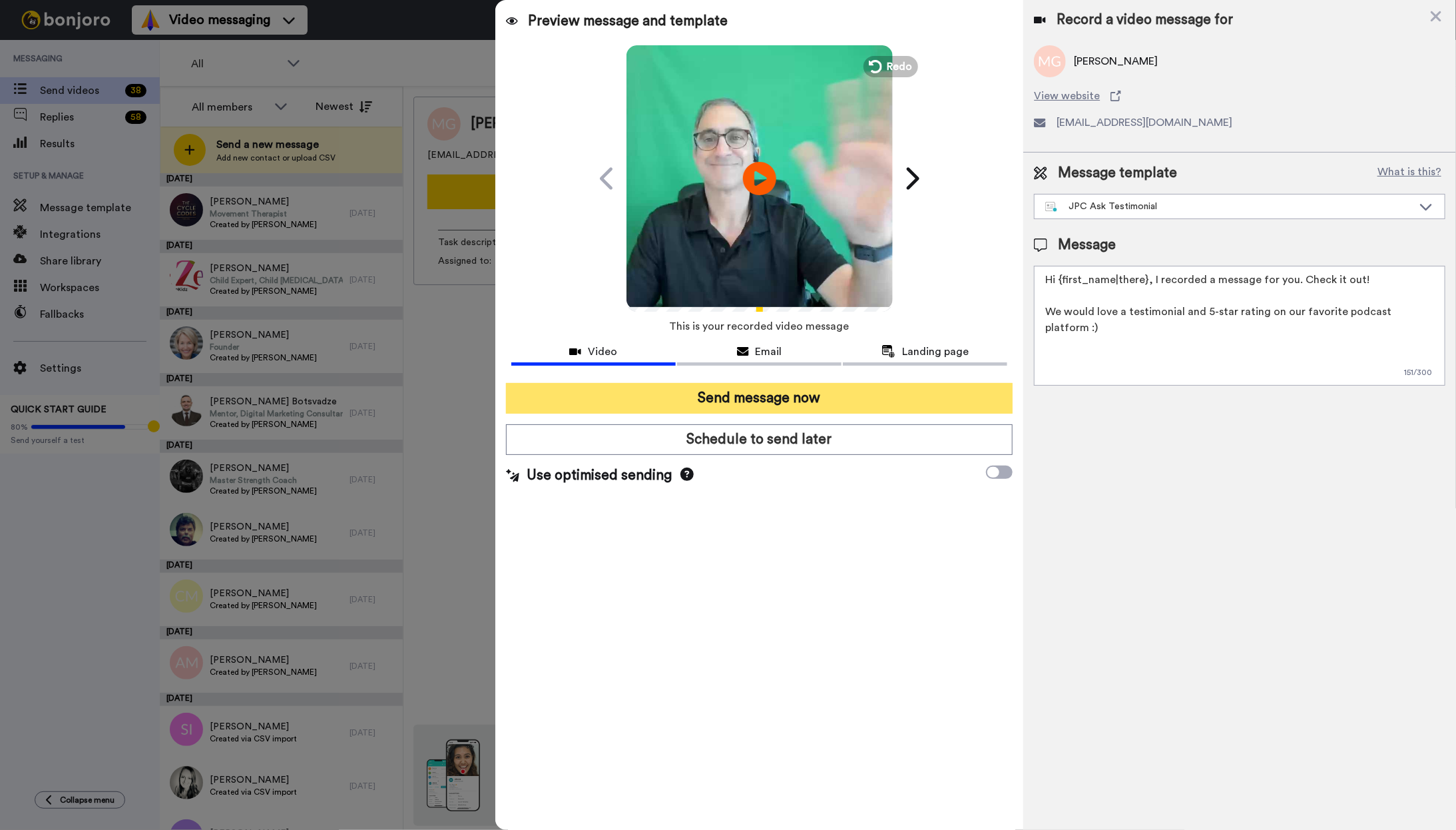
click at [835, 402] on button "Send message now" at bounding box center [759, 397] width 507 height 30
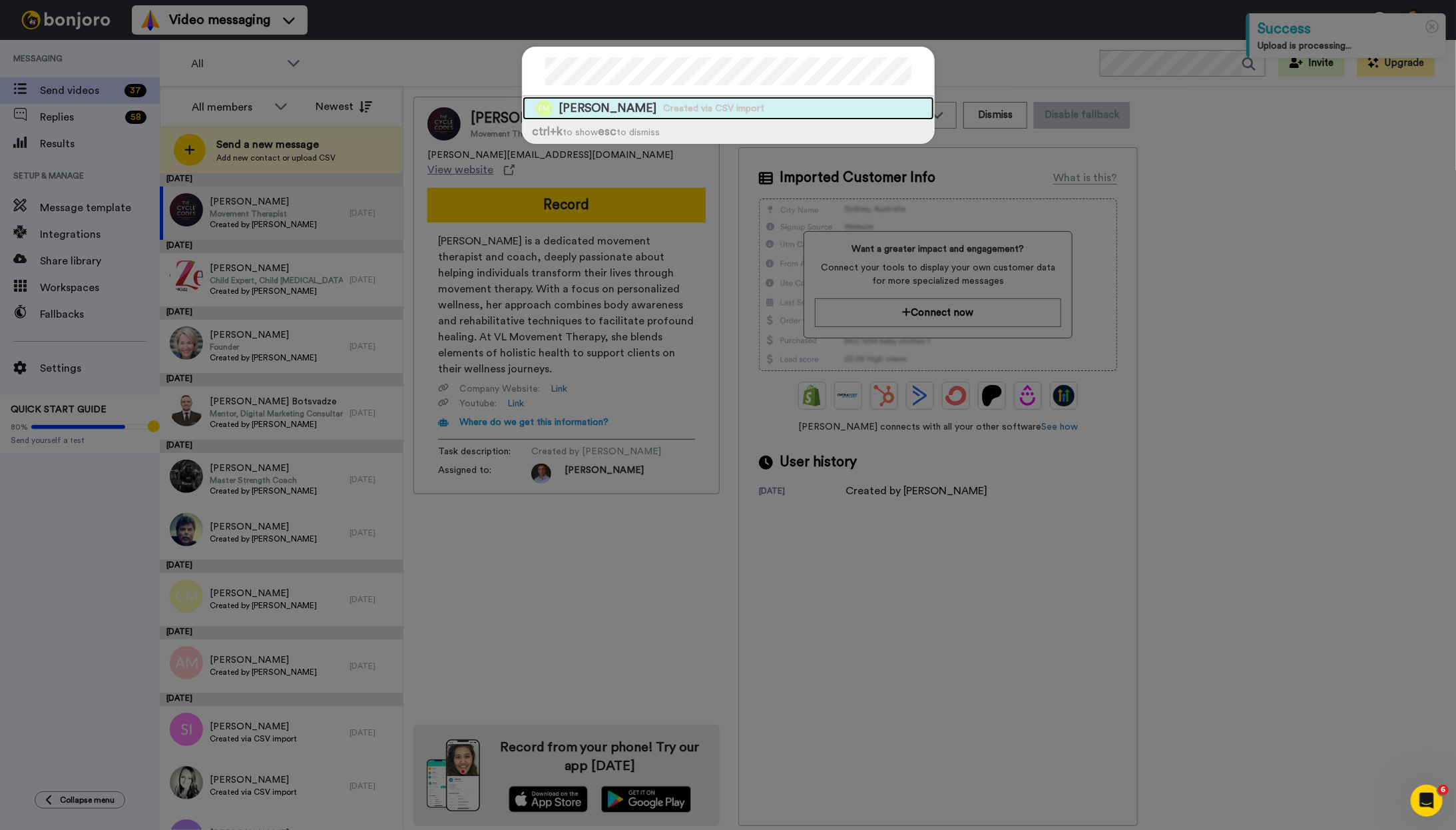
click at [676, 108] on span "Created via CSV import" at bounding box center [714, 108] width 101 height 13
click at [689, 109] on span "Created via CSV import" at bounding box center [714, 108] width 101 height 13
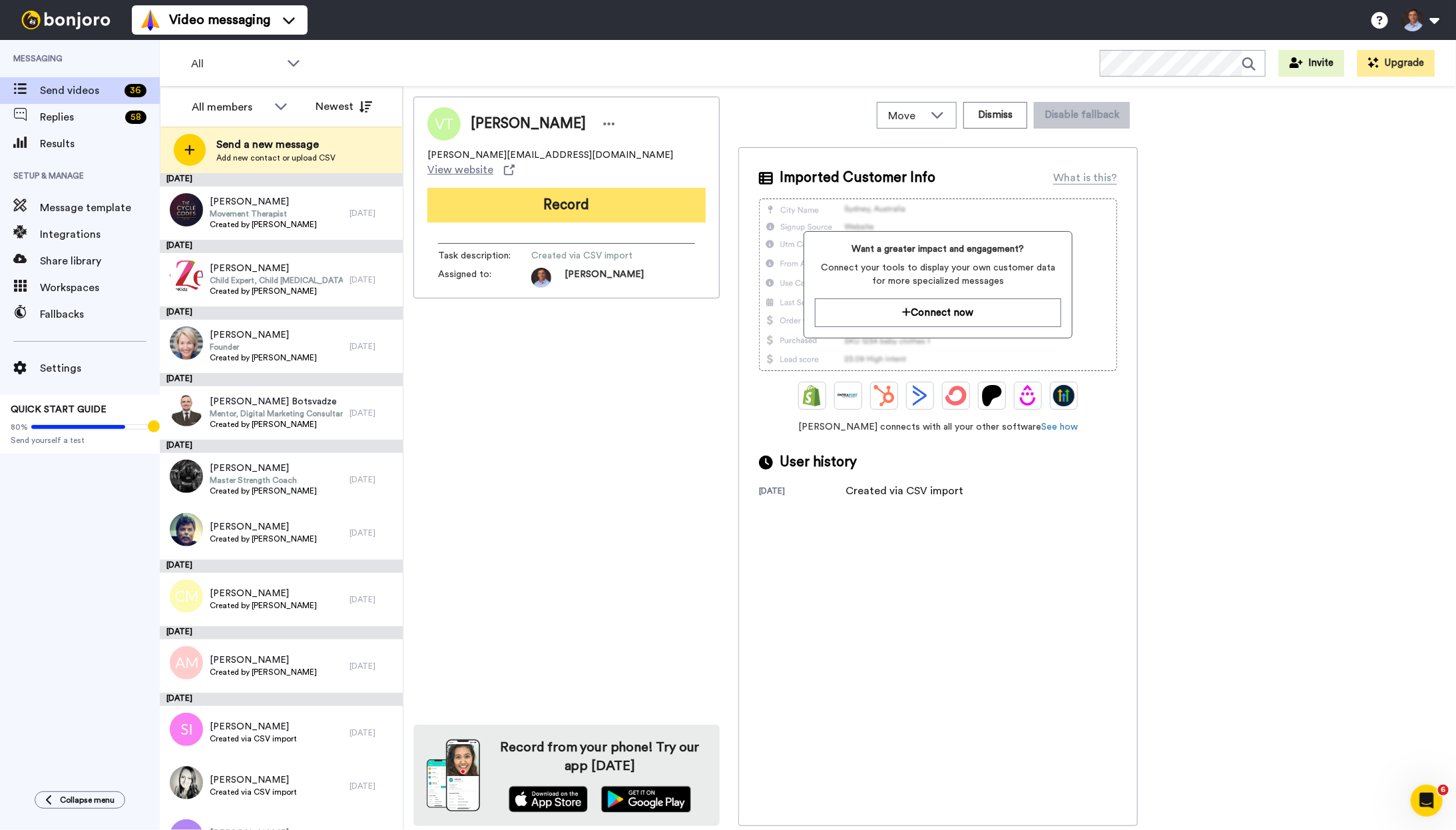
click at [618, 198] on button "Record" at bounding box center [566, 205] width 278 height 34
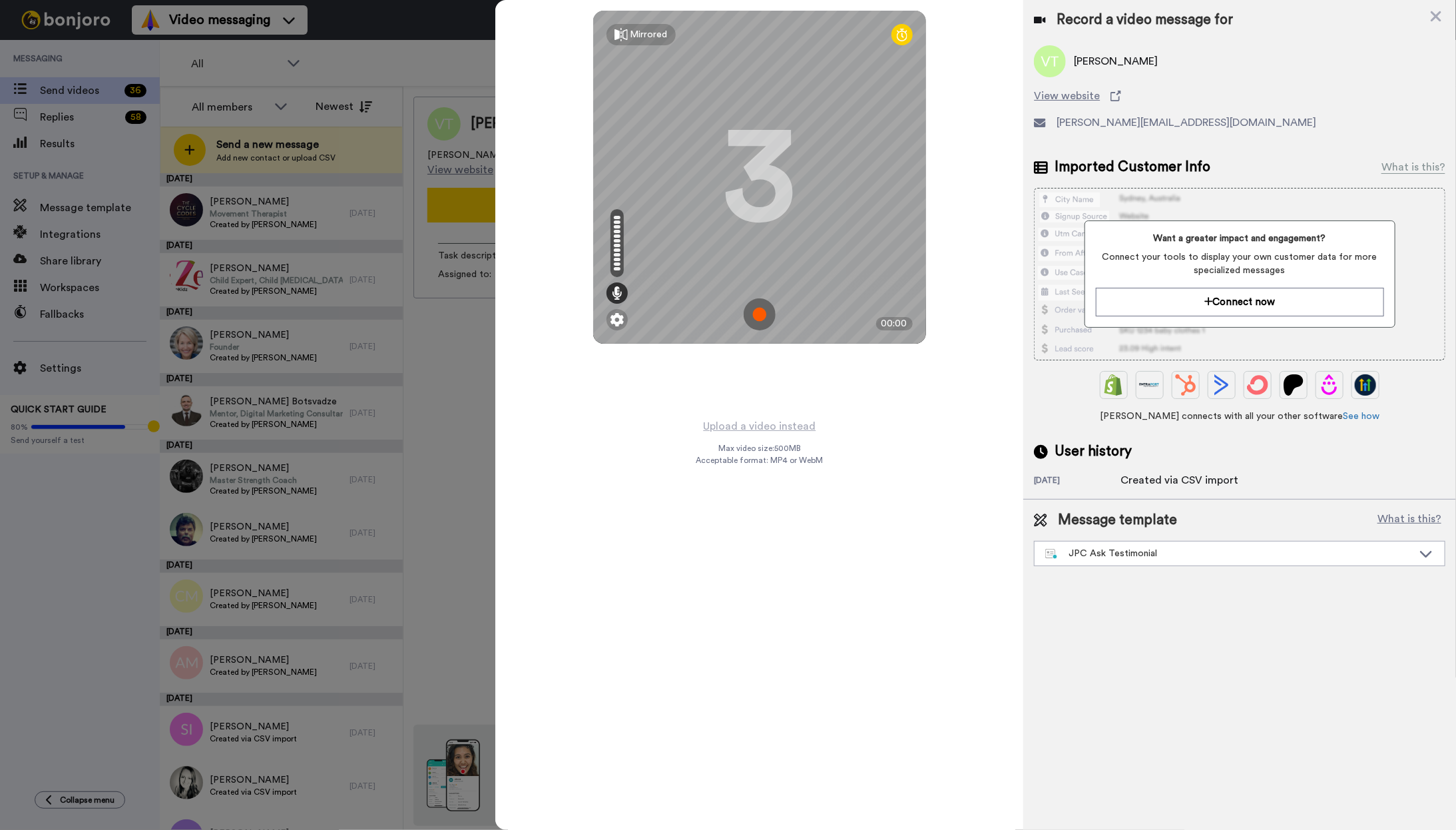
click at [763, 314] on img at bounding box center [759, 314] width 32 height 32
click at [767, 316] on img at bounding box center [759, 314] width 32 height 32
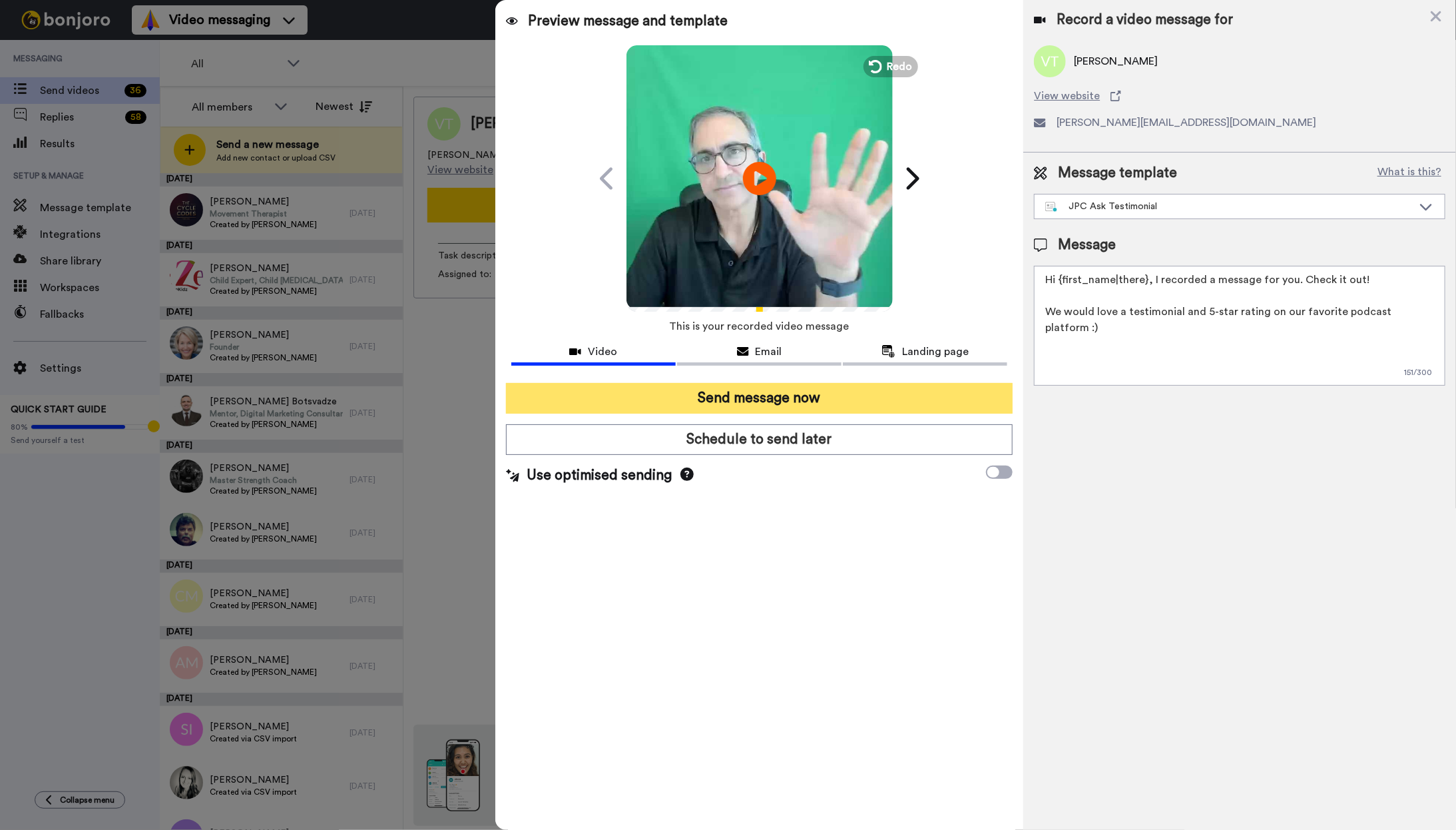
click at [785, 392] on button "Send message now" at bounding box center [759, 397] width 507 height 30
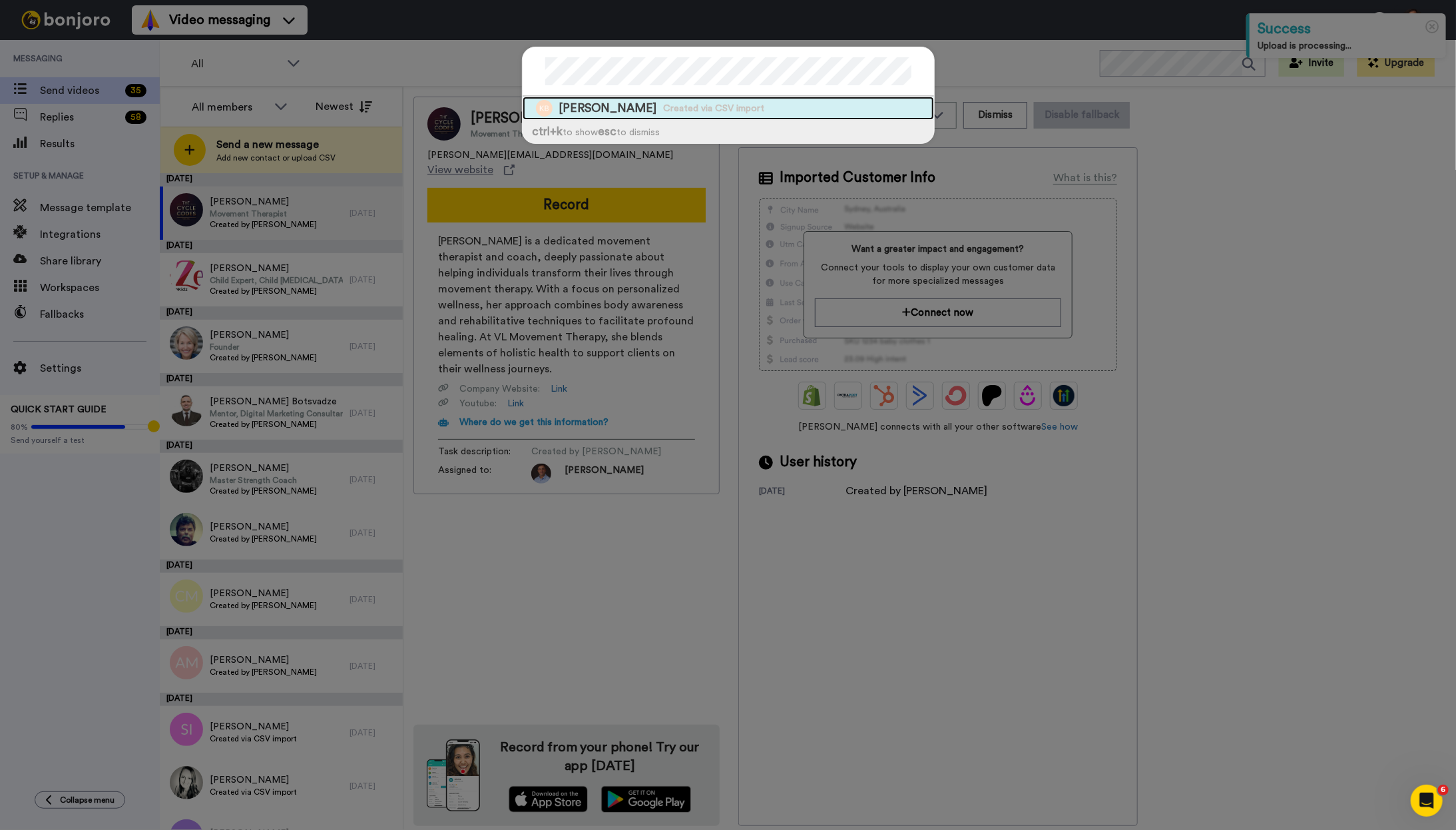
click at [768, 108] on div "Karl Bickmore Created via CSV import" at bounding box center [728, 108] width 411 height 23
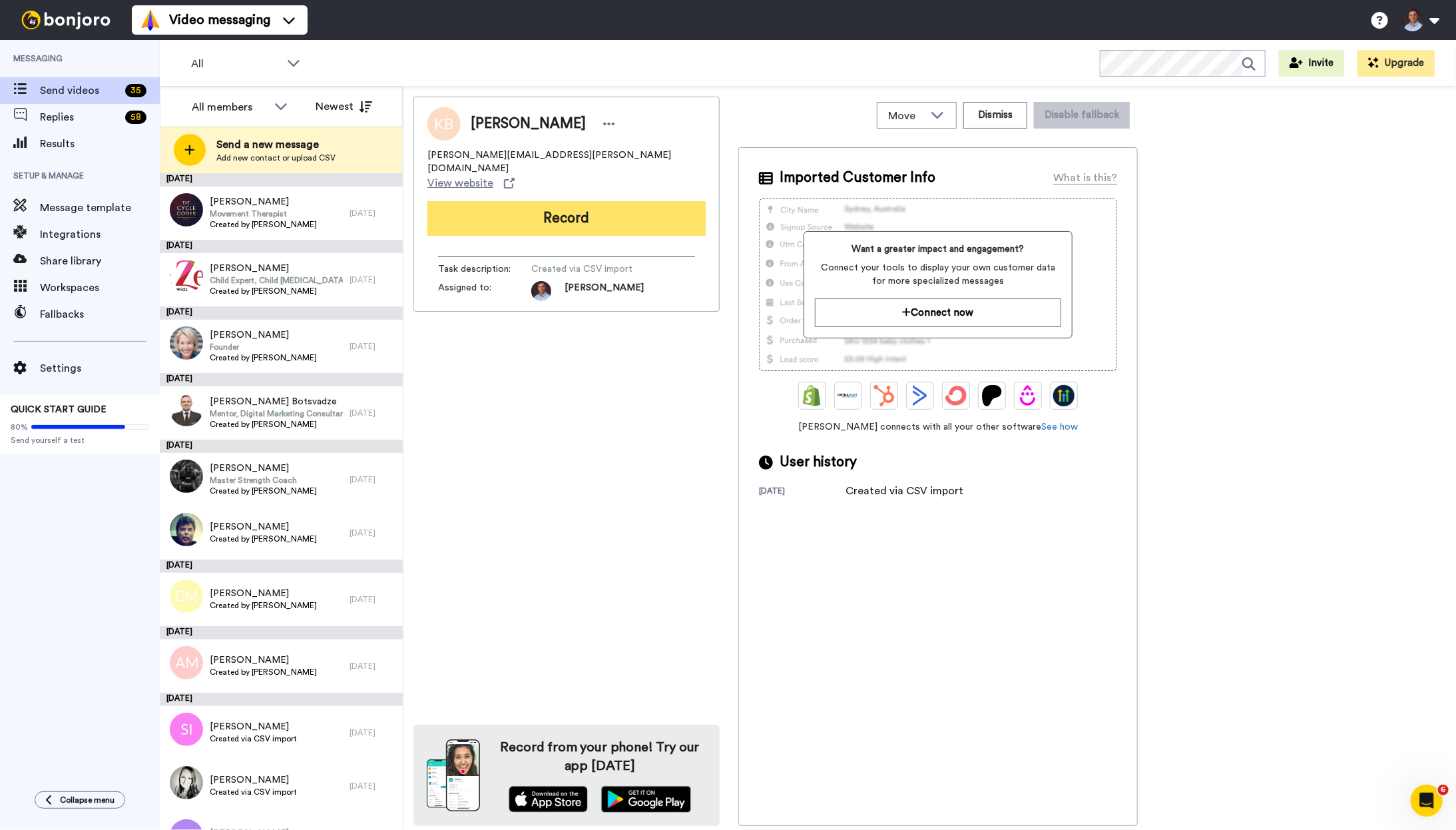
click at [586, 201] on button "Record" at bounding box center [566, 218] width 278 height 34
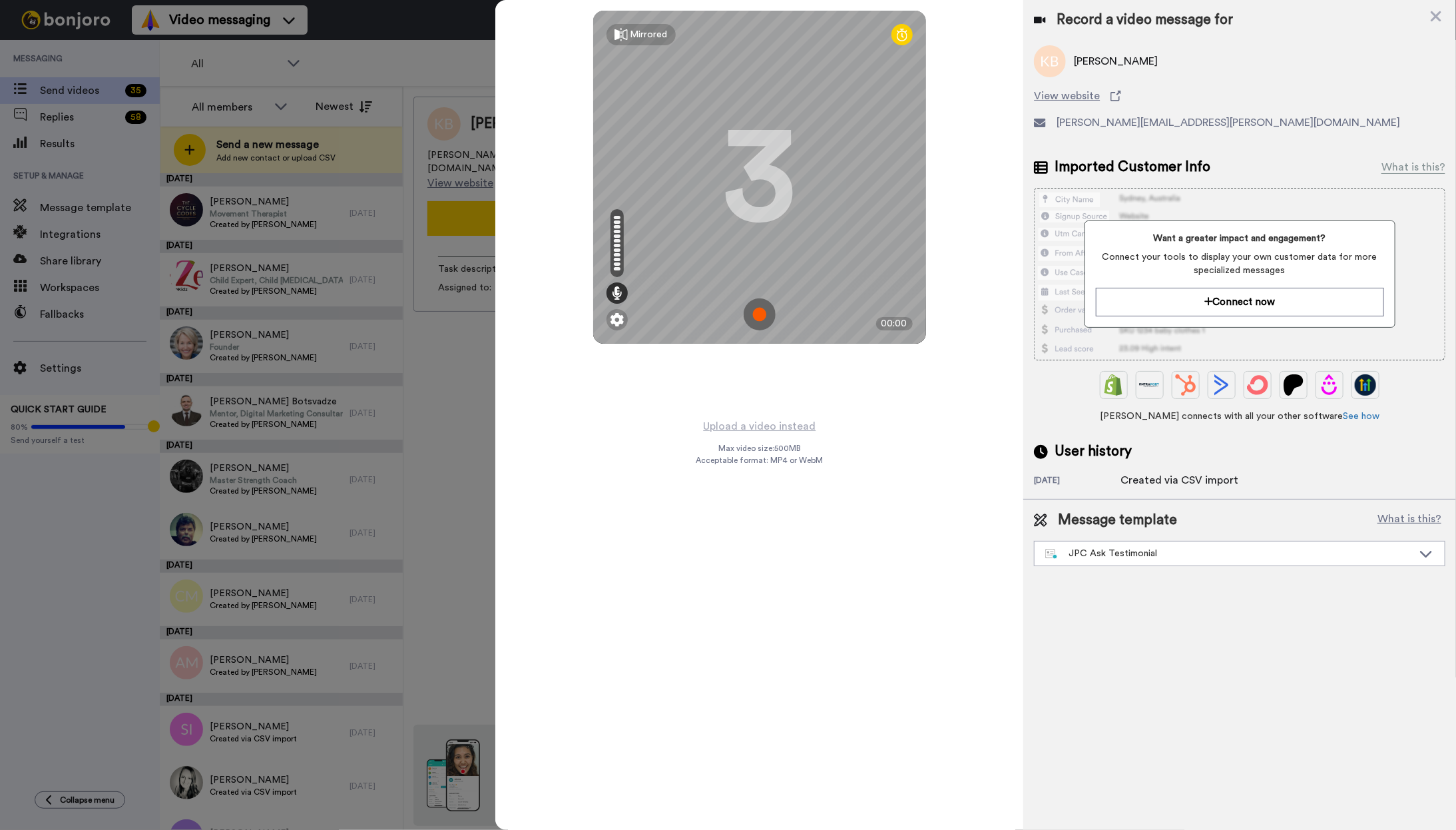
click at [759, 315] on img at bounding box center [759, 314] width 32 height 32
click at [760, 312] on img at bounding box center [759, 314] width 32 height 32
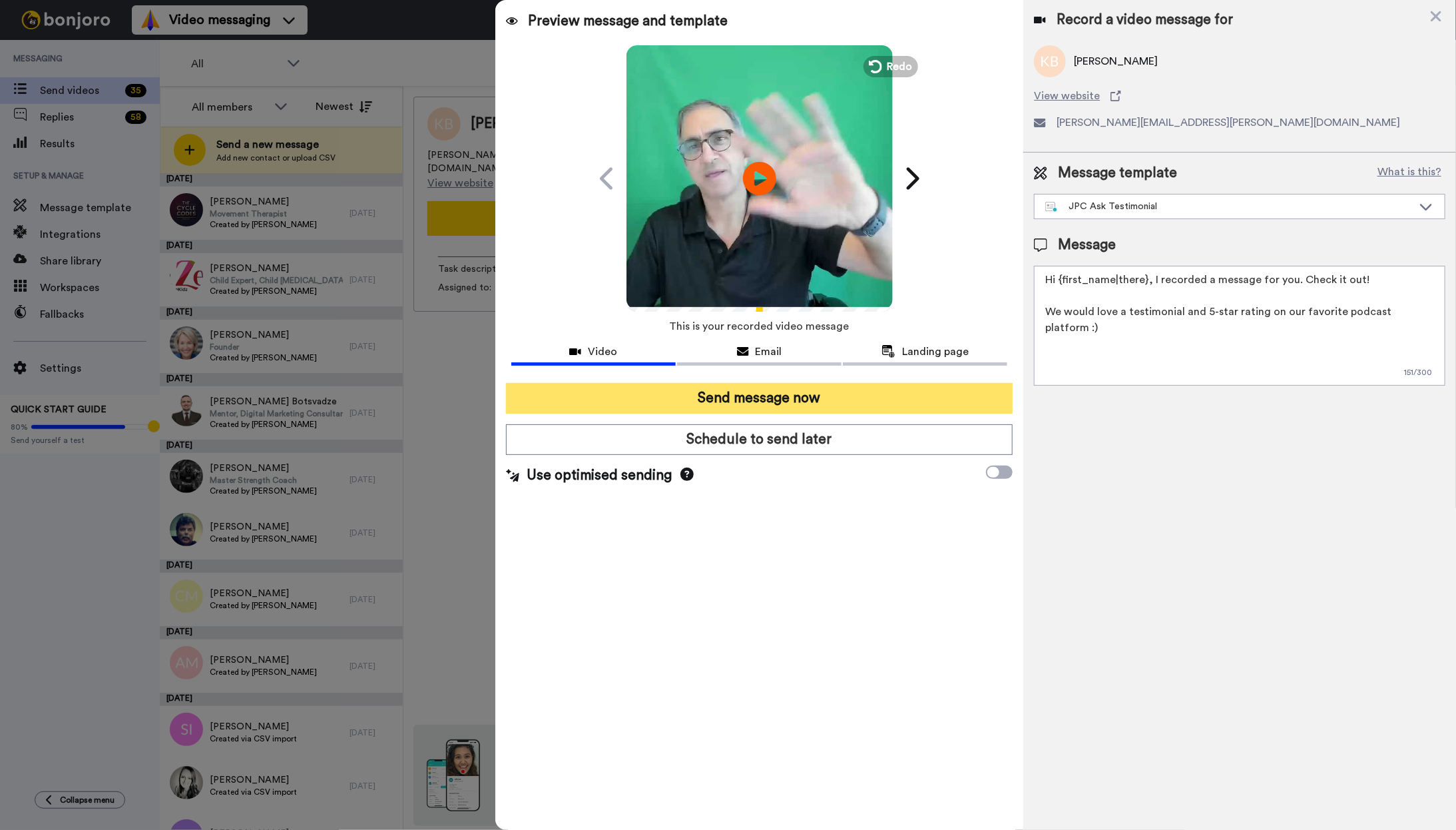
click at [772, 399] on button "Send message now" at bounding box center [759, 397] width 507 height 30
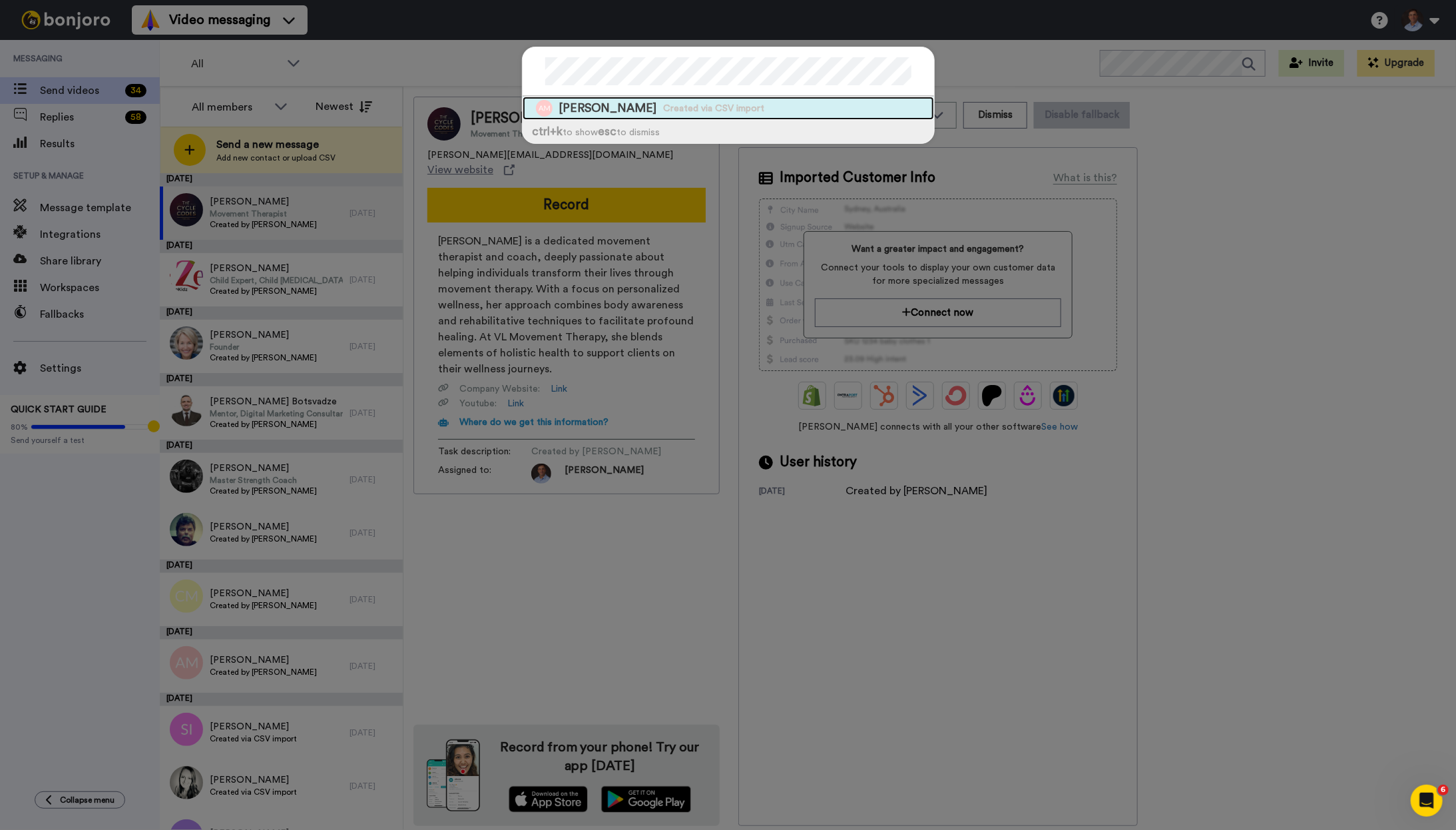
click at [727, 112] on span "Created via CSV import" at bounding box center [714, 108] width 101 height 13
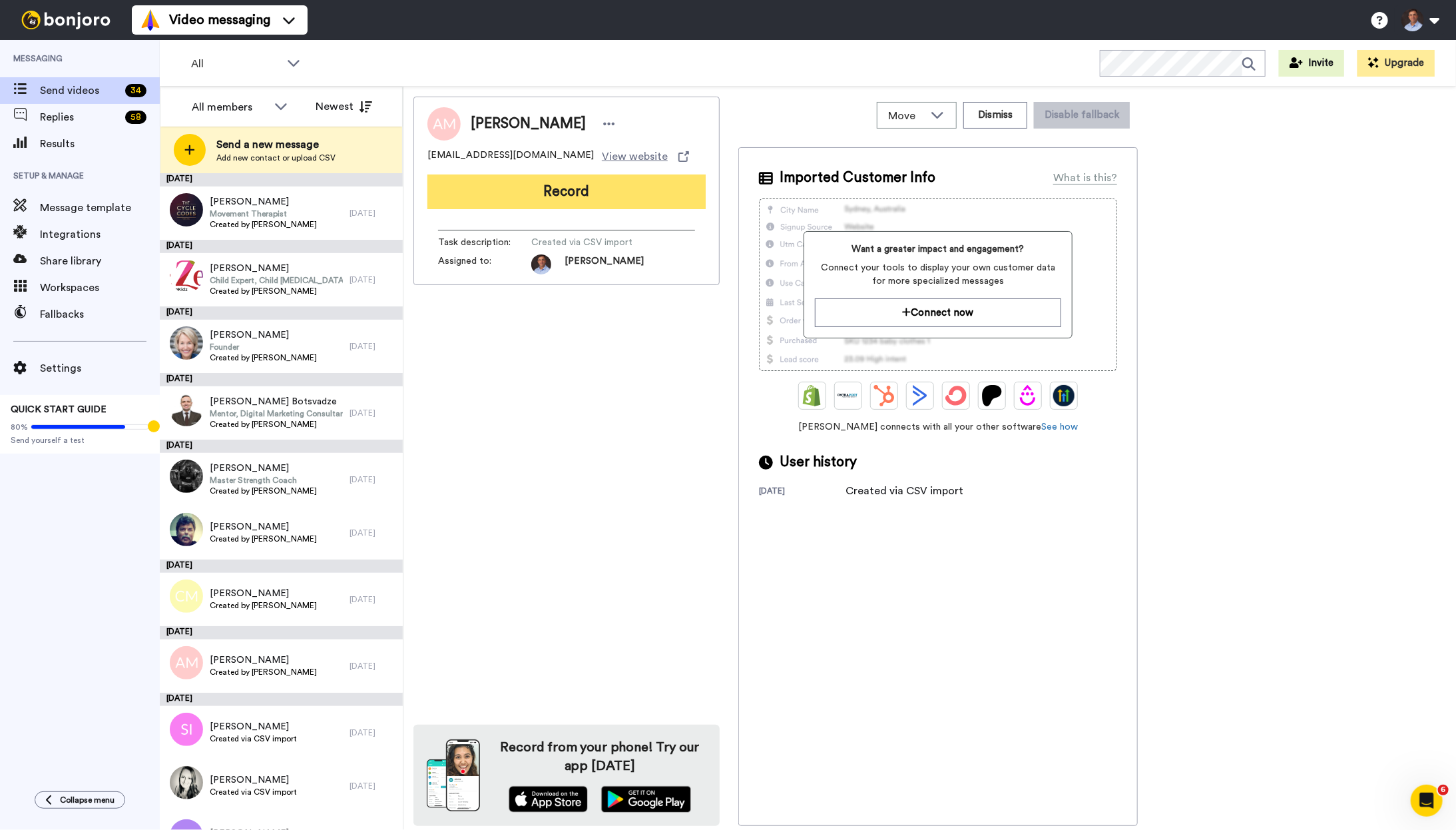
click at [627, 199] on button "Record" at bounding box center [566, 191] width 278 height 34
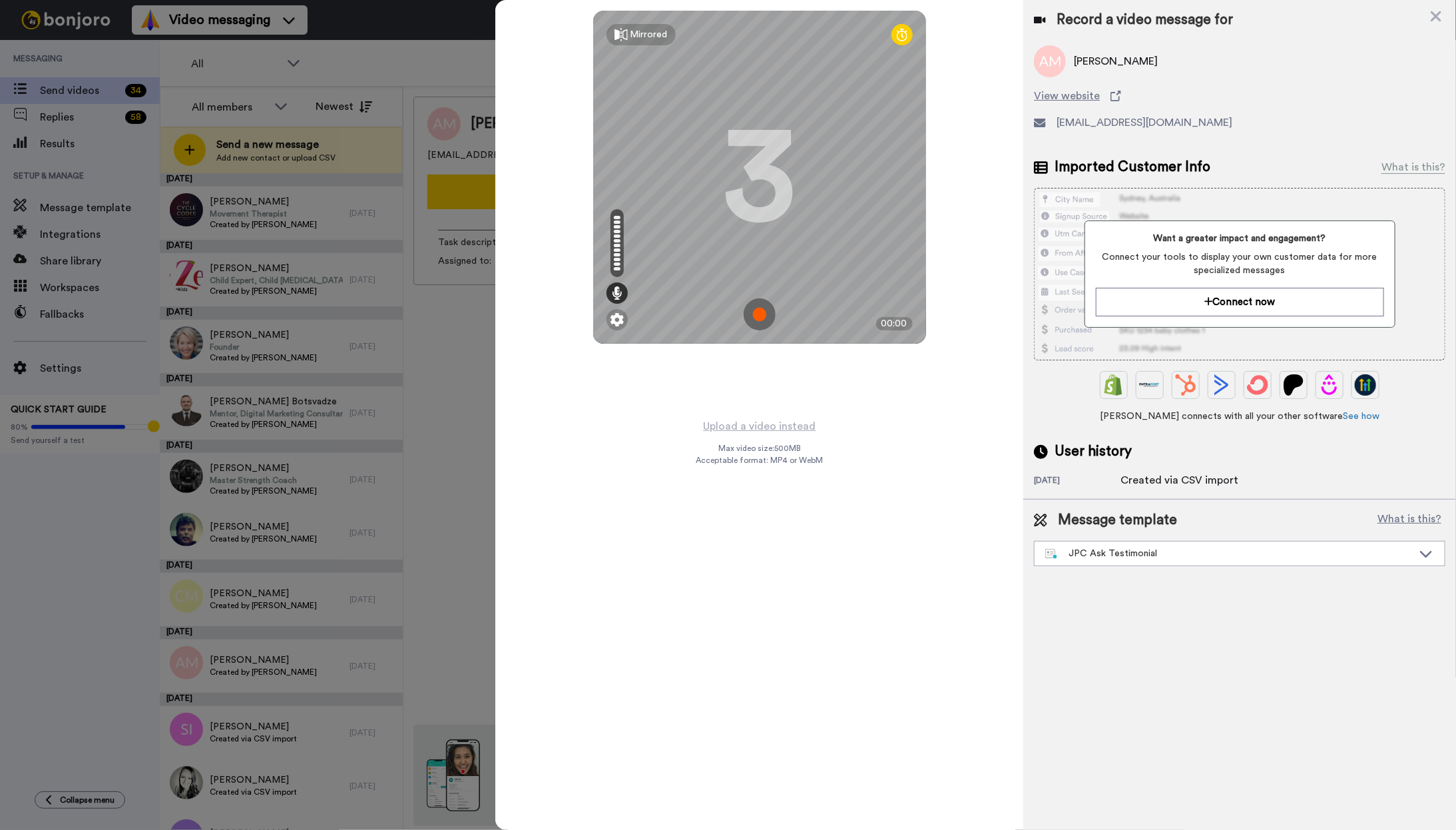
click at [762, 314] on img at bounding box center [759, 314] width 32 height 32
click at [764, 310] on img at bounding box center [759, 314] width 32 height 32
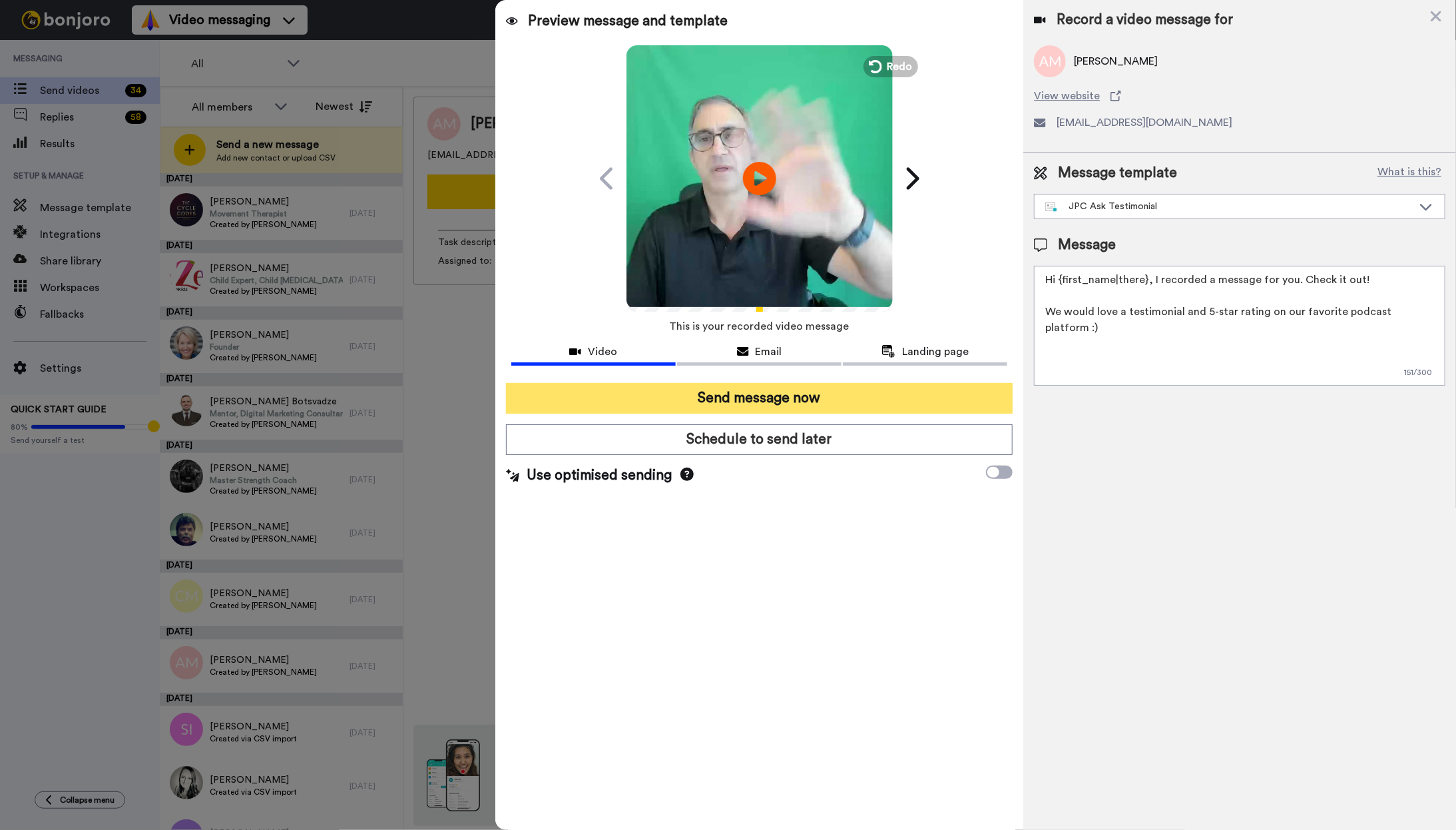
click at [815, 390] on button "Send message now" at bounding box center [759, 397] width 507 height 30
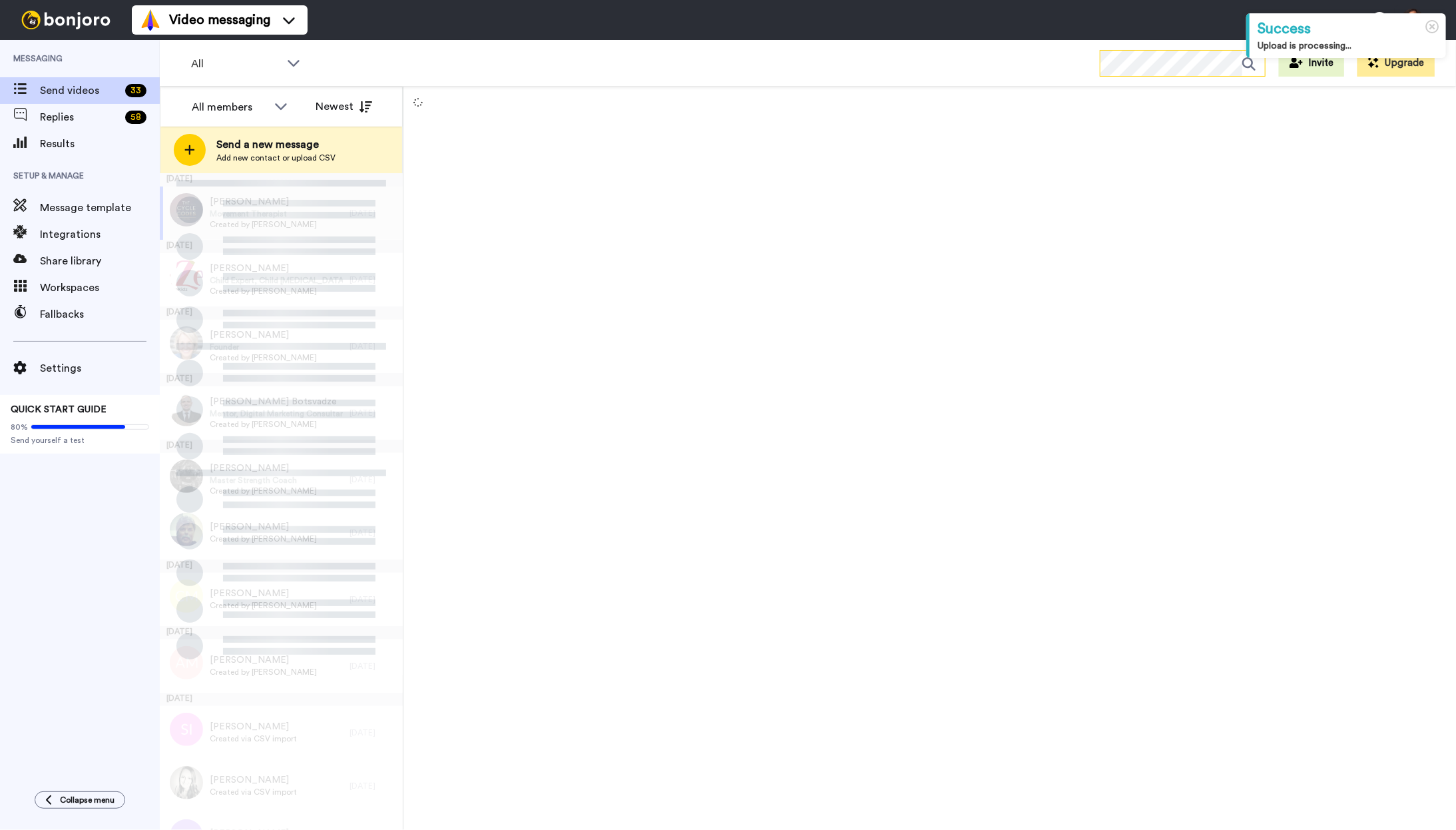
drag, startPoint x: 0, startPoint y: 0, endPoint x: 1202, endPoint y: 76, distance: 1204.4
click at [1202, 76] on div at bounding box center [1183, 63] width 166 height 26
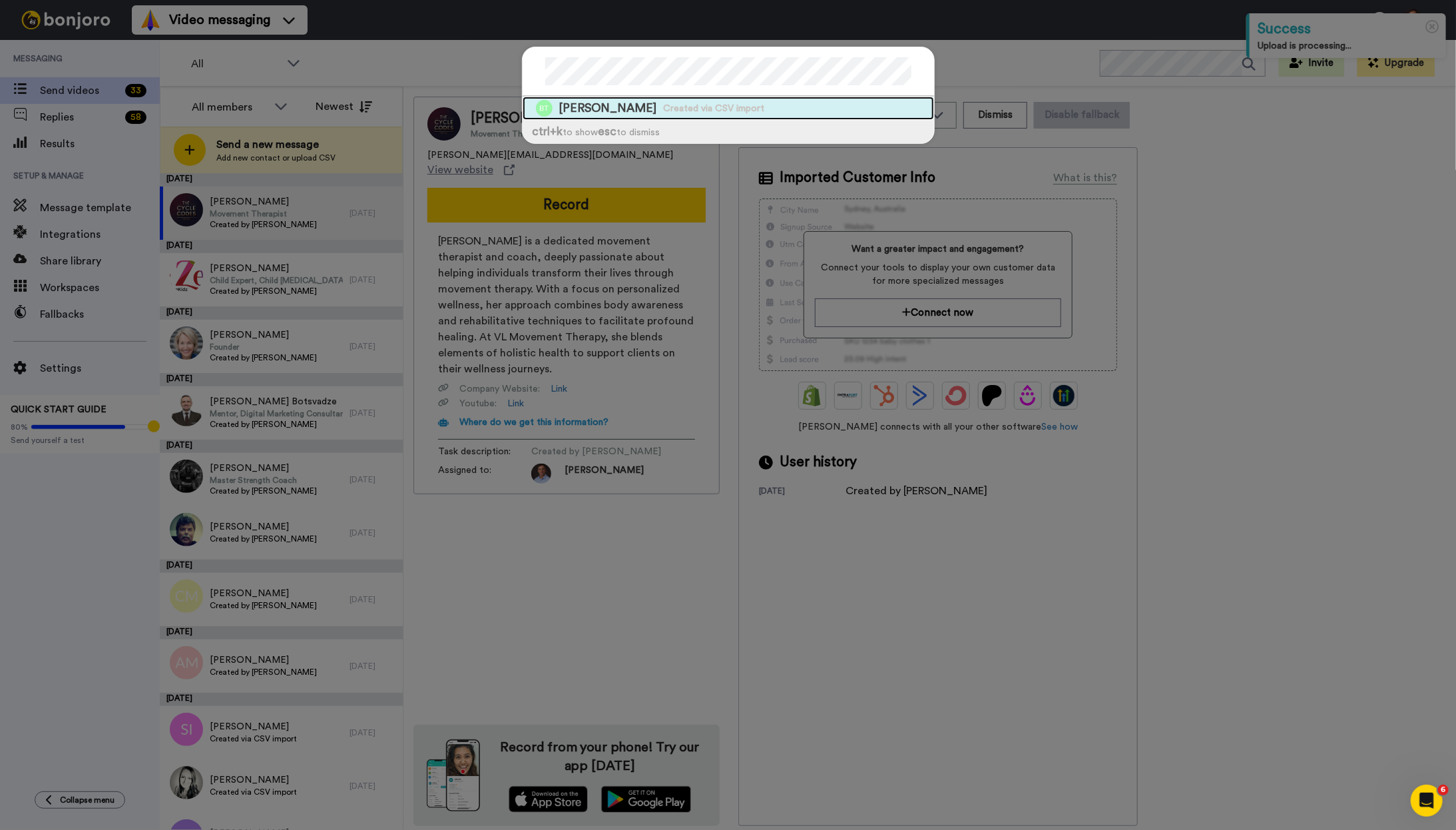
click at [664, 112] on span "Created via CSV import" at bounding box center [714, 108] width 101 height 13
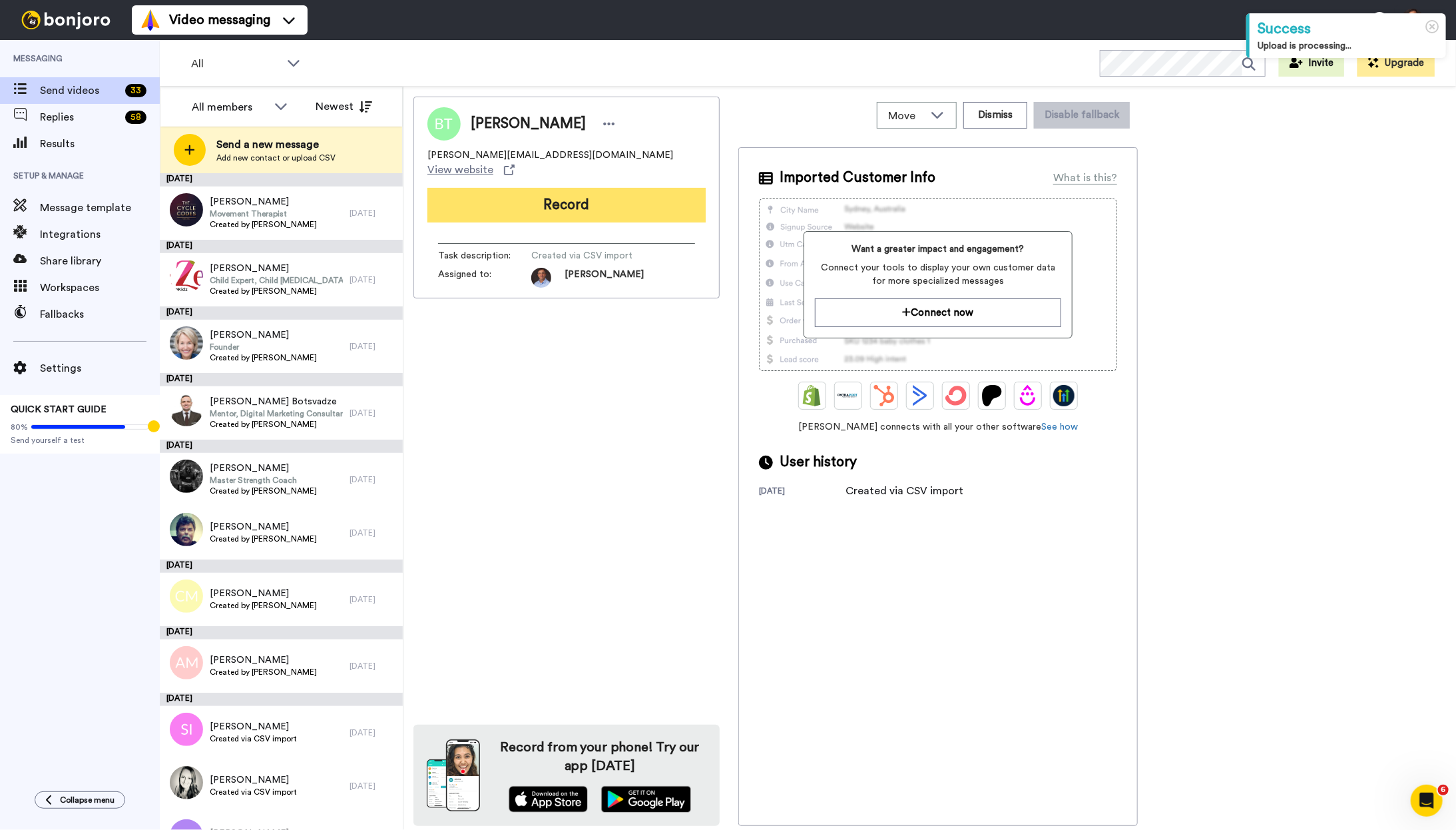
click at [618, 190] on button "Record" at bounding box center [566, 205] width 278 height 34
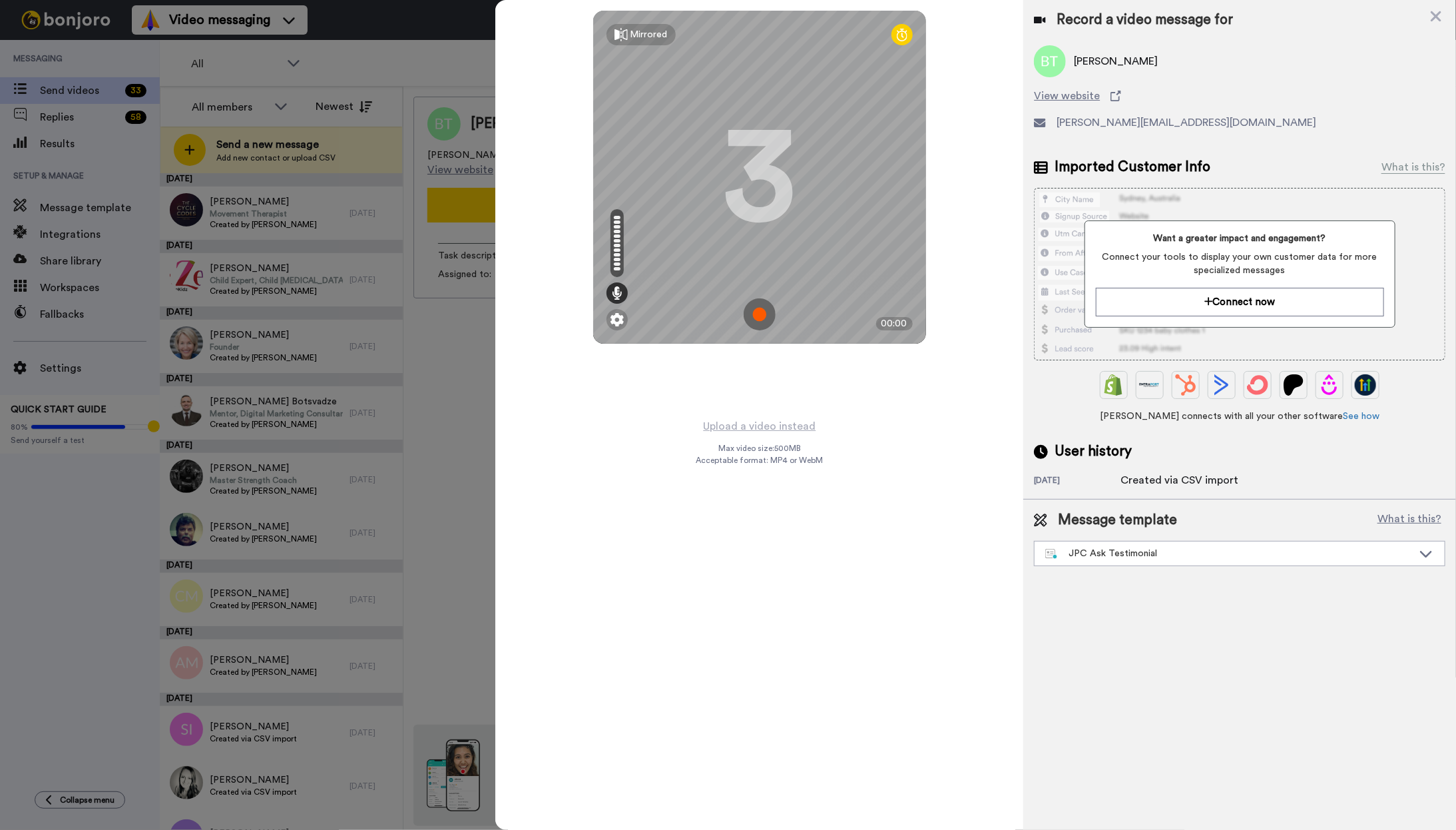
click at [756, 308] on img at bounding box center [759, 314] width 32 height 32
click at [767, 319] on img at bounding box center [759, 314] width 32 height 32
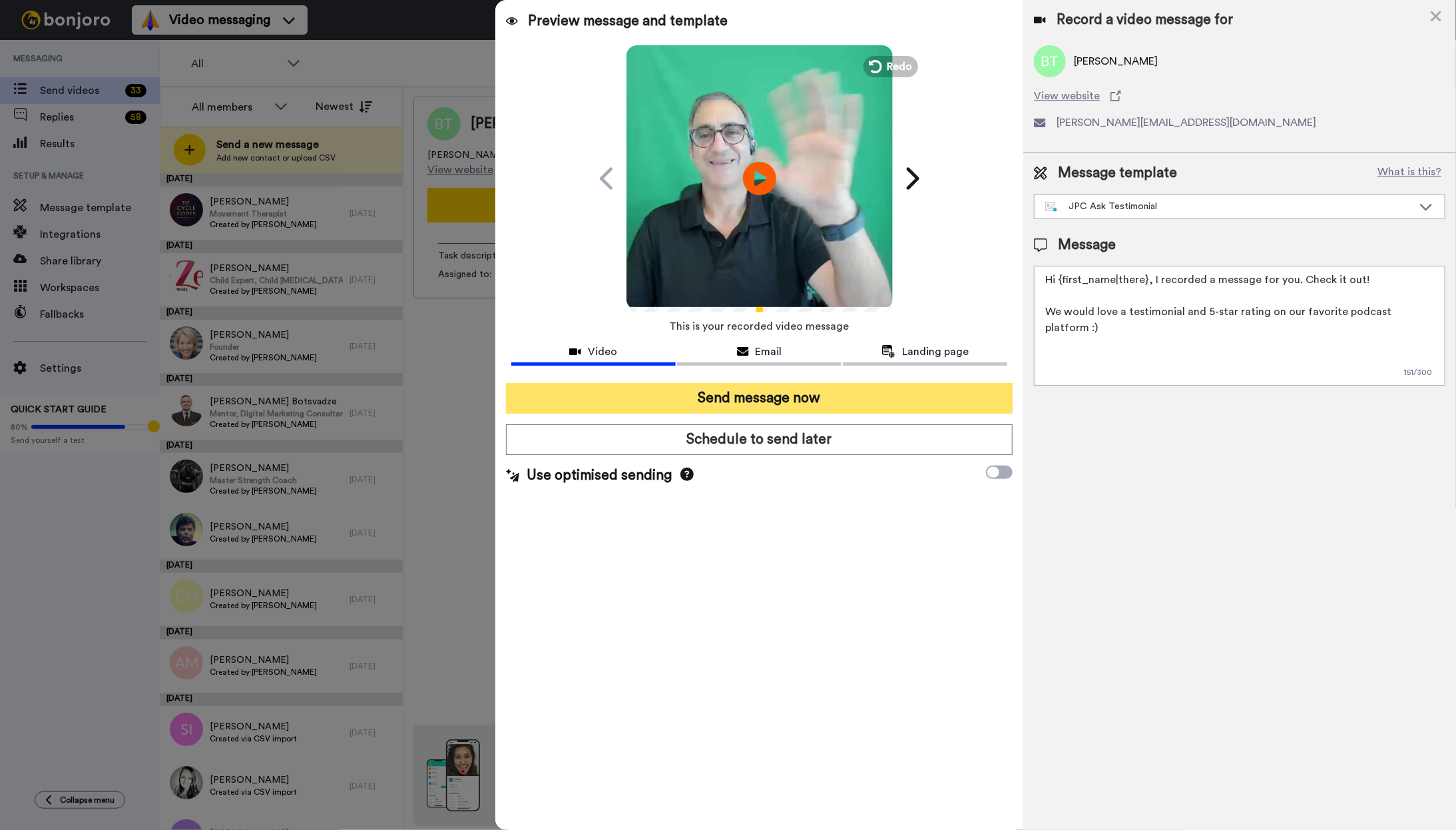
drag, startPoint x: 784, startPoint y: 393, endPoint x: 788, endPoint y: 399, distance: 7.2
click at [784, 393] on button "Send message now" at bounding box center [759, 397] width 507 height 30
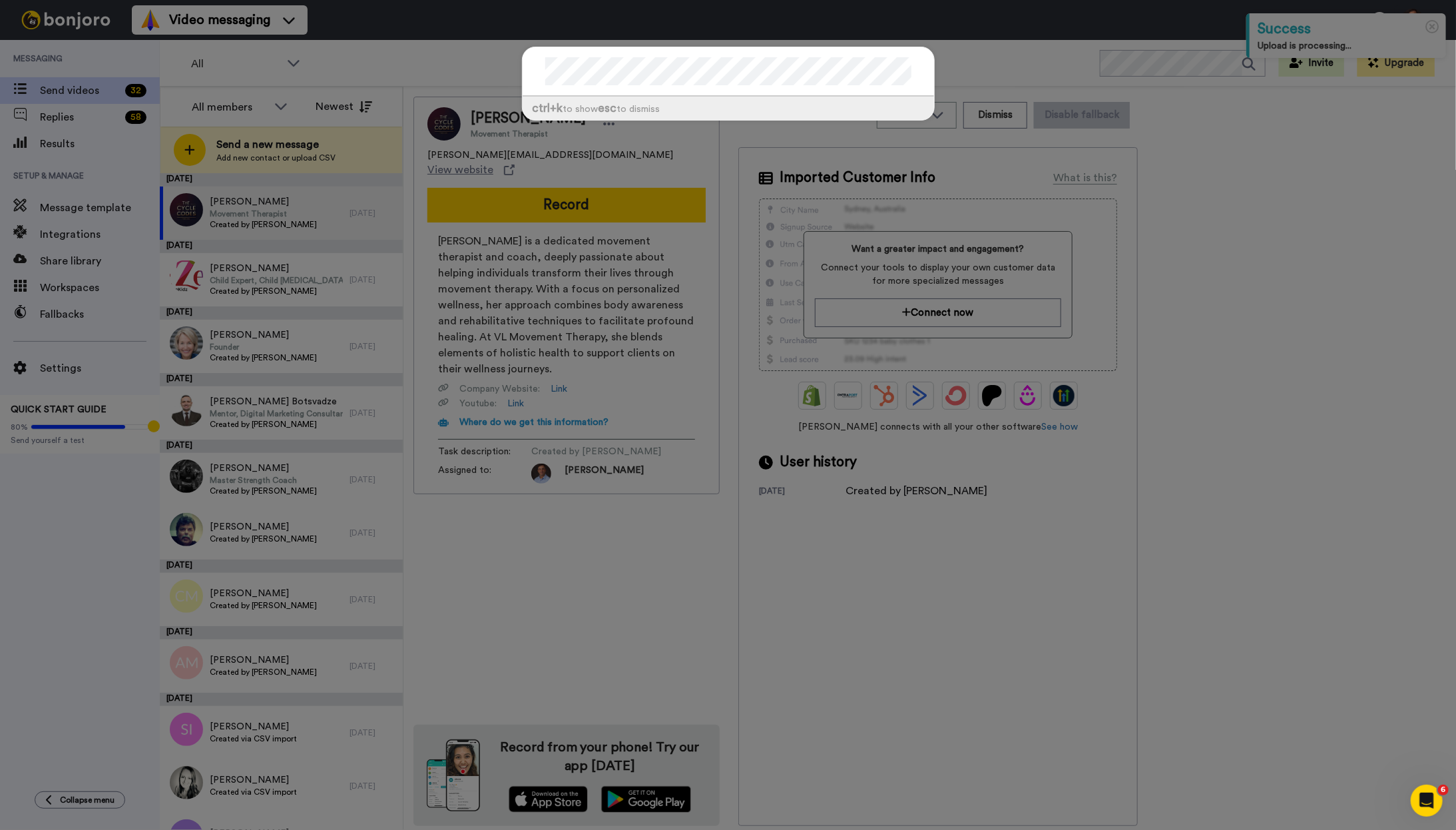
click at [1159, 64] on div "ctrl +k to show esc to dismiss" at bounding box center [728, 415] width 1456 height 830
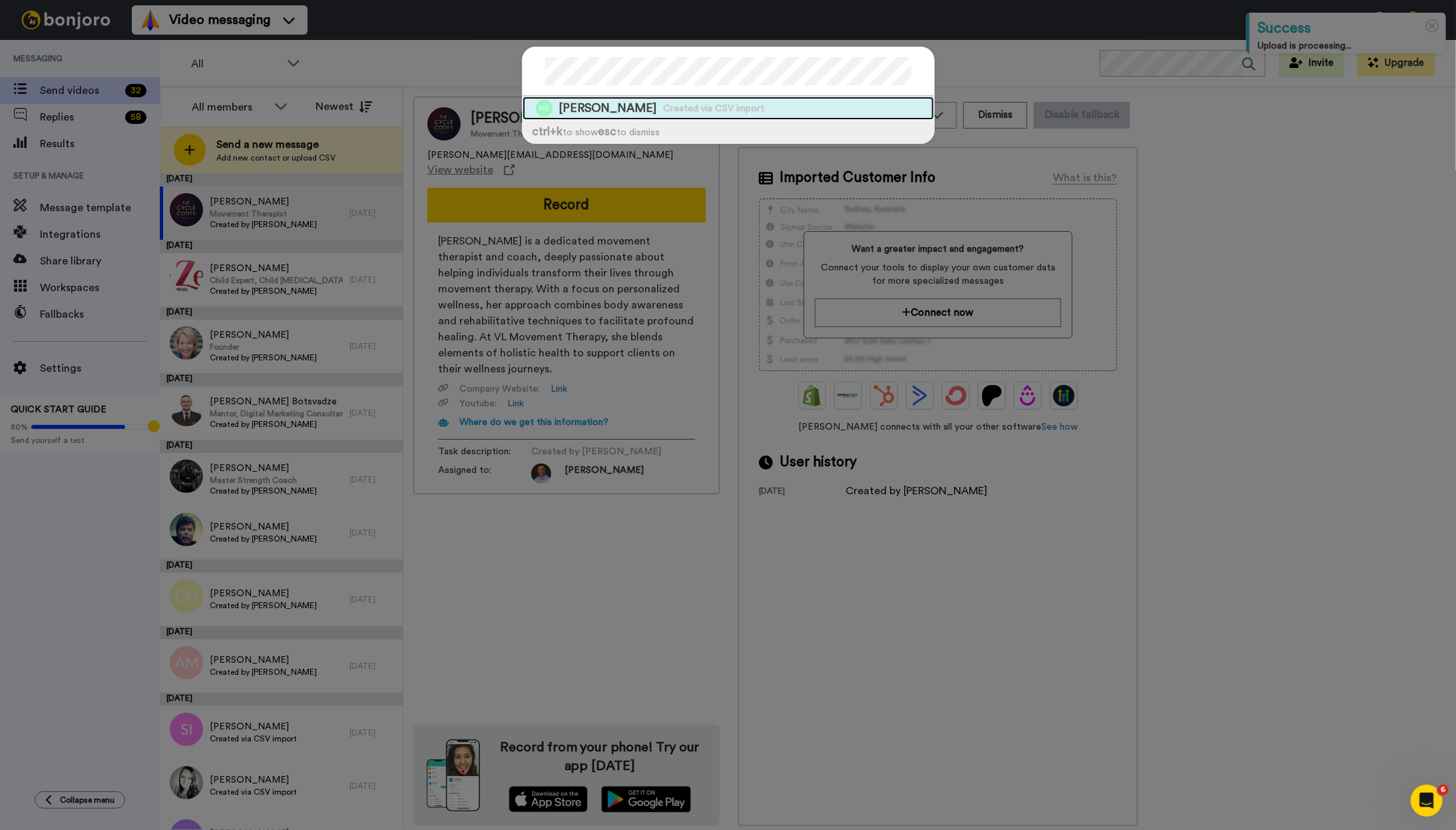
click at [648, 105] on span "[PERSON_NAME]" at bounding box center [607, 108] width 98 height 16
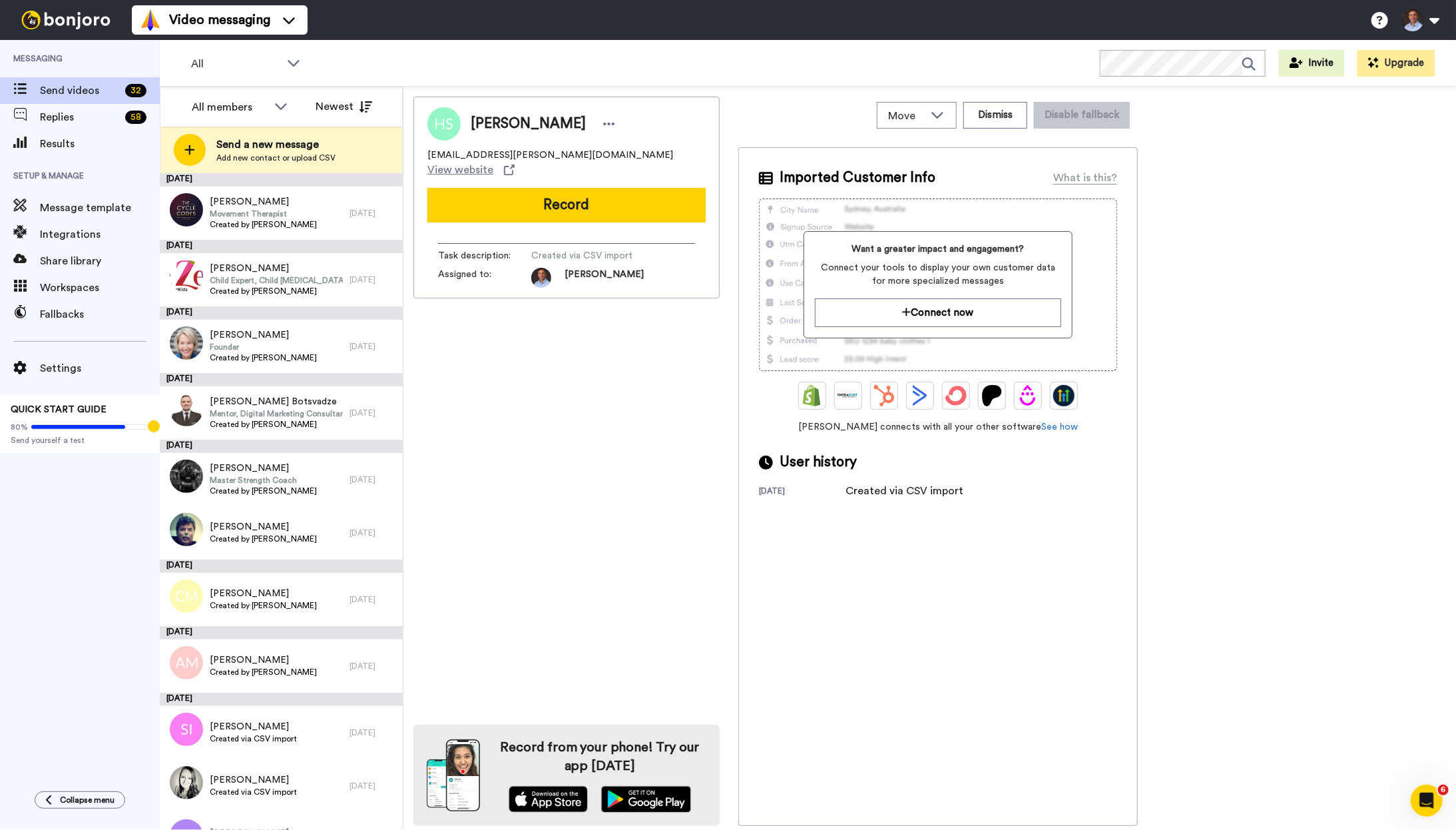
drag, startPoint x: 624, startPoint y: 203, endPoint x: 632, endPoint y: 208, distance: 9.4
click at [624, 203] on button "Record" at bounding box center [566, 205] width 278 height 34
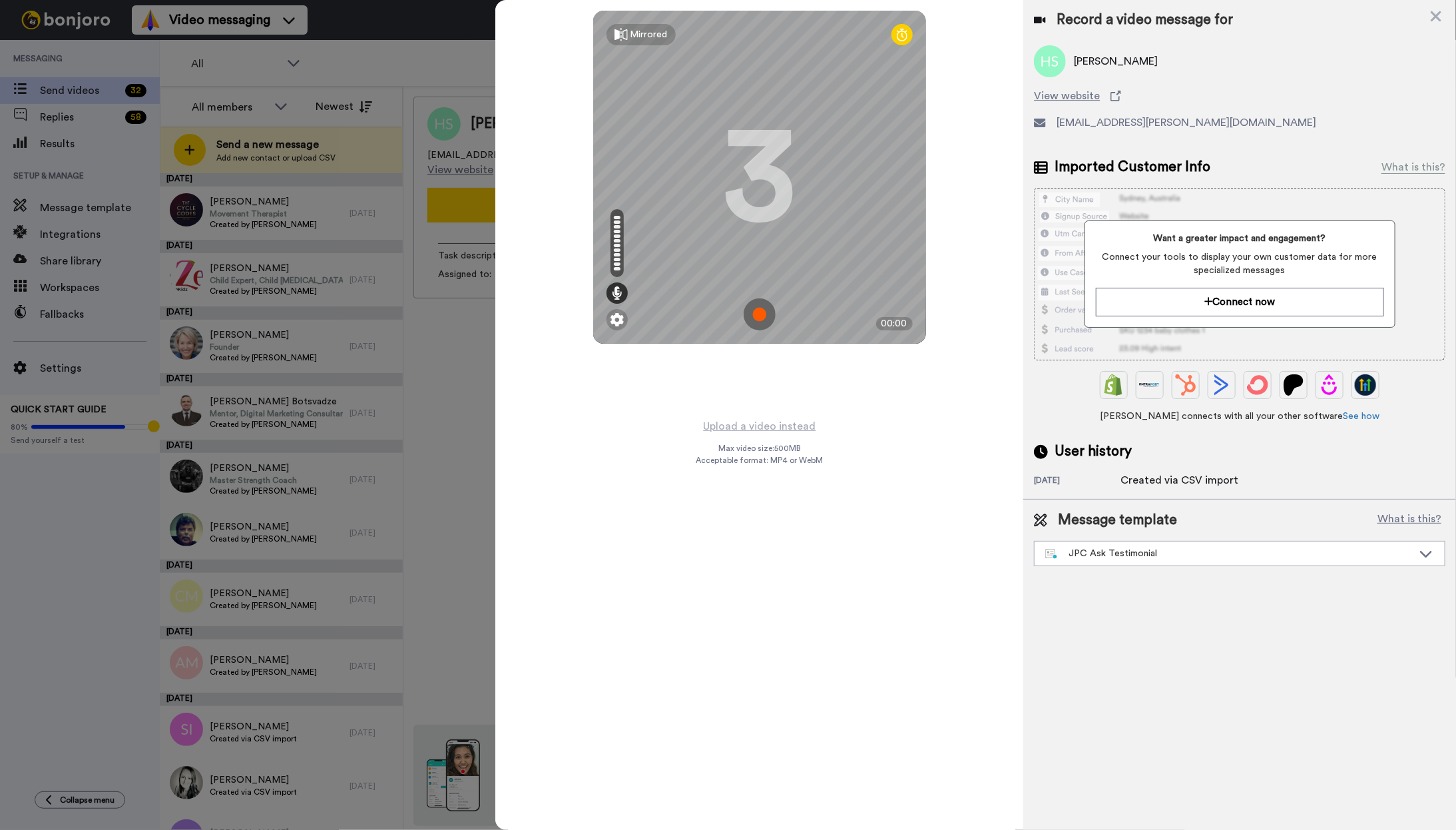
click at [759, 319] on img at bounding box center [759, 314] width 32 height 32
click at [760, 310] on img at bounding box center [759, 314] width 32 height 32
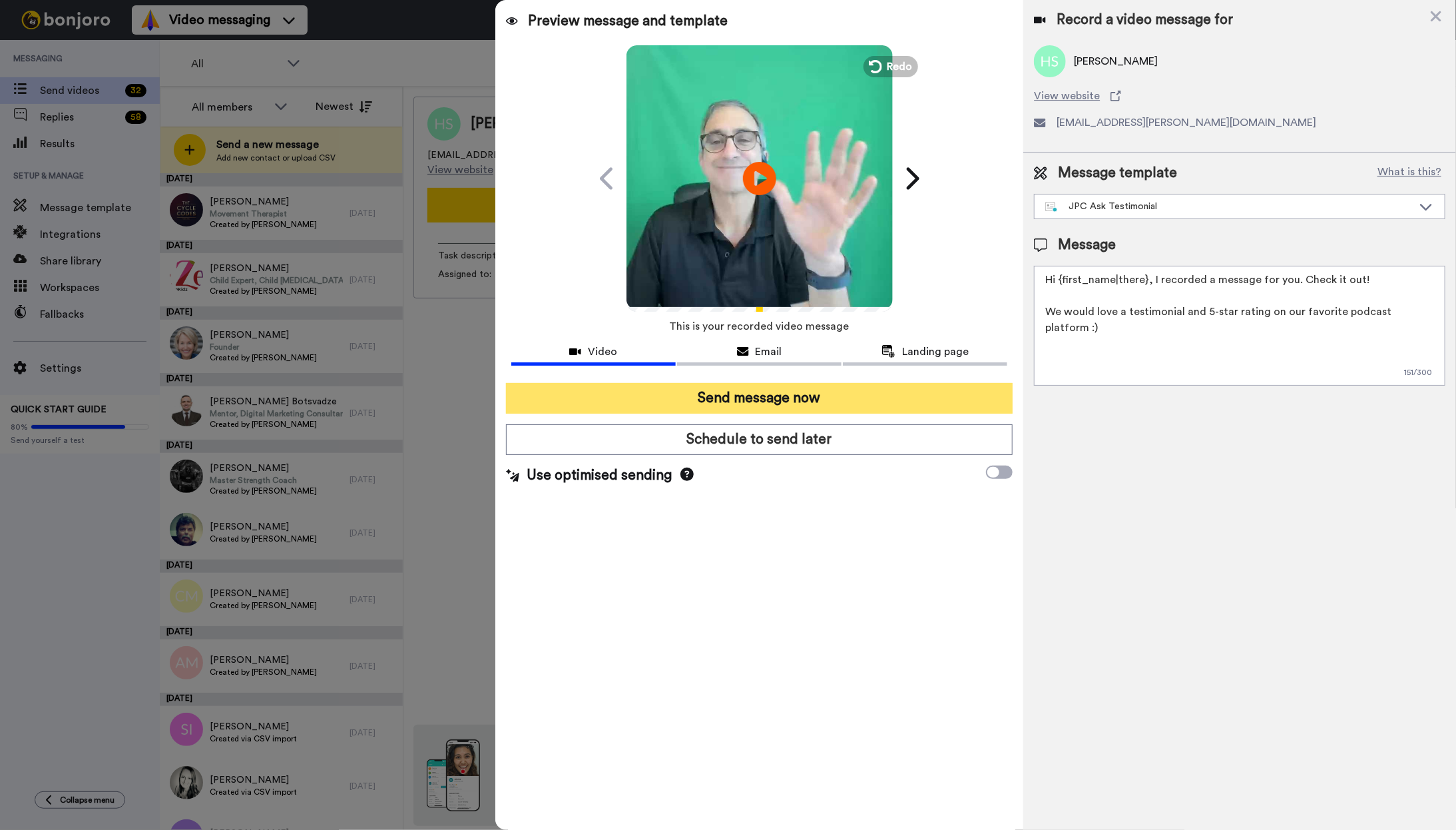
click at [782, 398] on button "Send message now" at bounding box center [759, 397] width 507 height 30
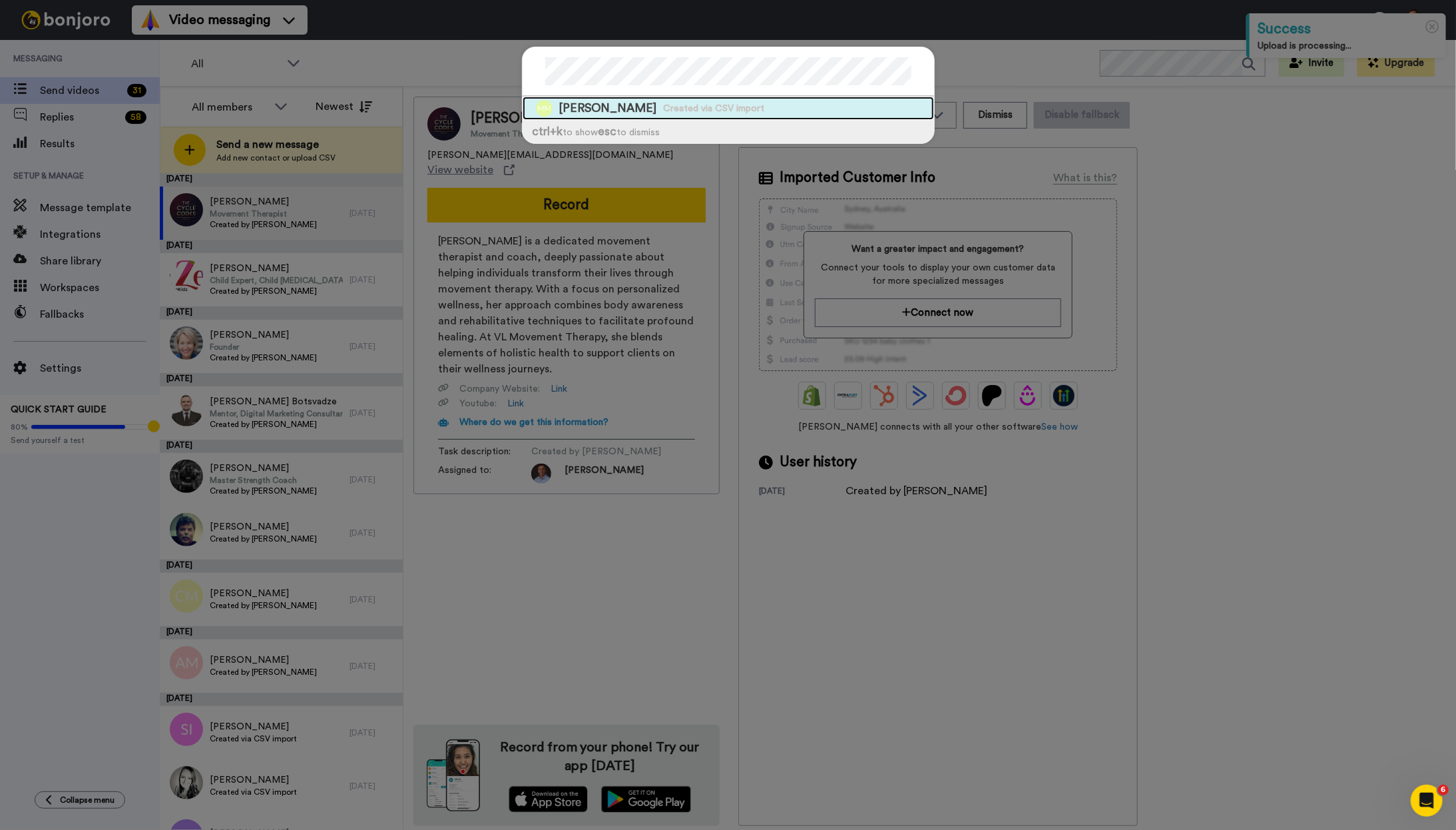
click at [690, 107] on span "Created via CSV import" at bounding box center [714, 108] width 101 height 13
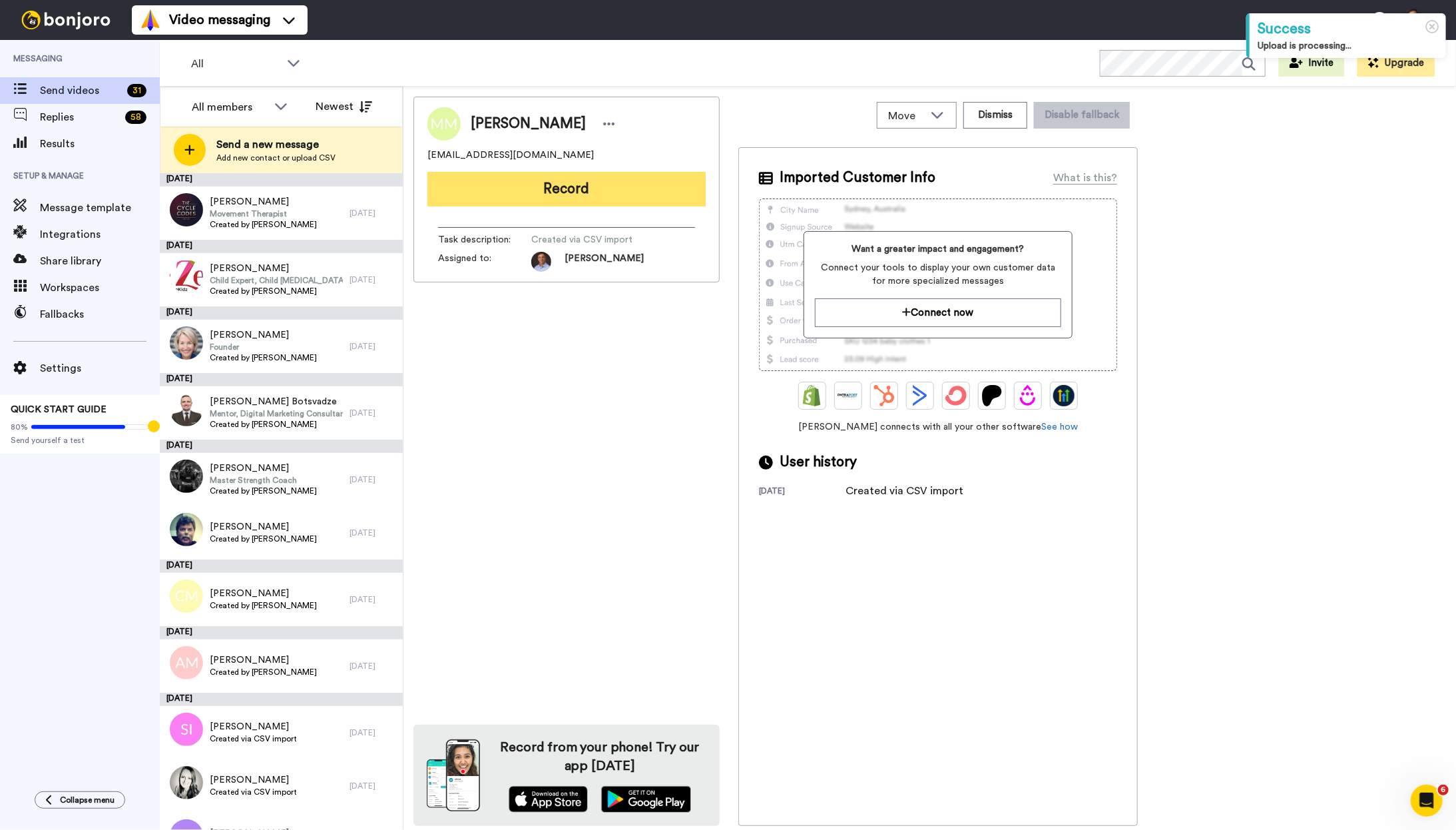
click at [618, 193] on button "Record" at bounding box center [566, 189] width 278 height 34
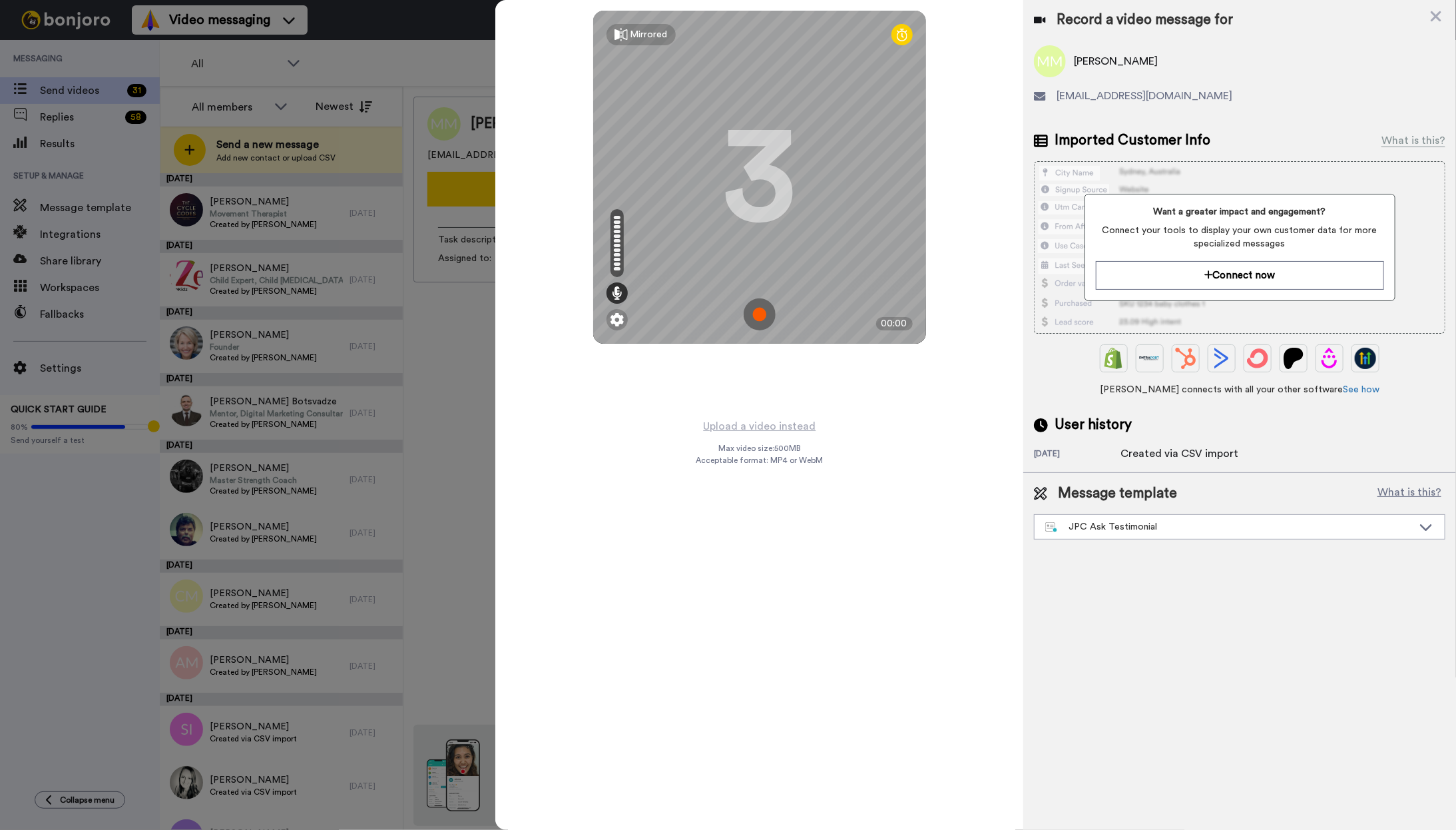
click at [762, 314] on img at bounding box center [759, 314] width 32 height 32
click at [759, 319] on img at bounding box center [759, 314] width 32 height 32
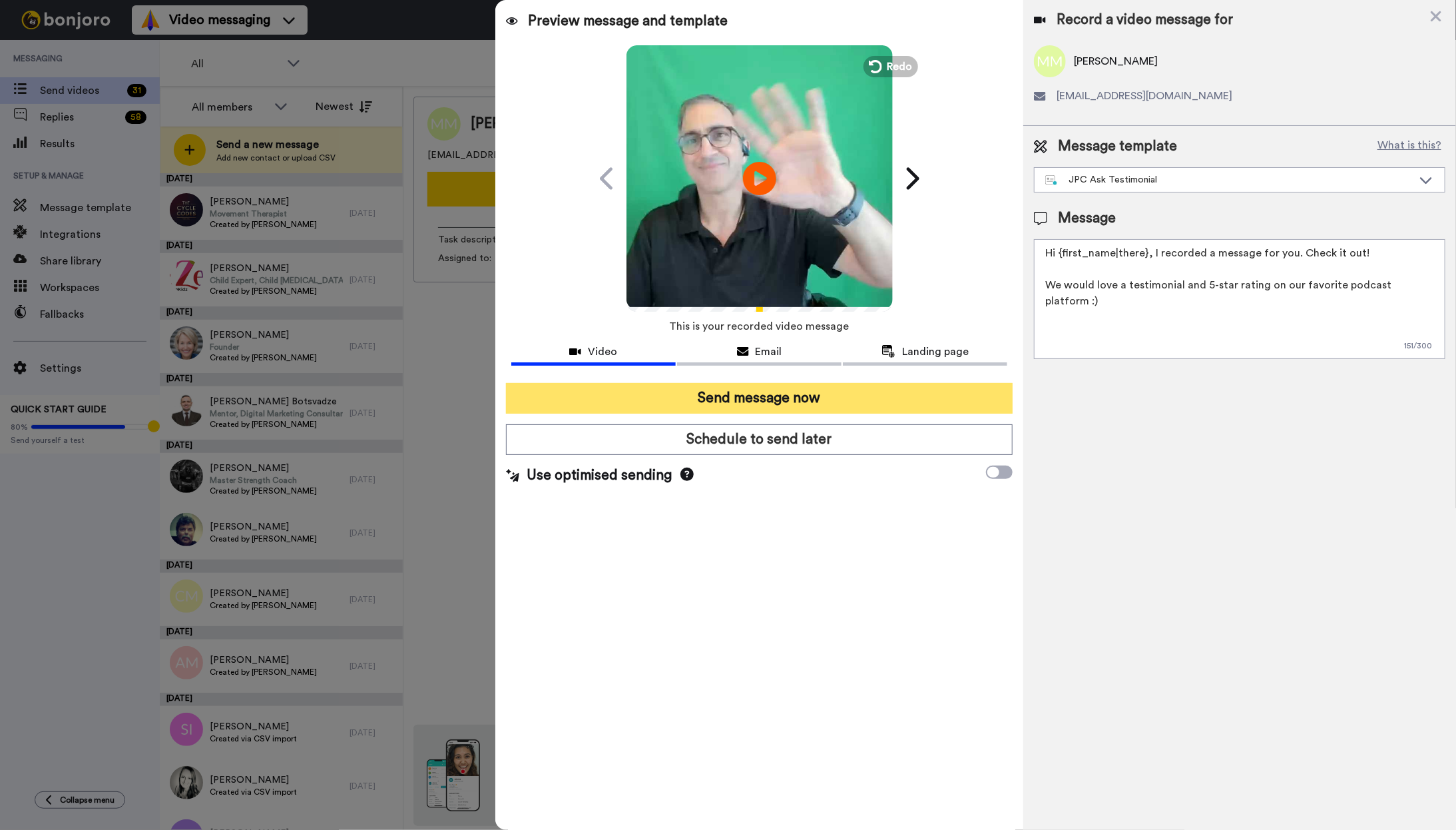
click at [773, 393] on button "Send message now" at bounding box center [759, 397] width 507 height 30
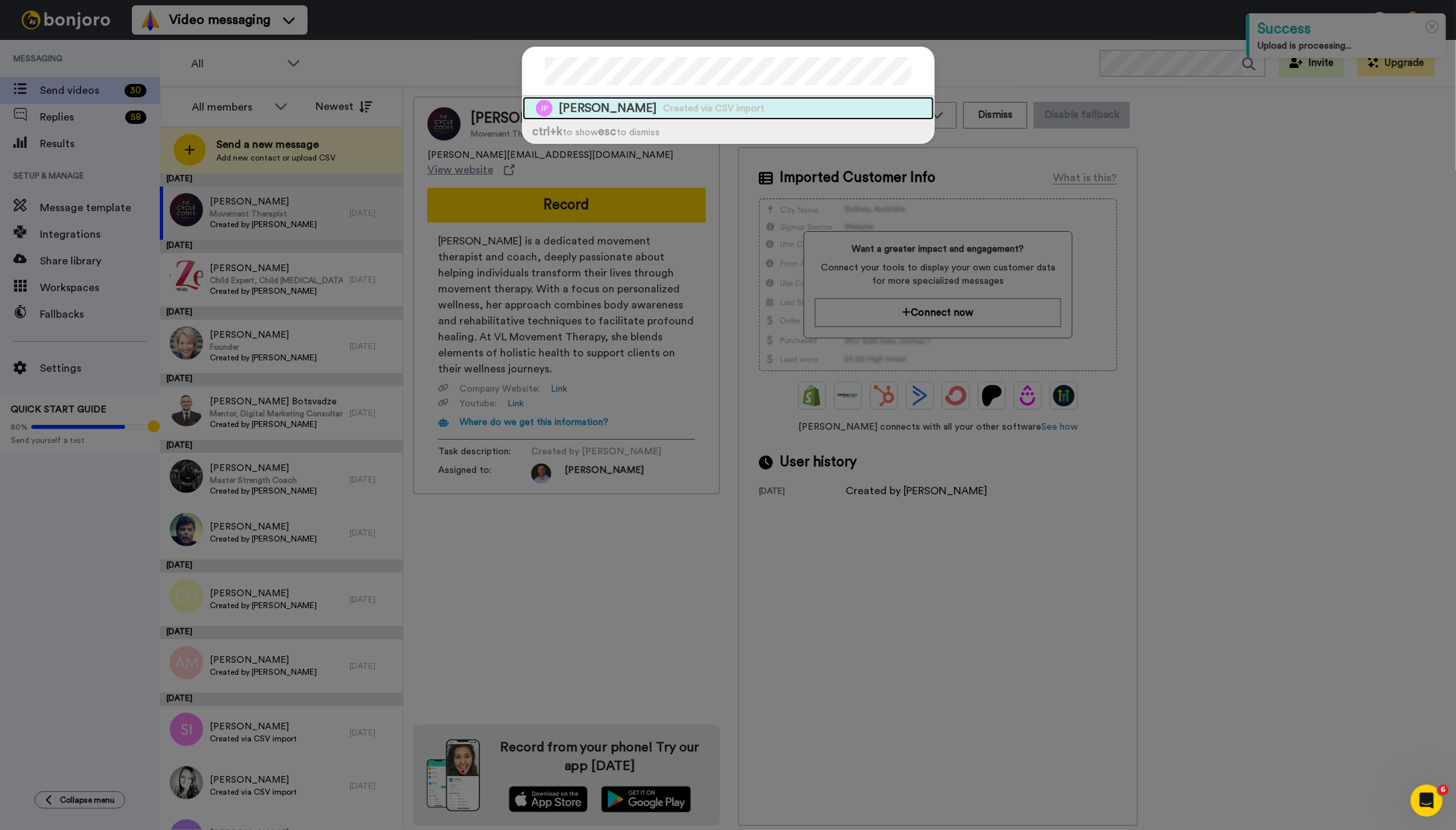
click at [664, 108] on span "Created via CSV import" at bounding box center [714, 108] width 101 height 13
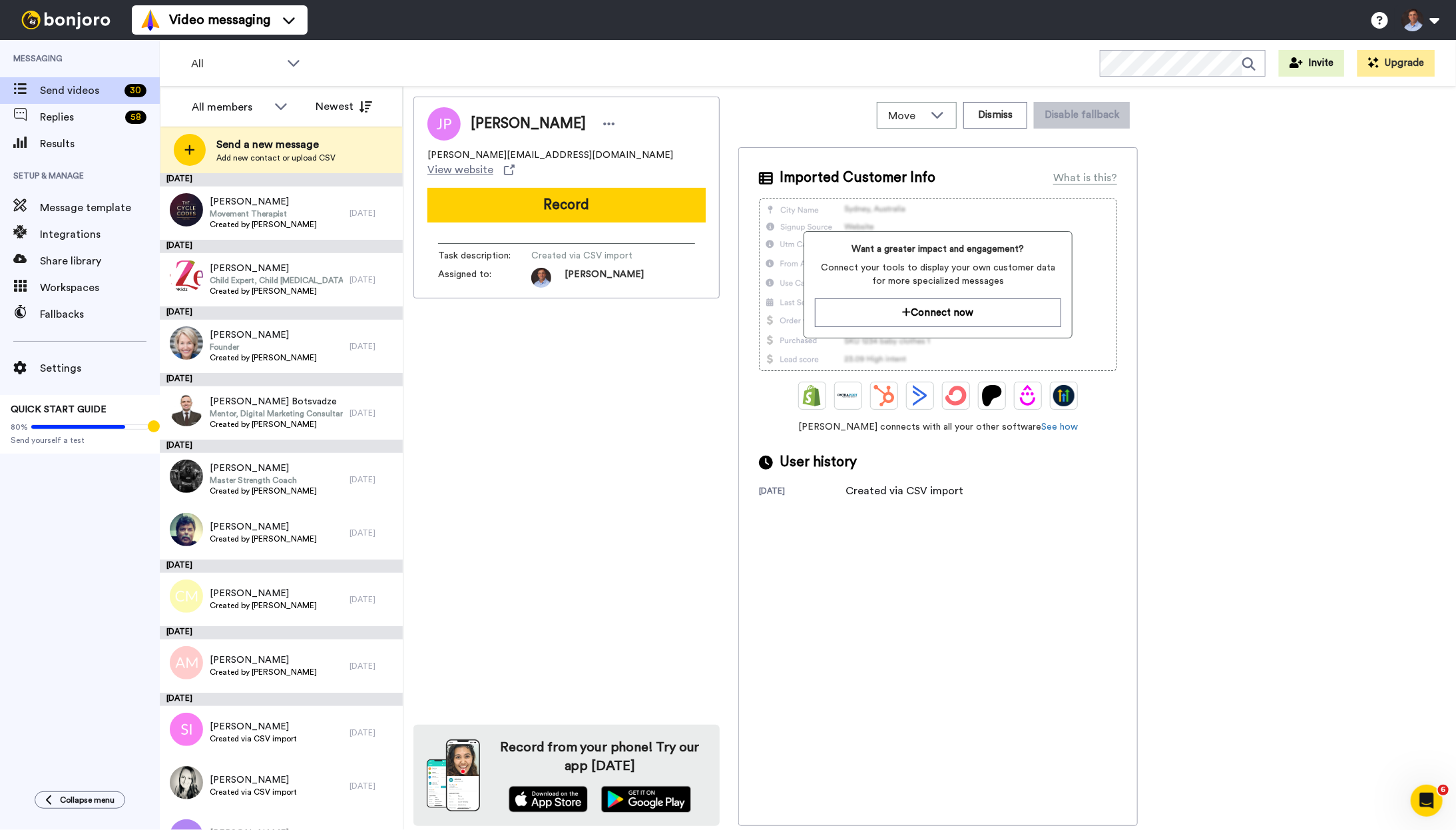
drag, startPoint x: 650, startPoint y: 194, endPoint x: 651, endPoint y: 205, distance: 11.0
click at [650, 194] on button "Record" at bounding box center [566, 205] width 278 height 34
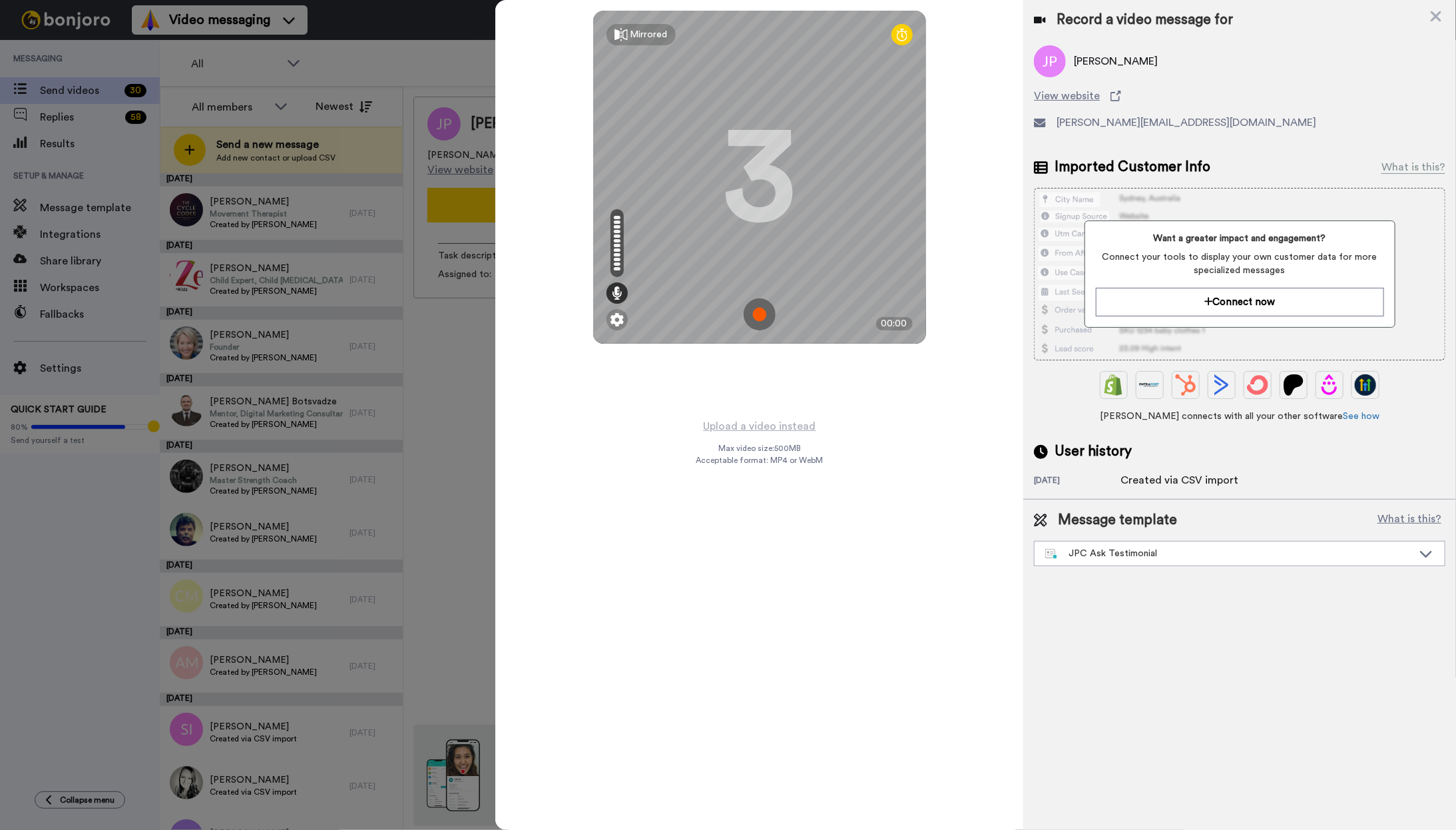
click at [768, 313] on img at bounding box center [759, 314] width 32 height 32
click at [771, 313] on img at bounding box center [759, 314] width 32 height 32
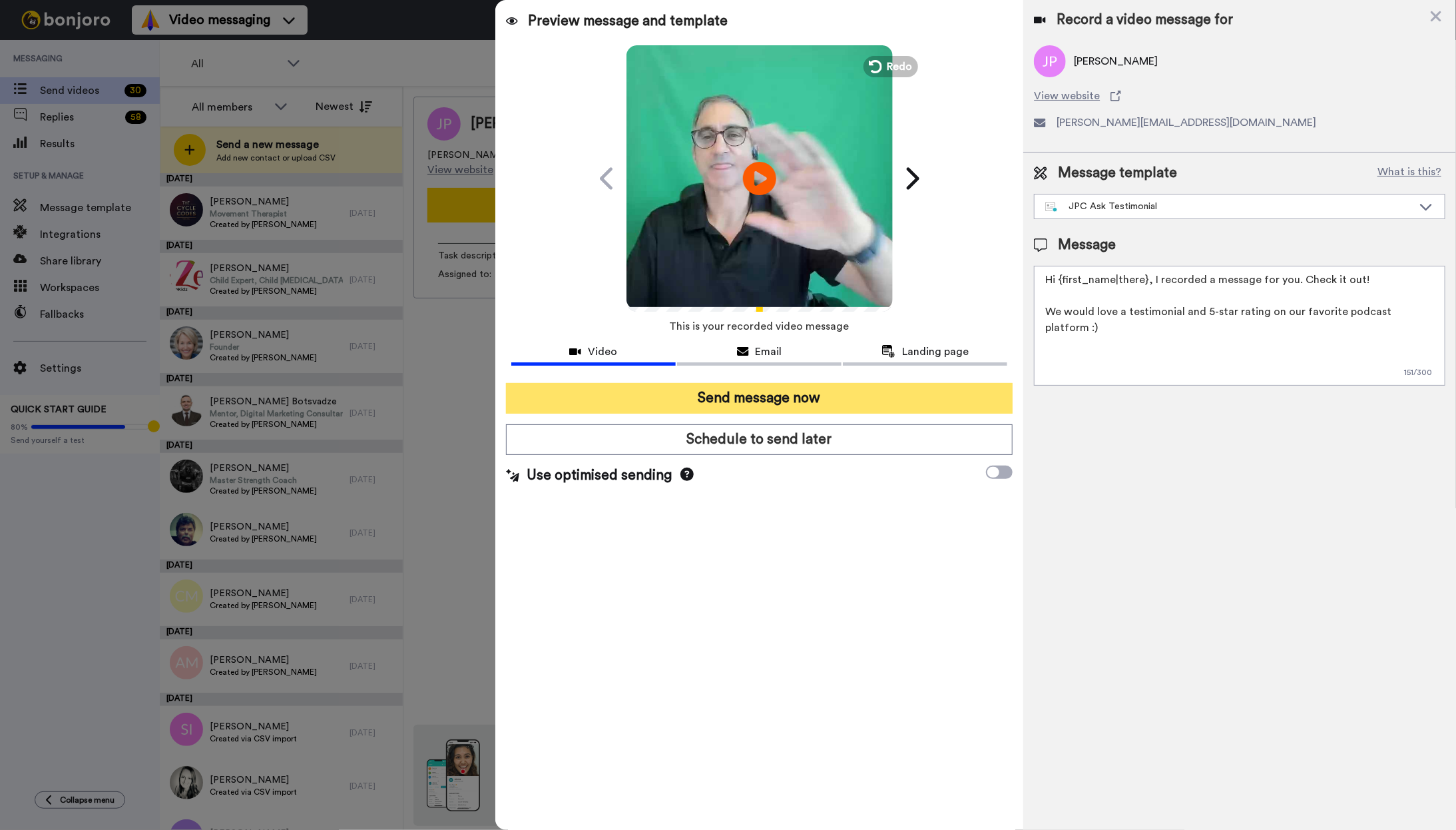
click at [781, 397] on button "Send message now" at bounding box center [759, 397] width 507 height 30
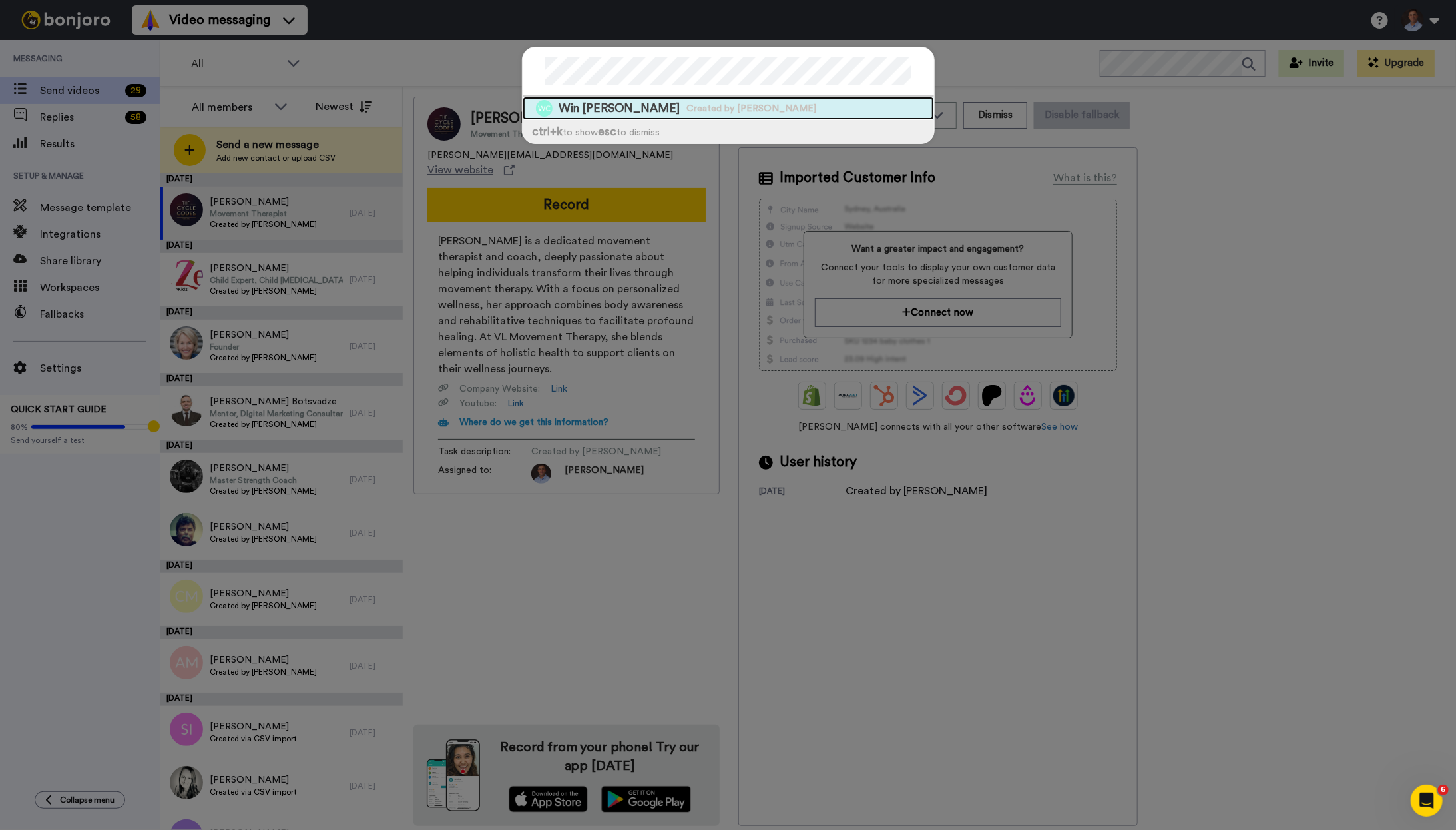
click at [610, 106] on span "Win [PERSON_NAME]" at bounding box center [620, 108] width 121 height 16
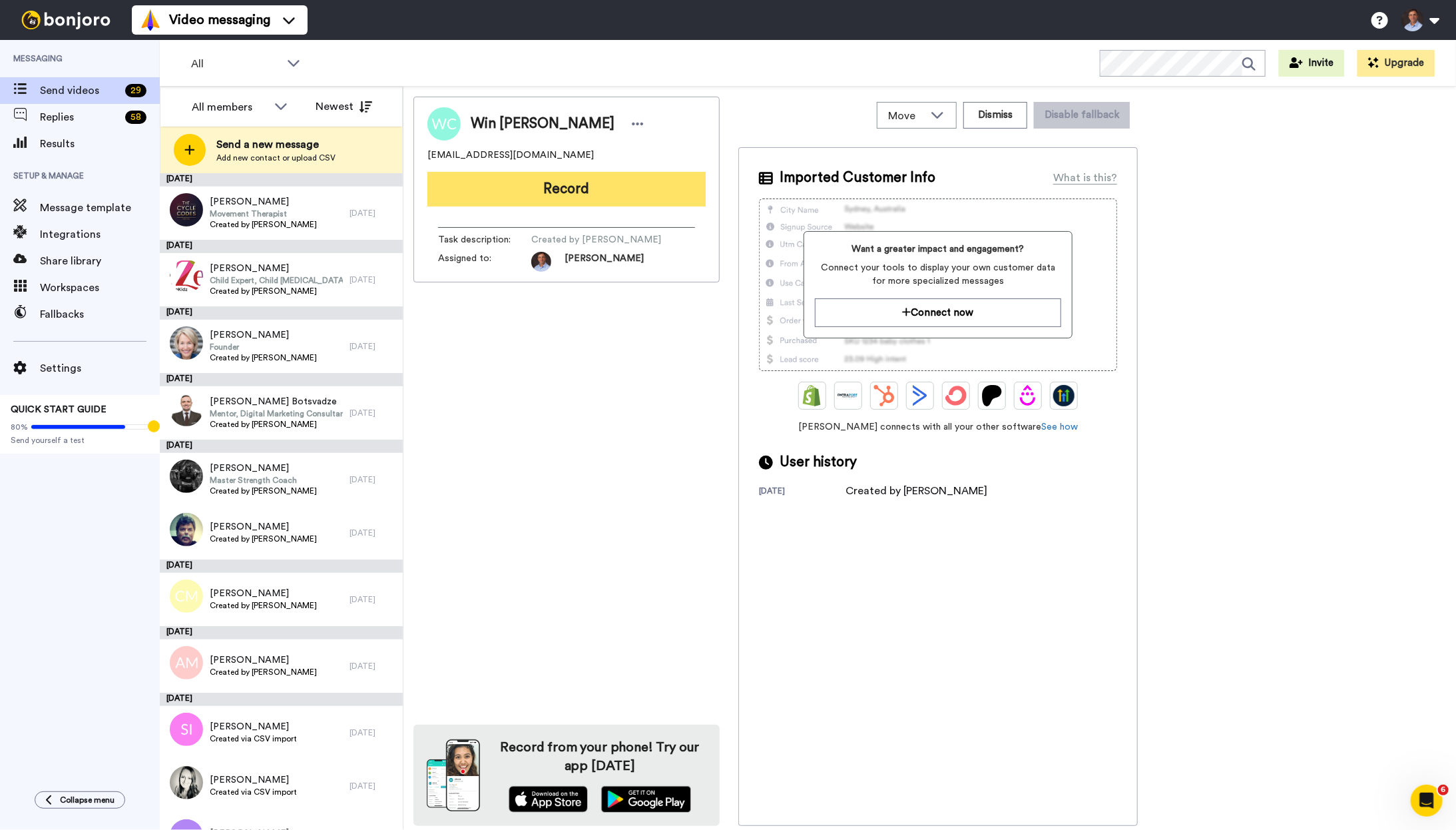
click at [648, 184] on button "Record" at bounding box center [566, 189] width 278 height 34
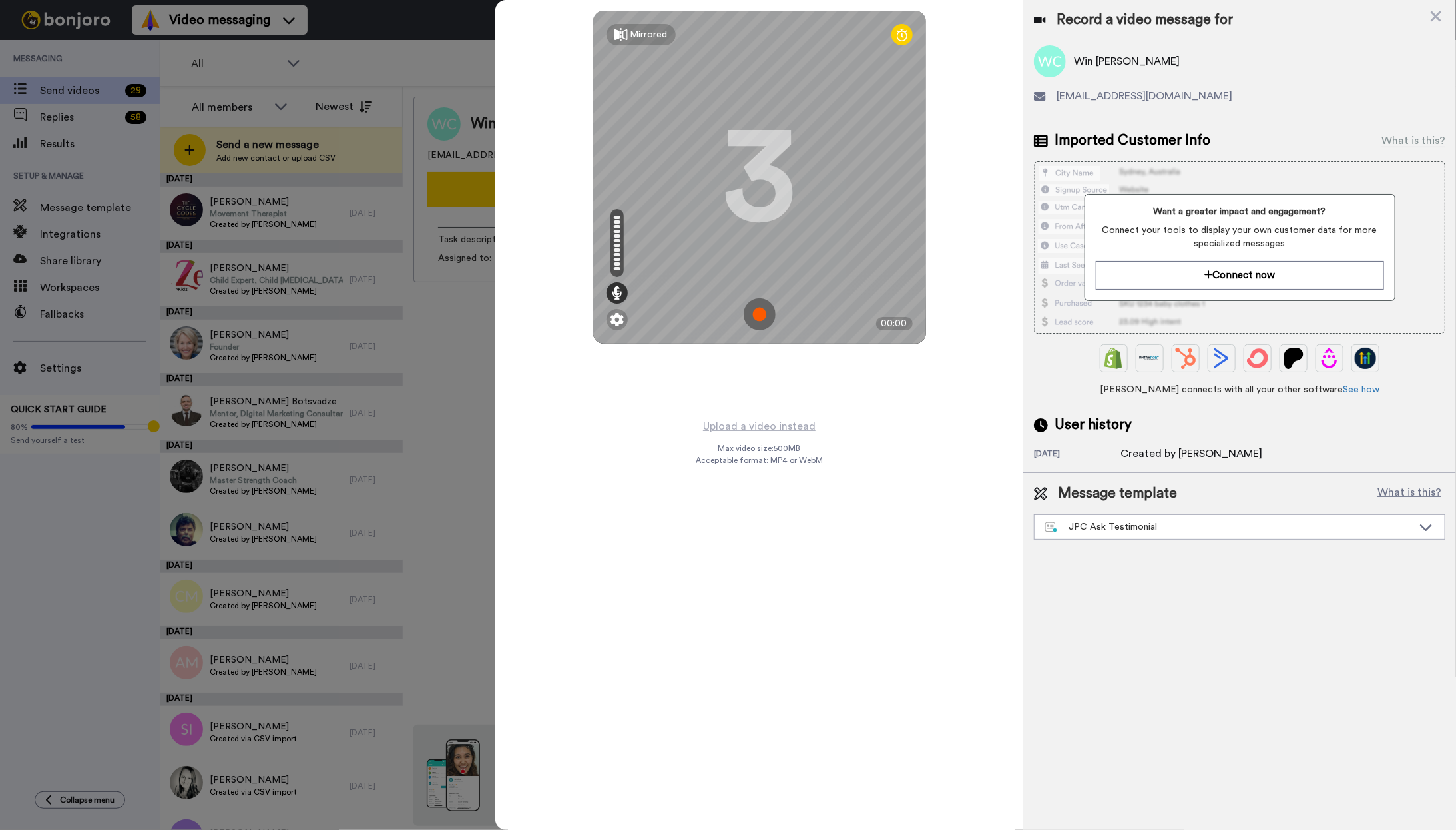
click at [757, 315] on img at bounding box center [759, 314] width 32 height 32
click at [757, 314] on img at bounding box center [759, 314] width 32 height 32
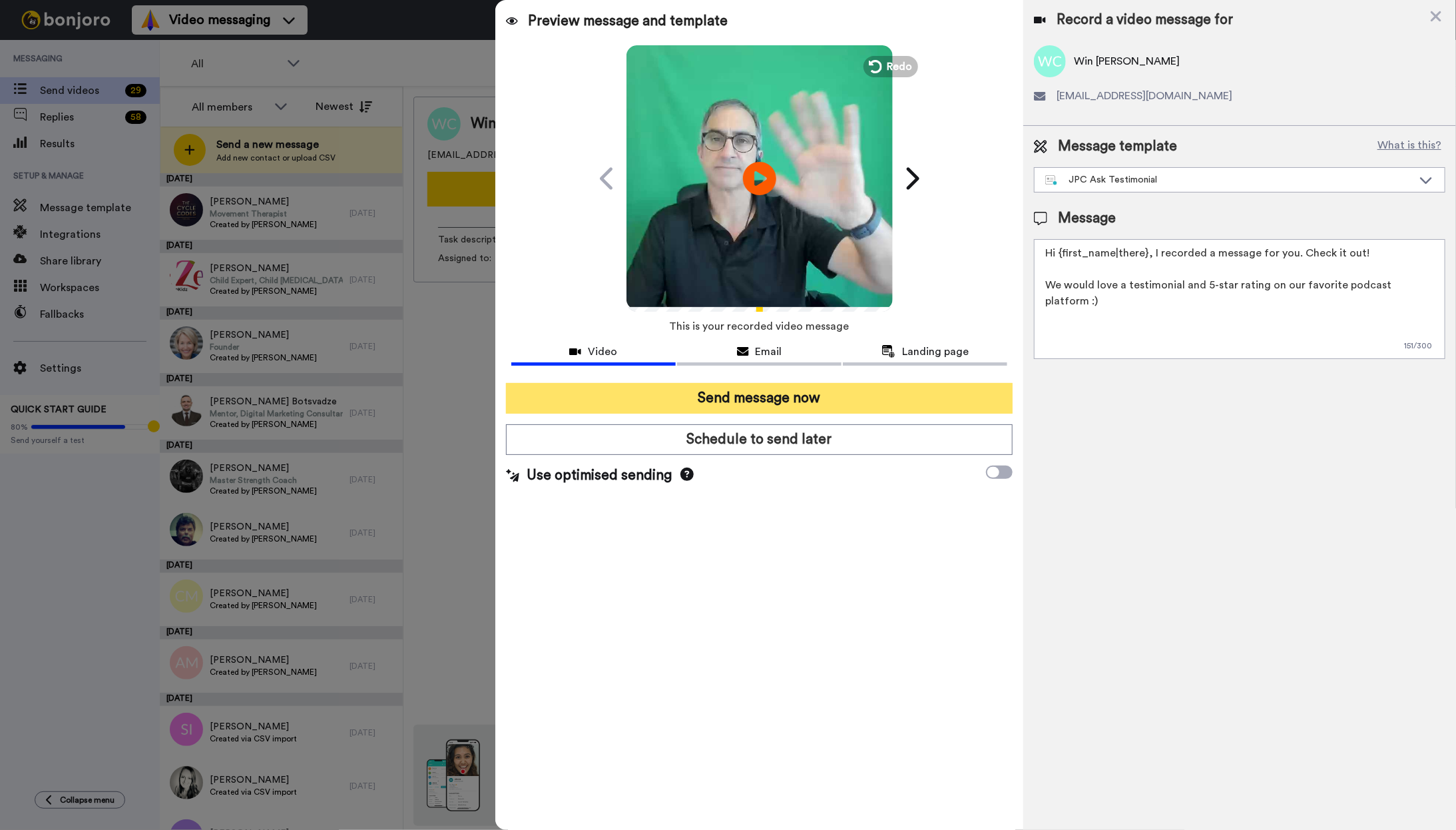
click at [830, 401] on button "Send message now" at bounding box center [759, 397] width 507 height 30
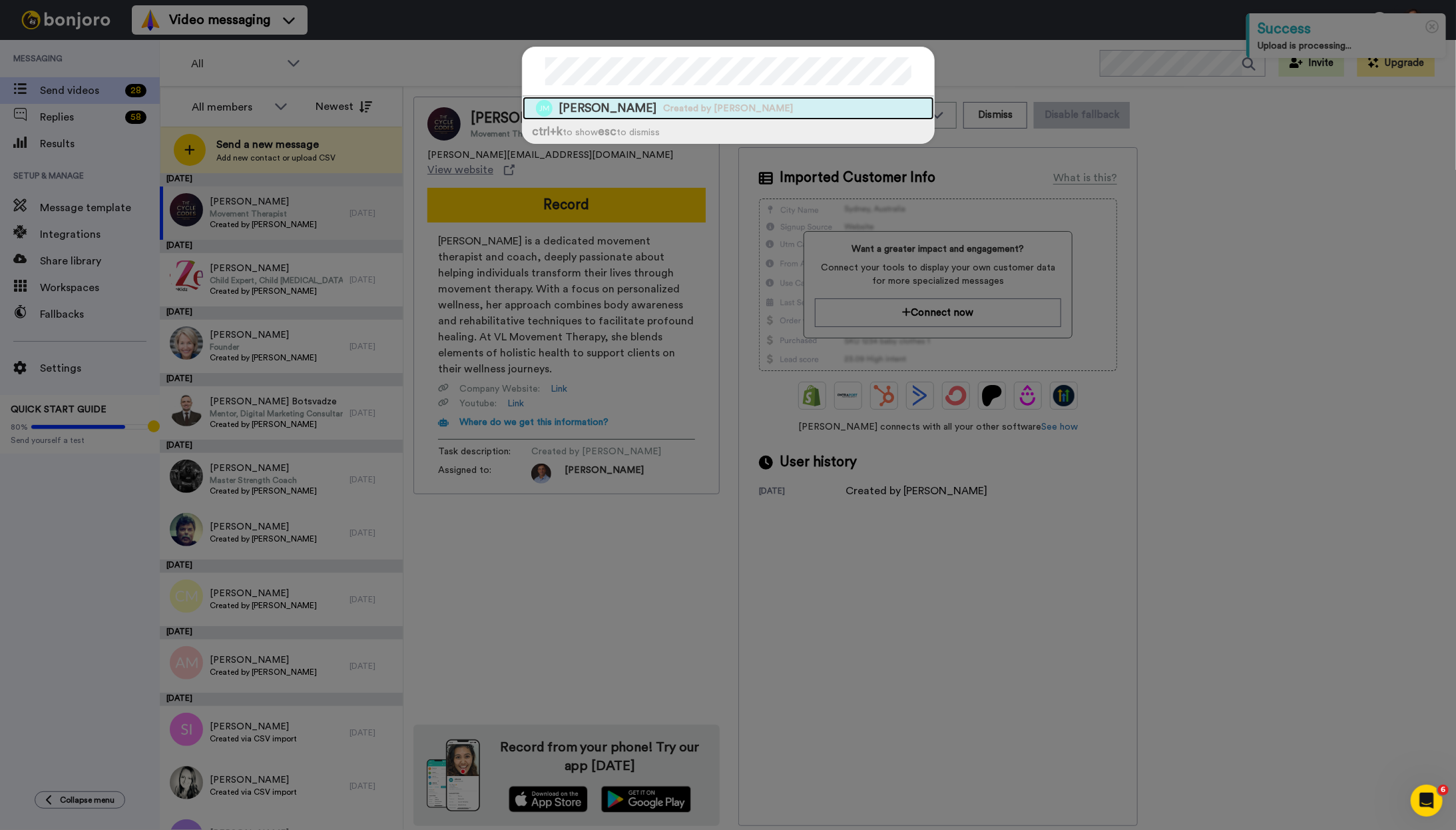
click at [760, 106] on span "Created by [PERSON_NAME]" at bounding box center [729, 108] width 130 height 13
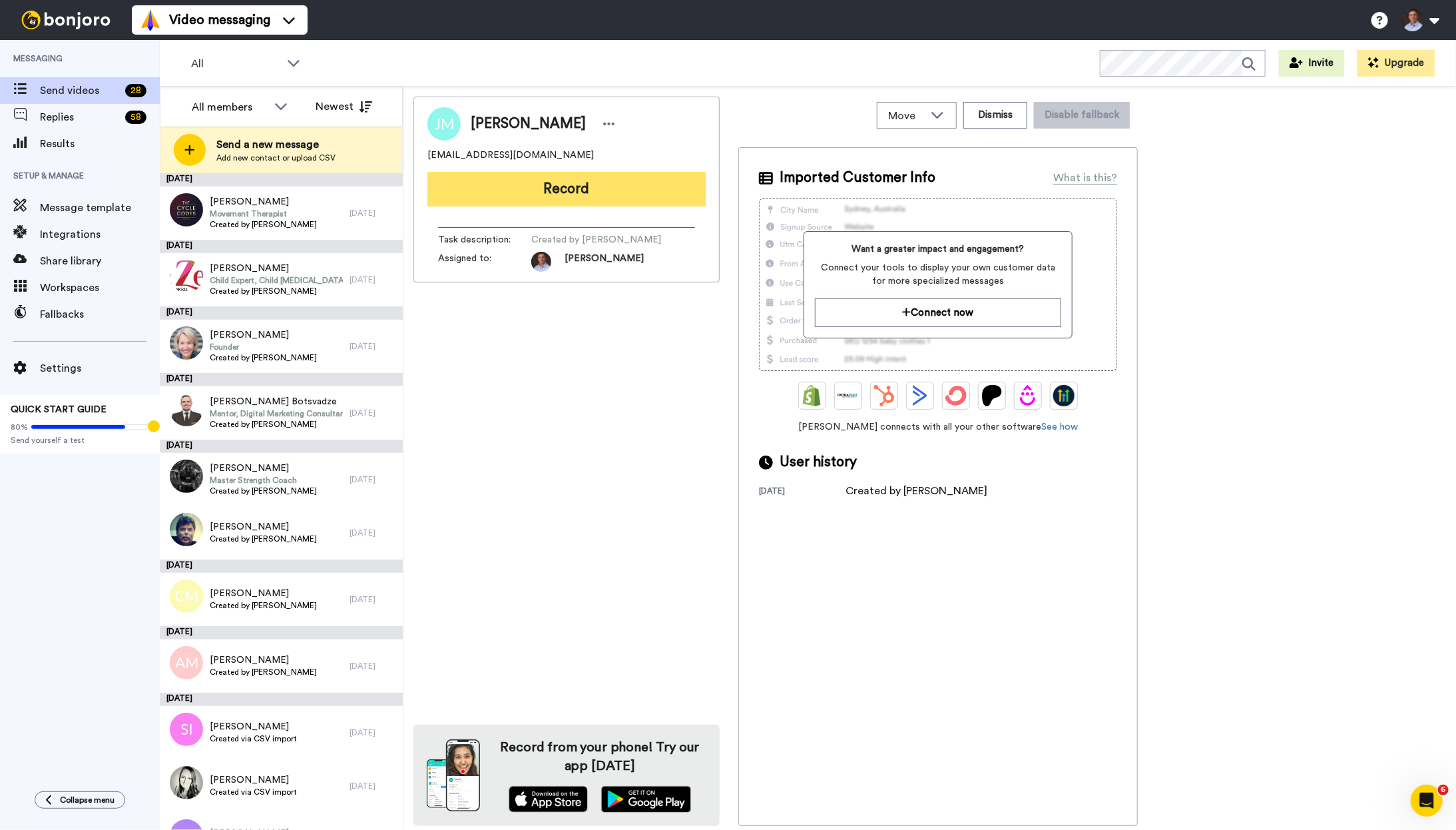
click at [657, 193] on button "Record" at bounding box center [566, 189] width 278 height 34
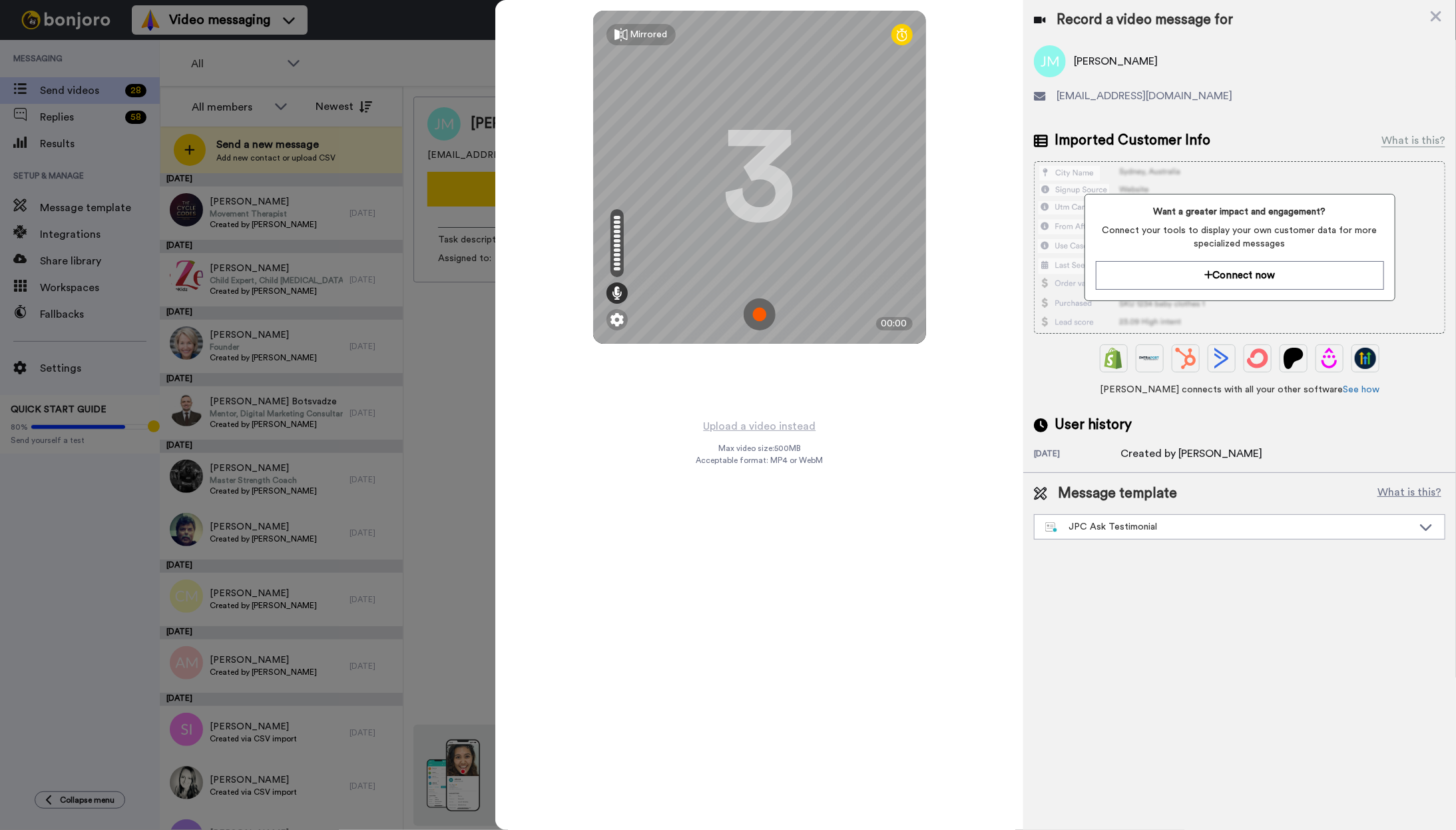
click at [764, 312] on img at bounding box center [759, 314] width 32 height 32
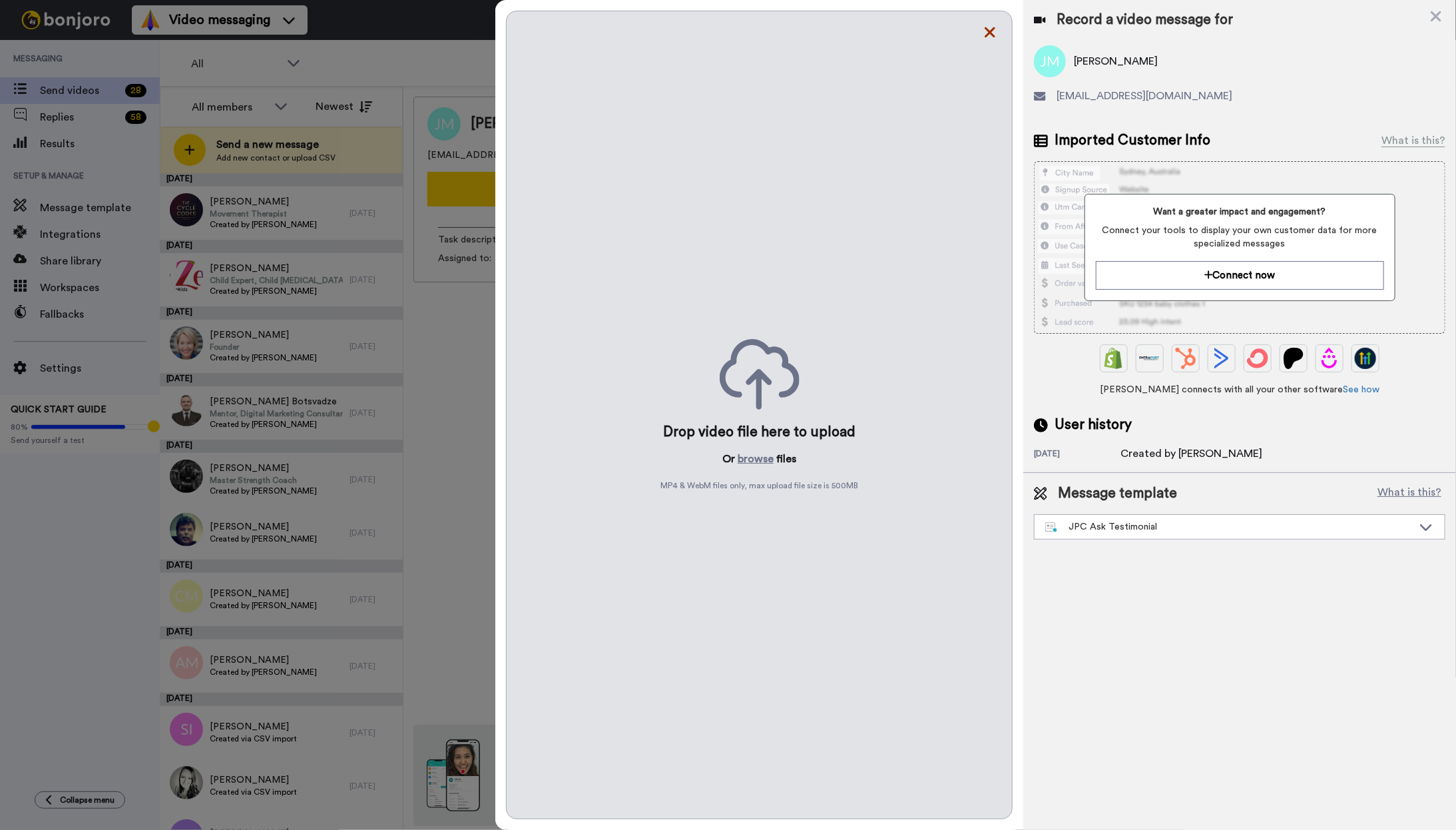
click at [987, 26] on icon at bounding box center [990, 32] width 13 height 16
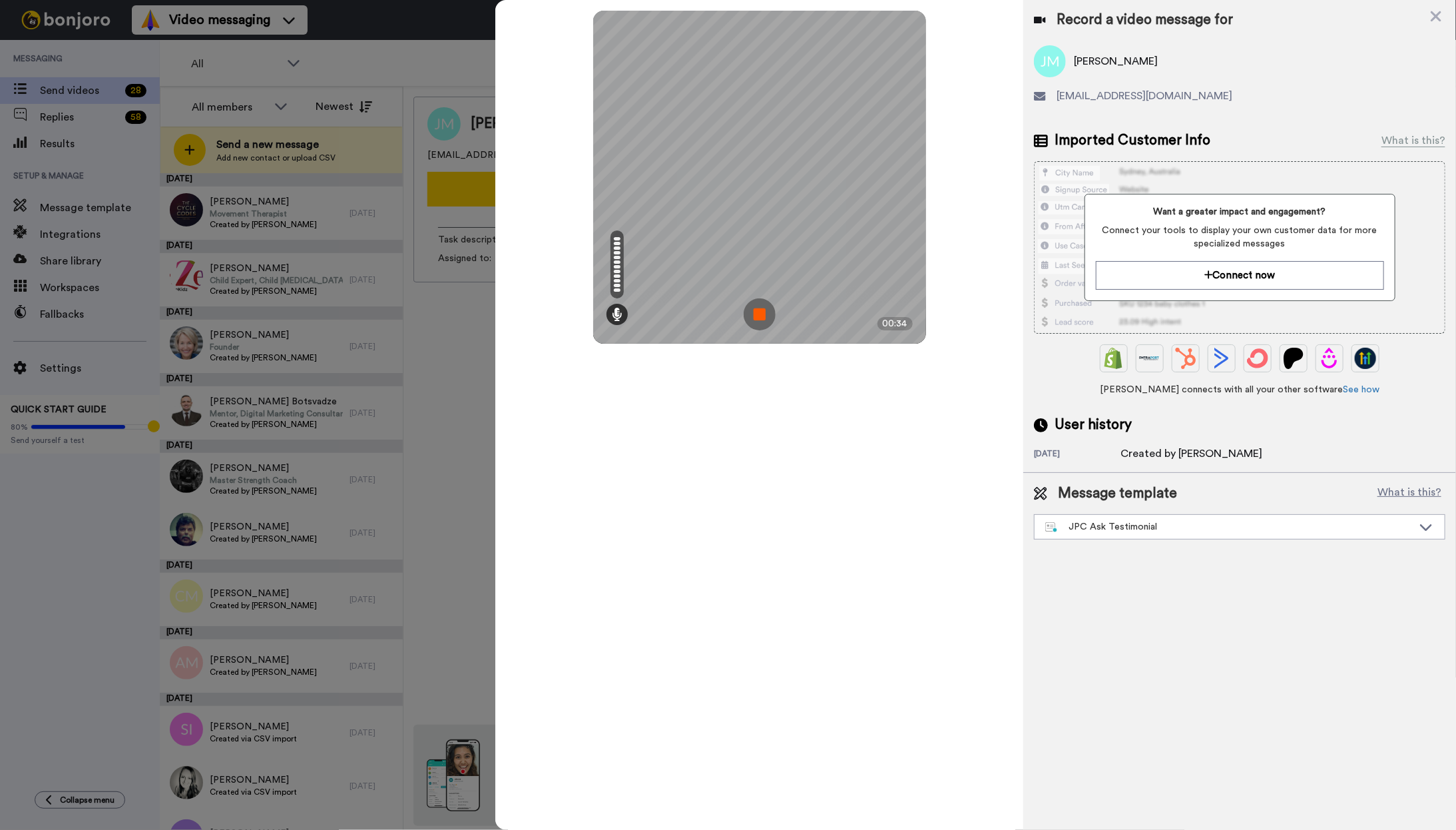
click at [758, 316] on img at bounding box center [759, 314] width 32 height 32
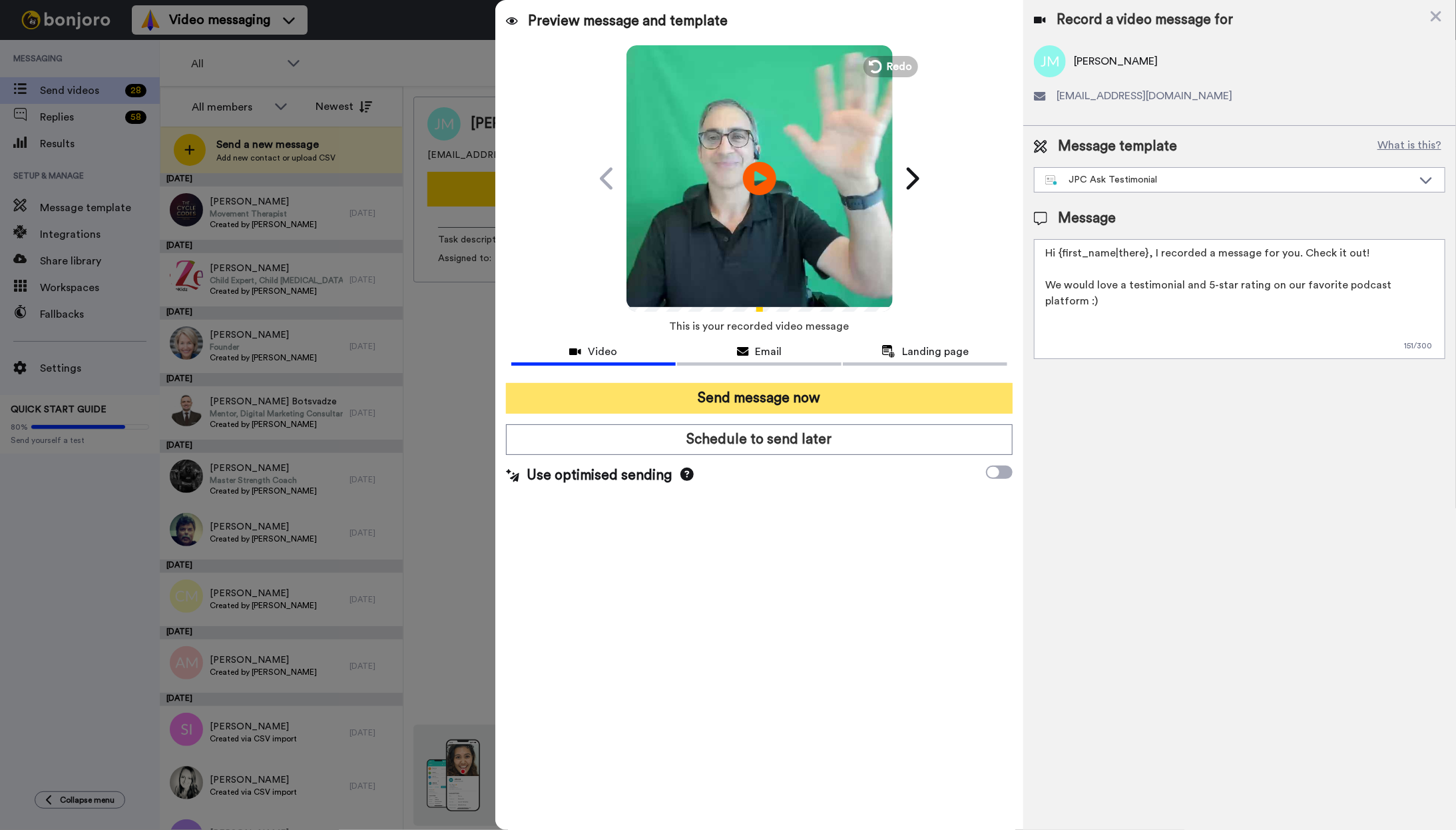
click at [810, 398] on button "Send message now" at bounding box center [759, 397] width 507 height 30
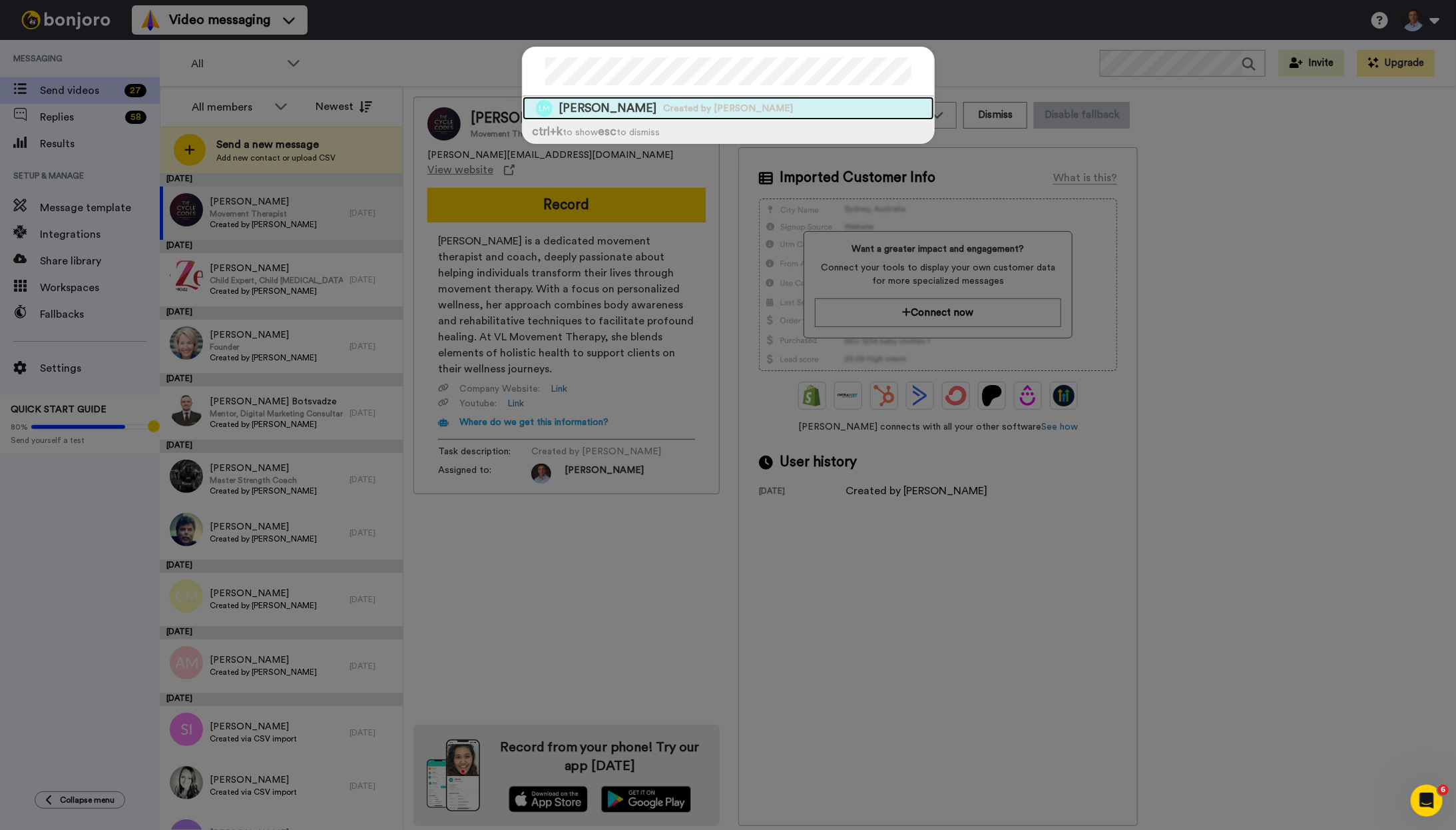
click at [578, 107] on span "Len May" at bounding box center [607, 108] width 98 height 16
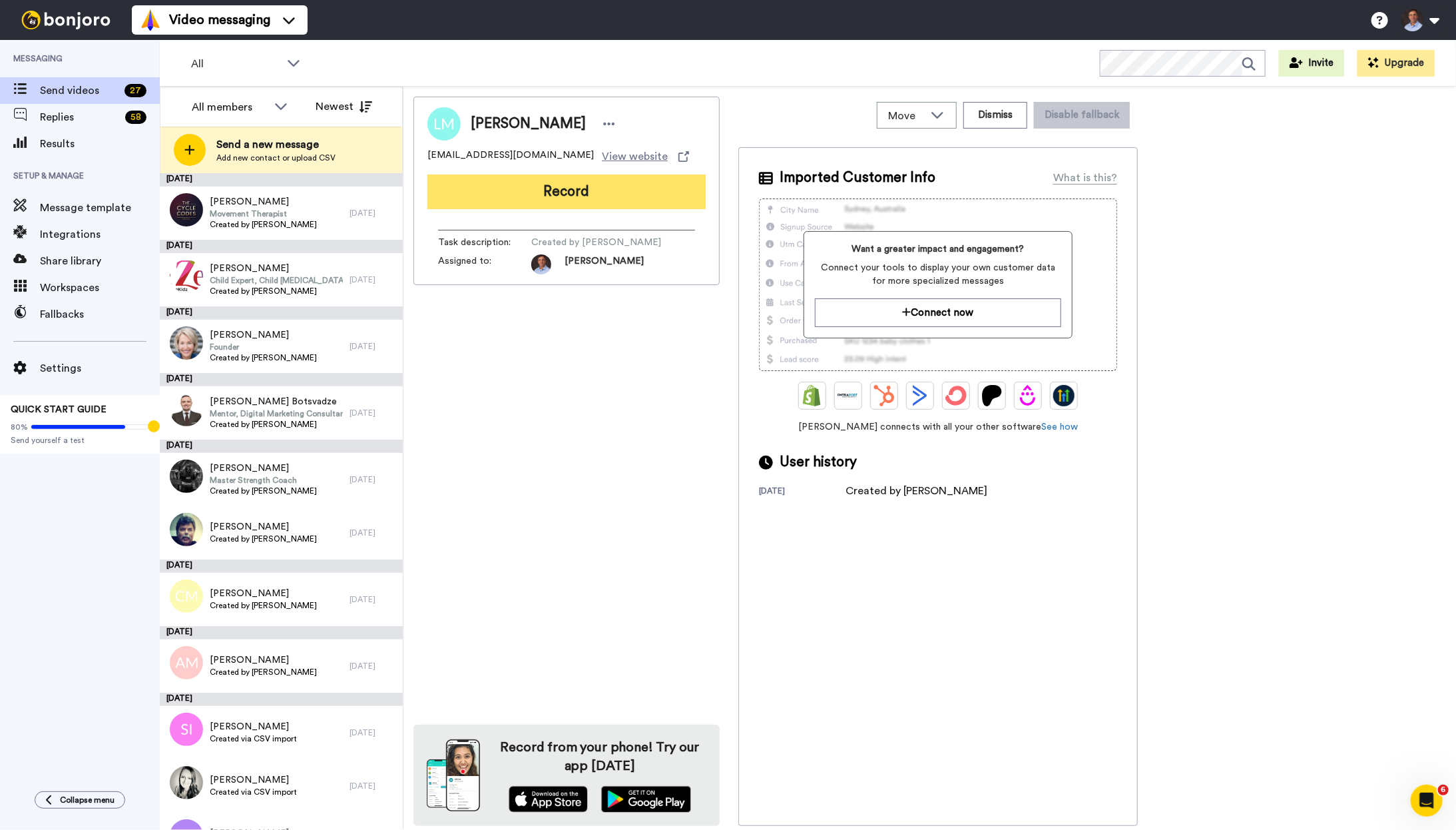
click at [597, 190] on button "Record" at bounding box center [566, 191] width 278 height 34
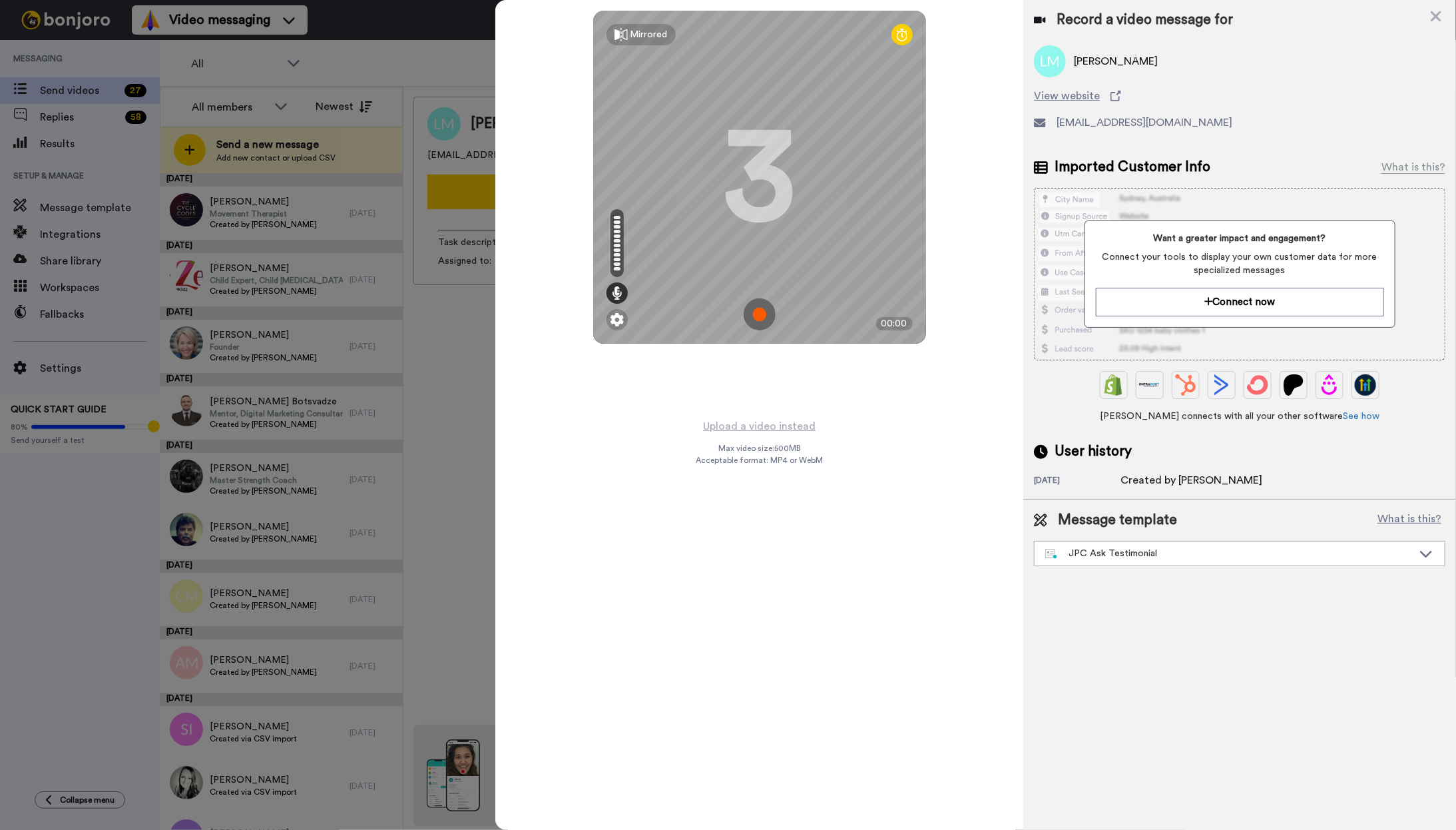
click at [762, 312] on img at bounding box center [759, 314] width 32 height 32
click at [756, 305] on img at bounding box center [759, 314] width 32 height 32
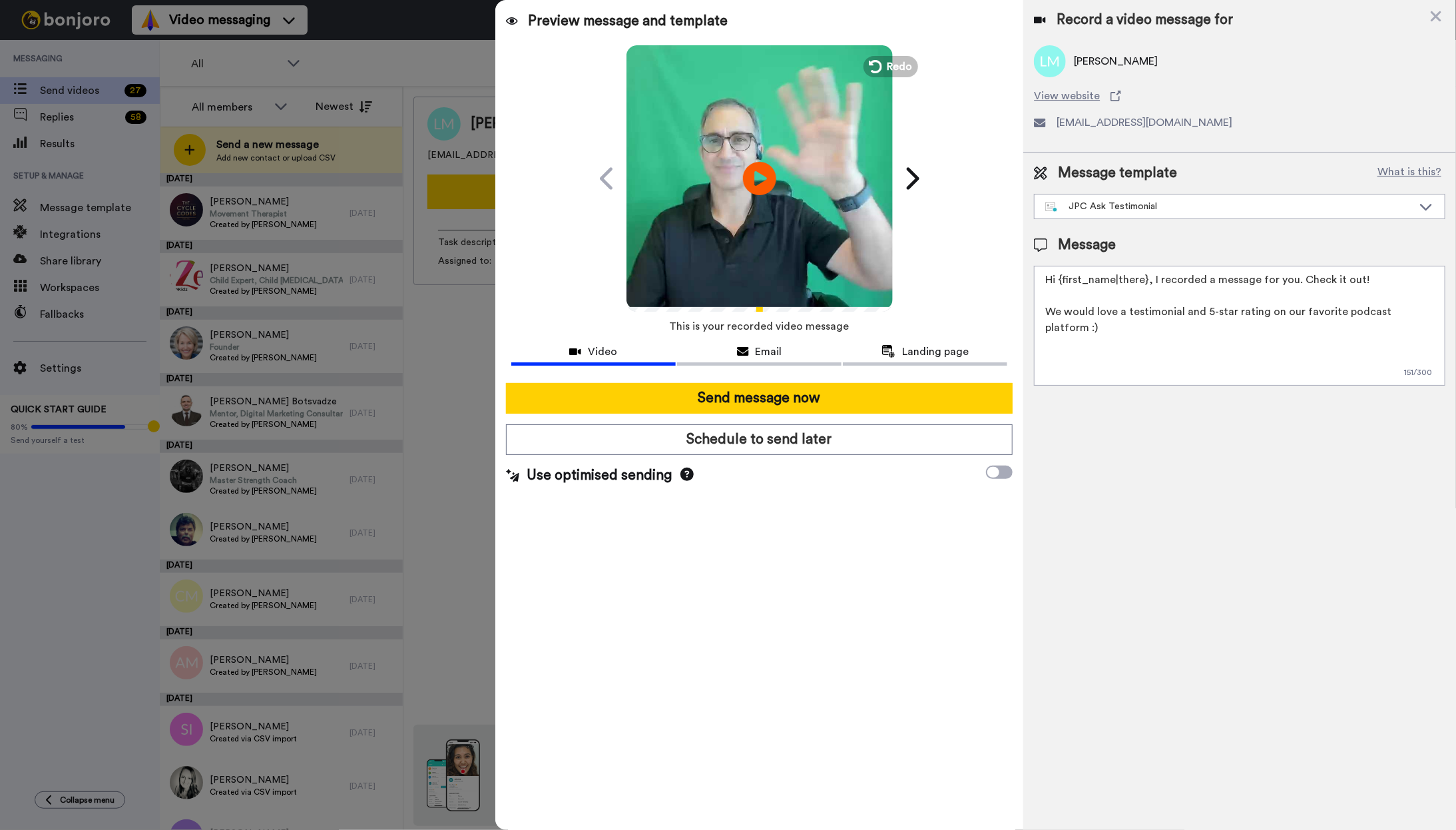
drag, startPoint x: 770, startPoint y: 398, endPoint x: 657, endPoint y: 378, distance: 114.8
click at [768, 398] on button "Send message now" at bounding box center [759, 397] width 507 height 30
